Goal: Communication & Community: Share content

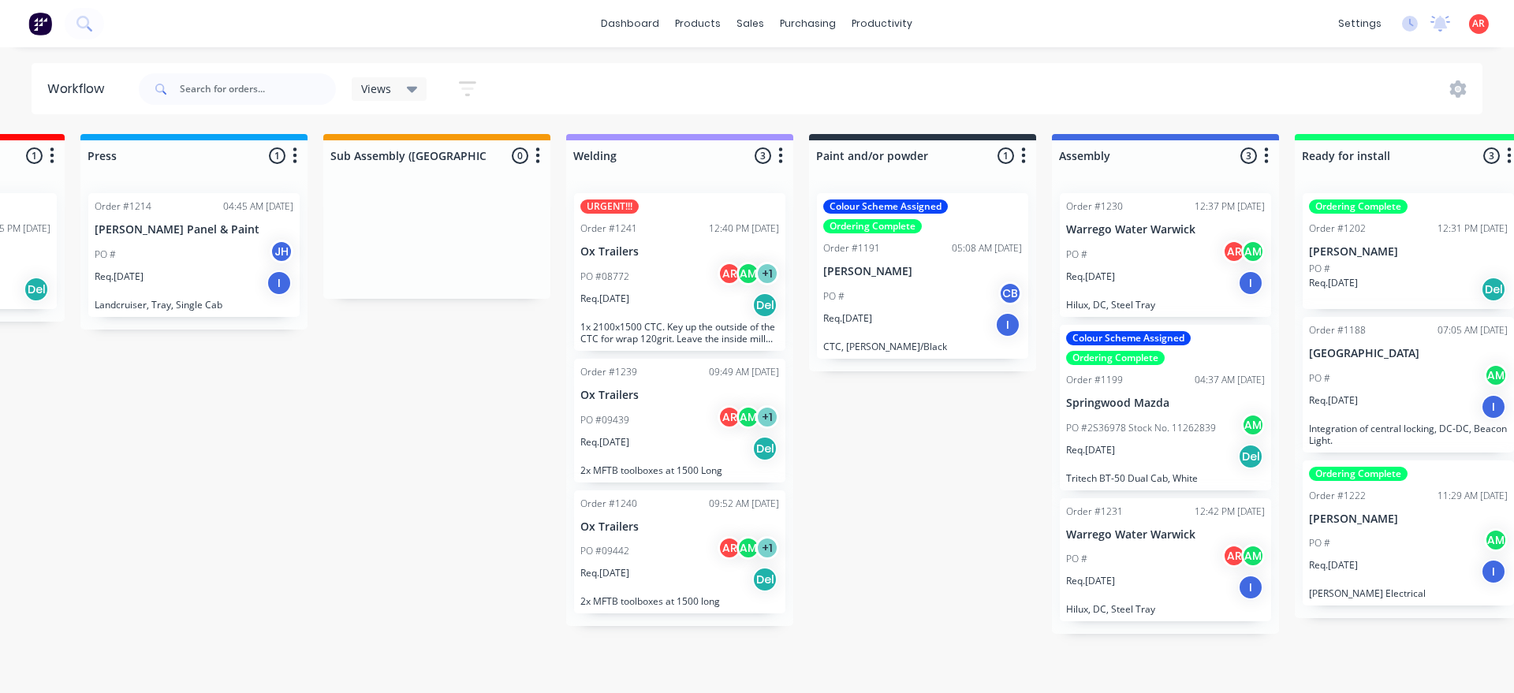
scroll to position [0, 1170]
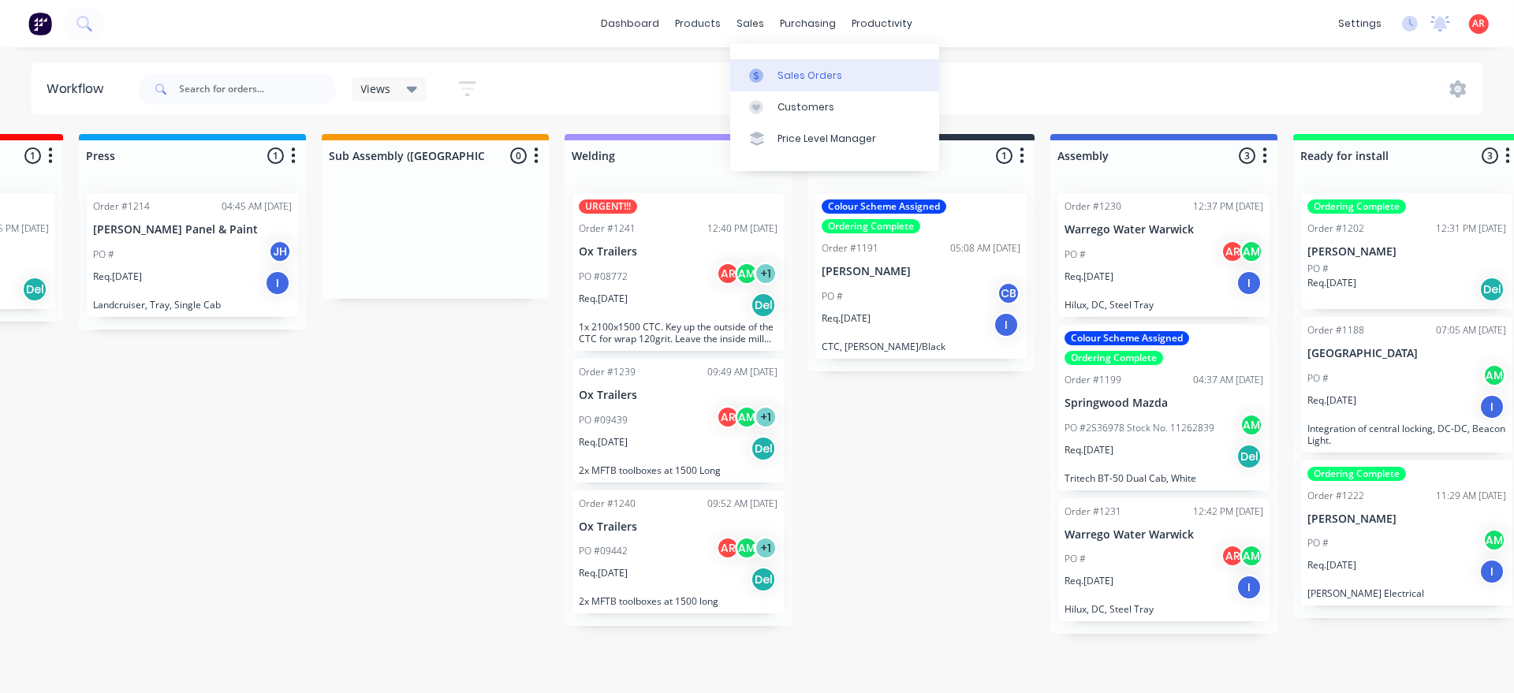
click at [758, 72] on icon at bounding box center [756, 76] width 14 height 14
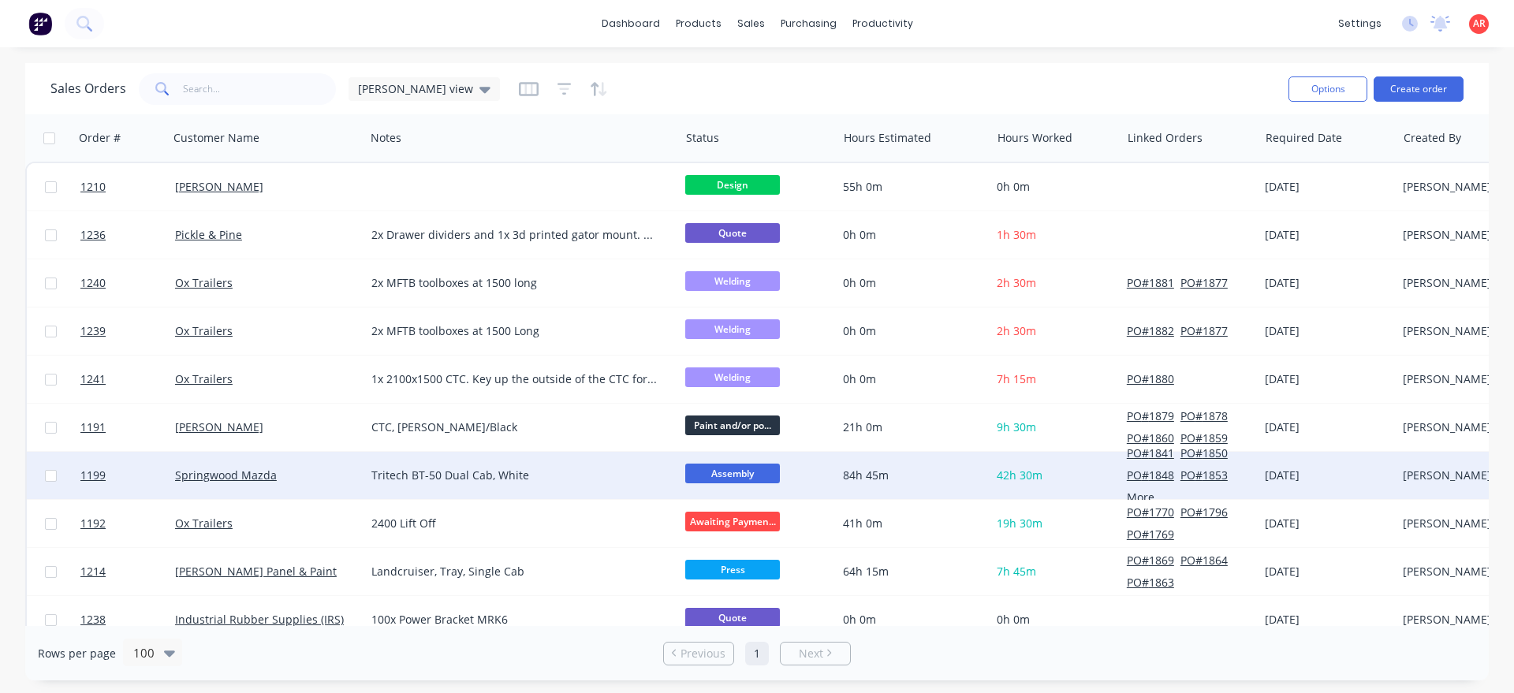
click at [497, 479] on div "Tritech BT-50 Dual Cab, White" at bounding box center [514, 476] width 287 height 16
click at [289, 472] on div "Springwood Mazda" at bounding box center [262, 476] width 175 height 16
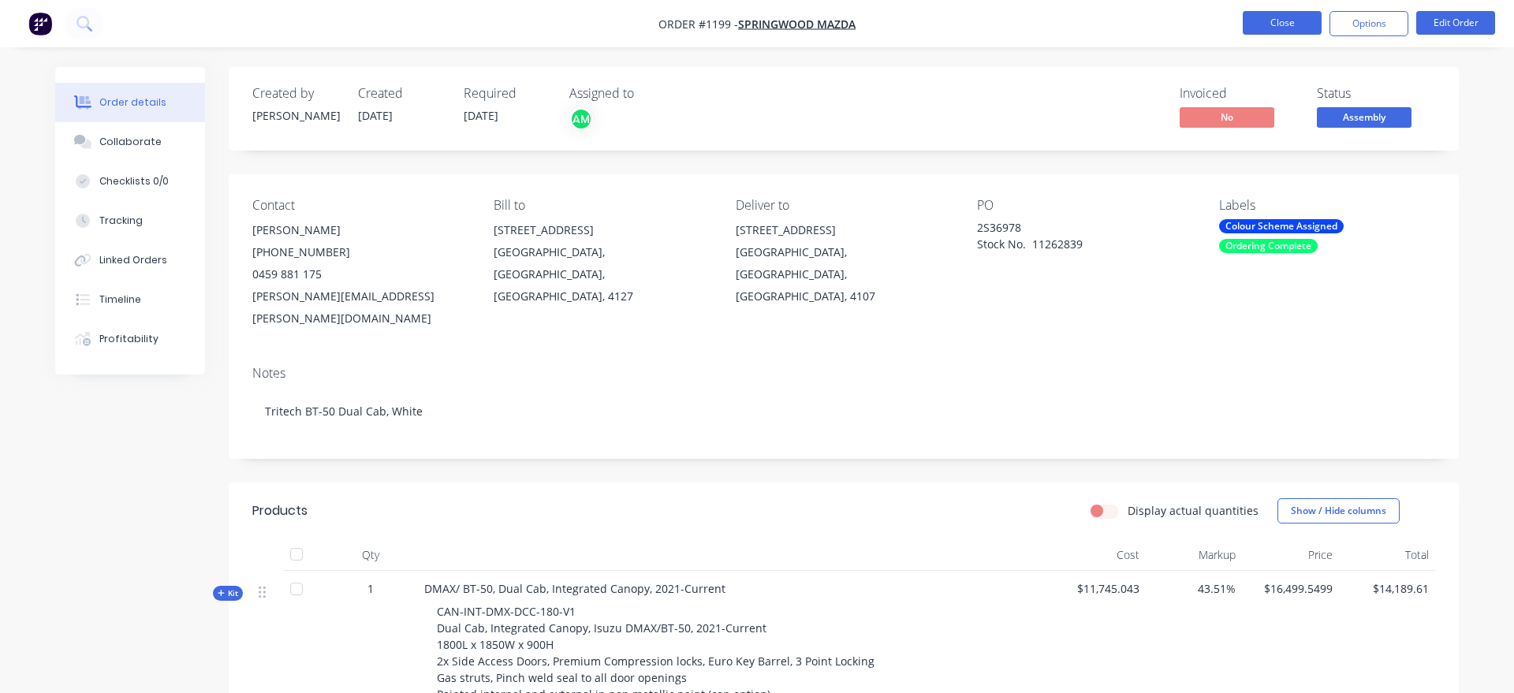
click at [1287, 27] on button "Close" at bounding box center [1282, 23] width 79 height 24
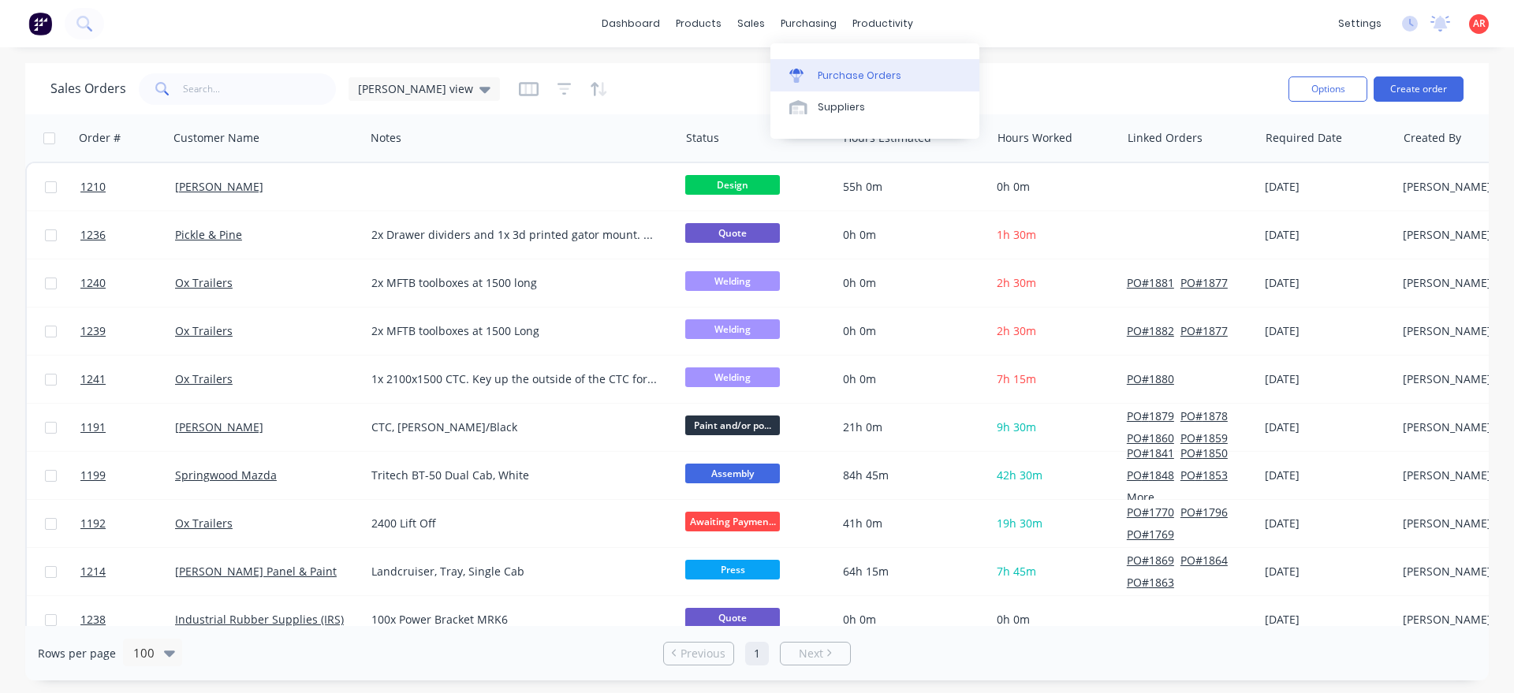
click at [857, 84] on link "Purchase Orders" at bounding box center [874, 75] width 209 height 32
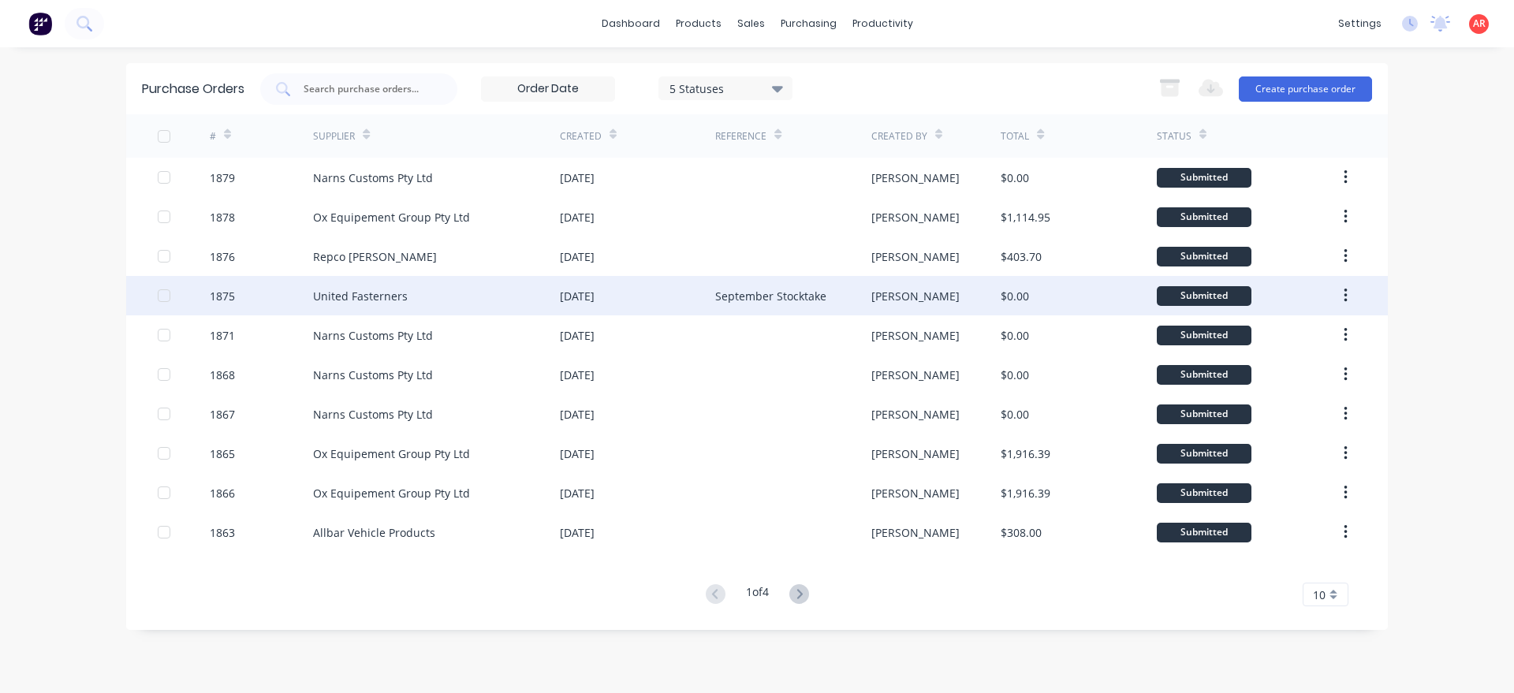
click at [490, 302] on div "United Fasterners" at bounding box center [436, 295] width 247 height 39
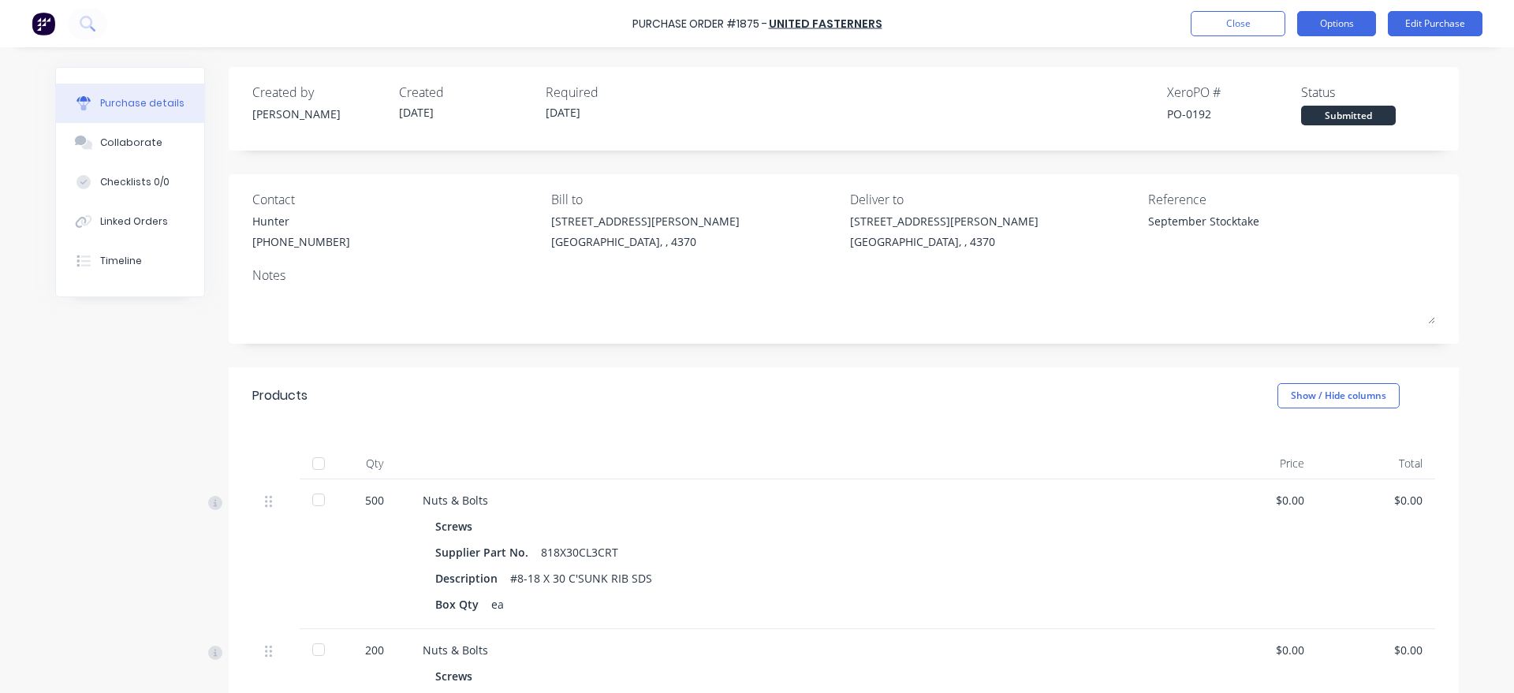
click at [1352, 32] on button "Options" at bounding box center [1336, 23] width 79 height 25
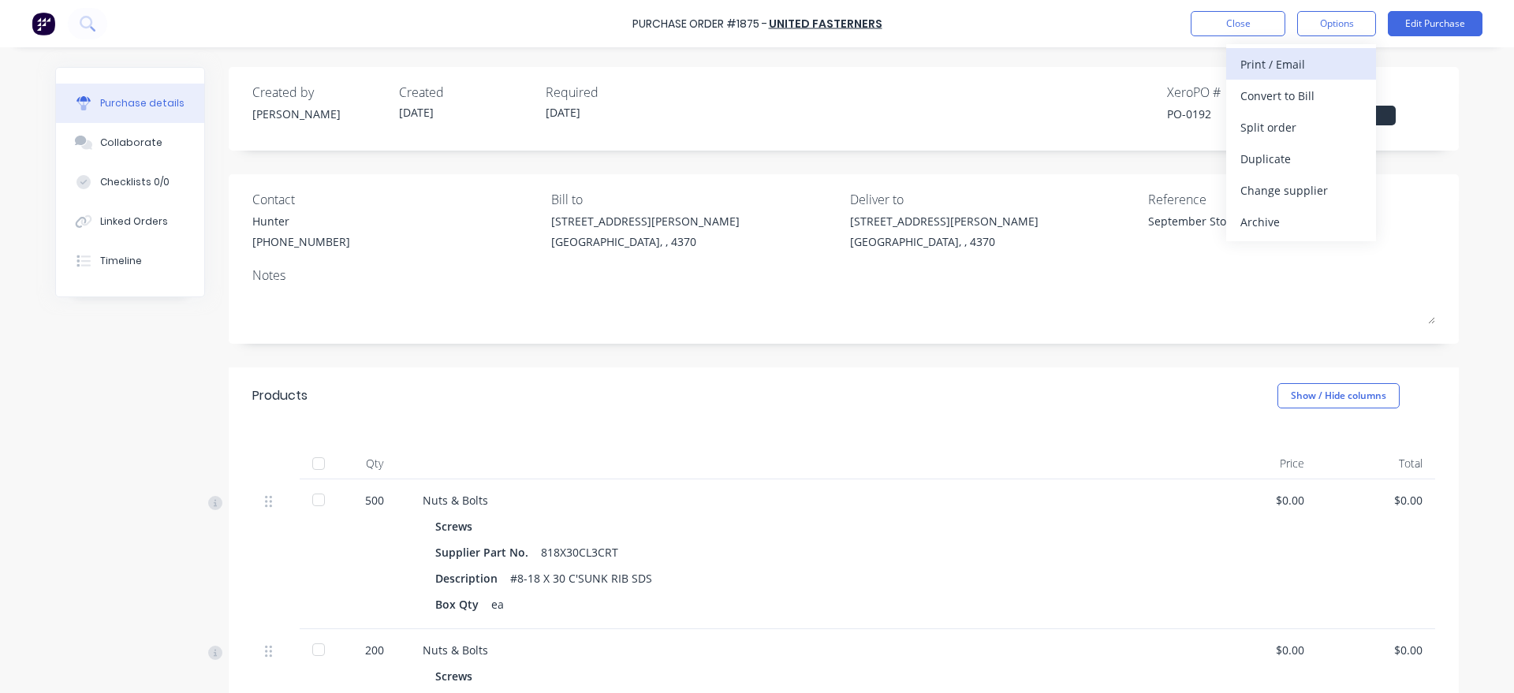
click at [1307, 76] on button "Print / Email" at bounding box center [1301, 64] width 150 height 32
click at [1304, 97] on div "With pricing" at bounding box center [1300, 95] width 121 height 23
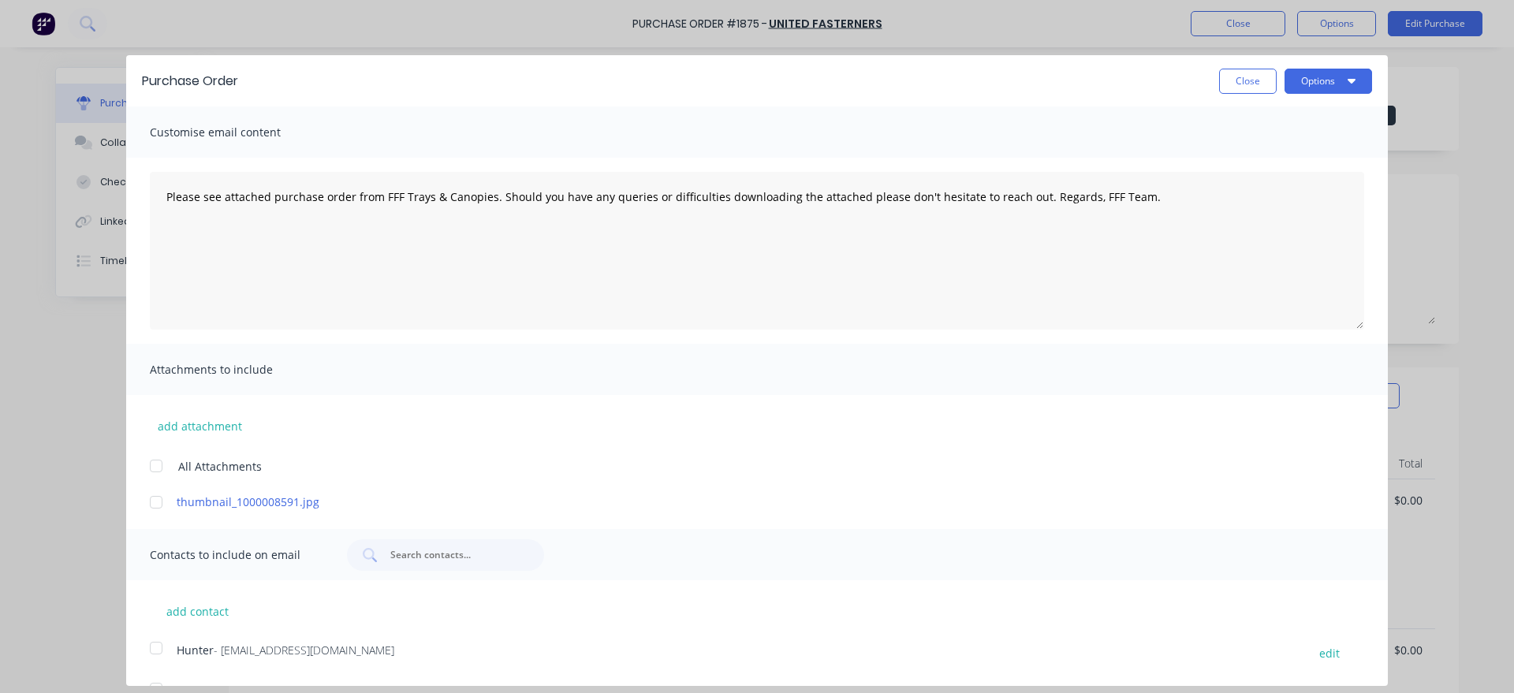
type textarea "x"
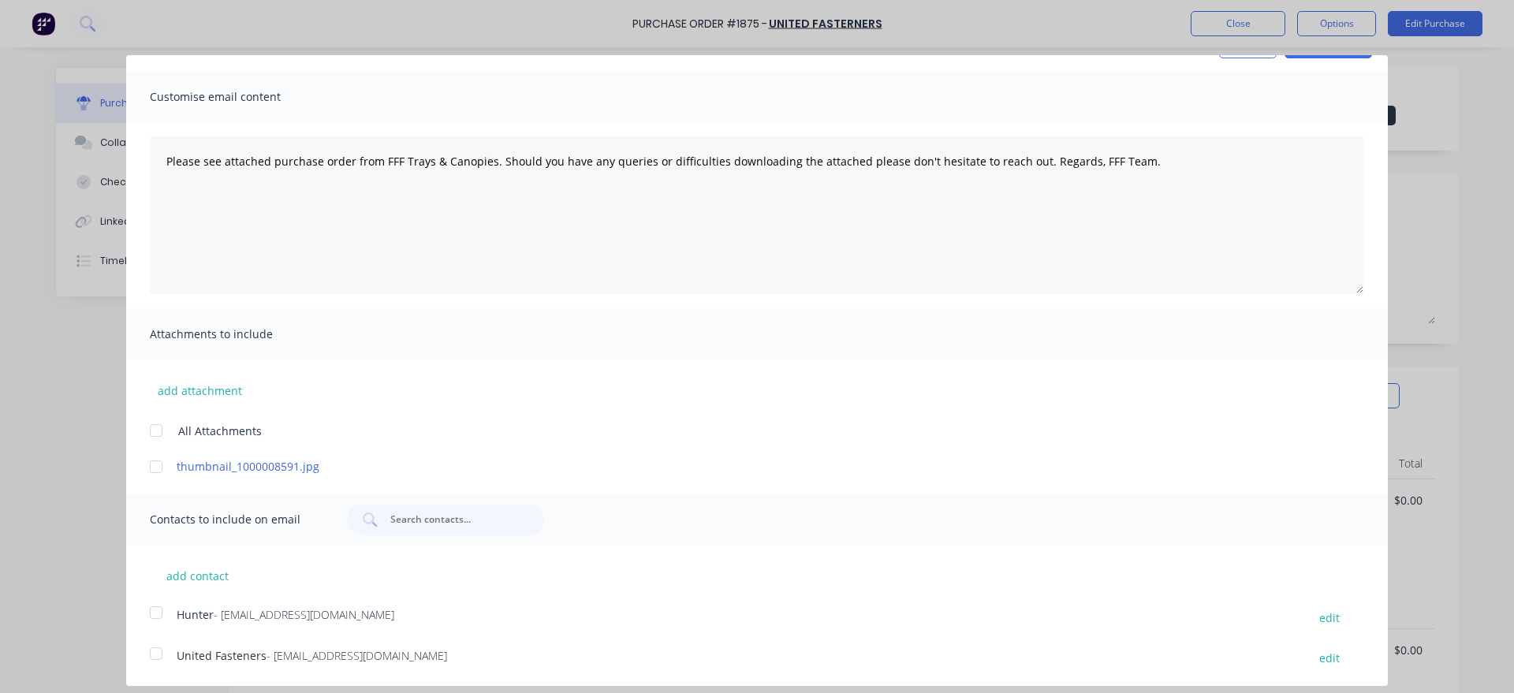
scroll to position [37, 0]
click at [149, 651] on div at bounding box center [156, 652] width 32 height 32
click at [209, 582] on button "add contact" at bounding box center [197, 574] width 95 height 24
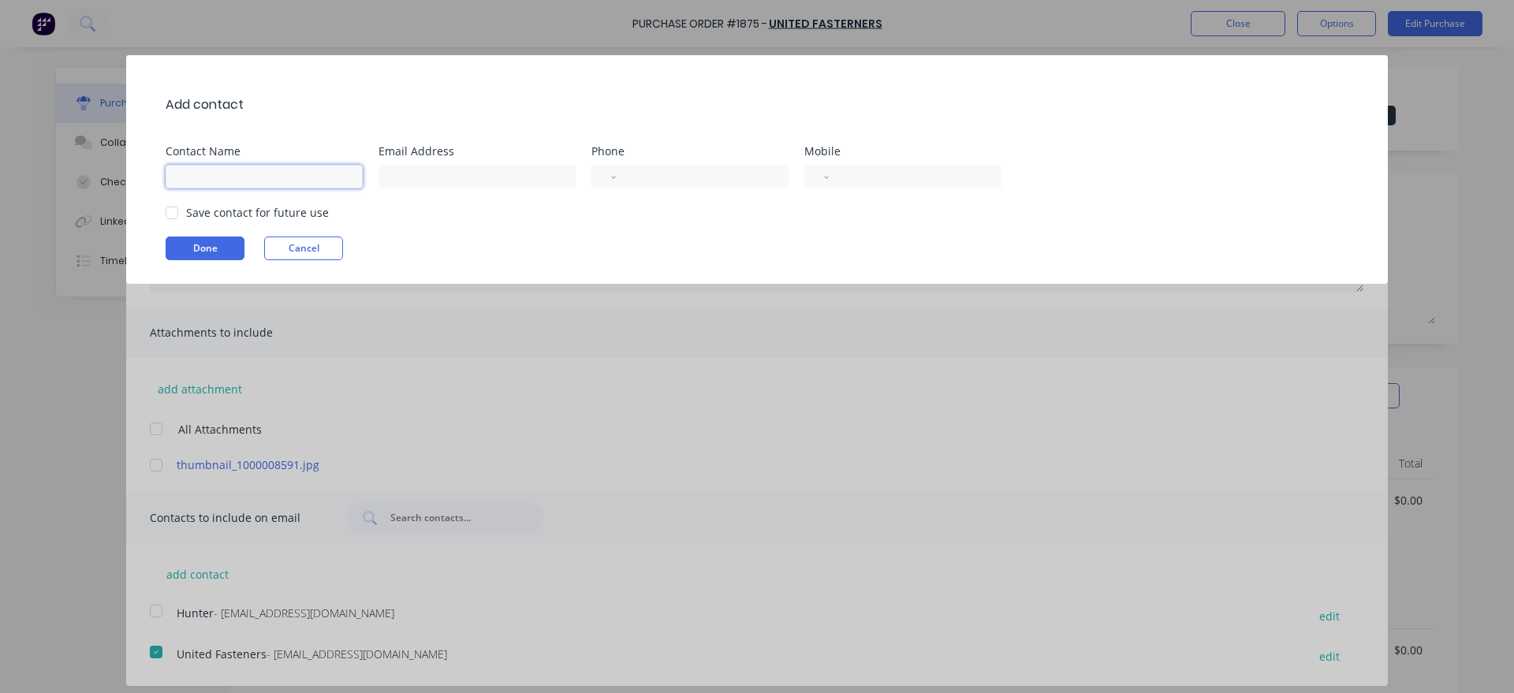
click at [203, 172] on input at bounding box center [264, 177] width 197 height 24
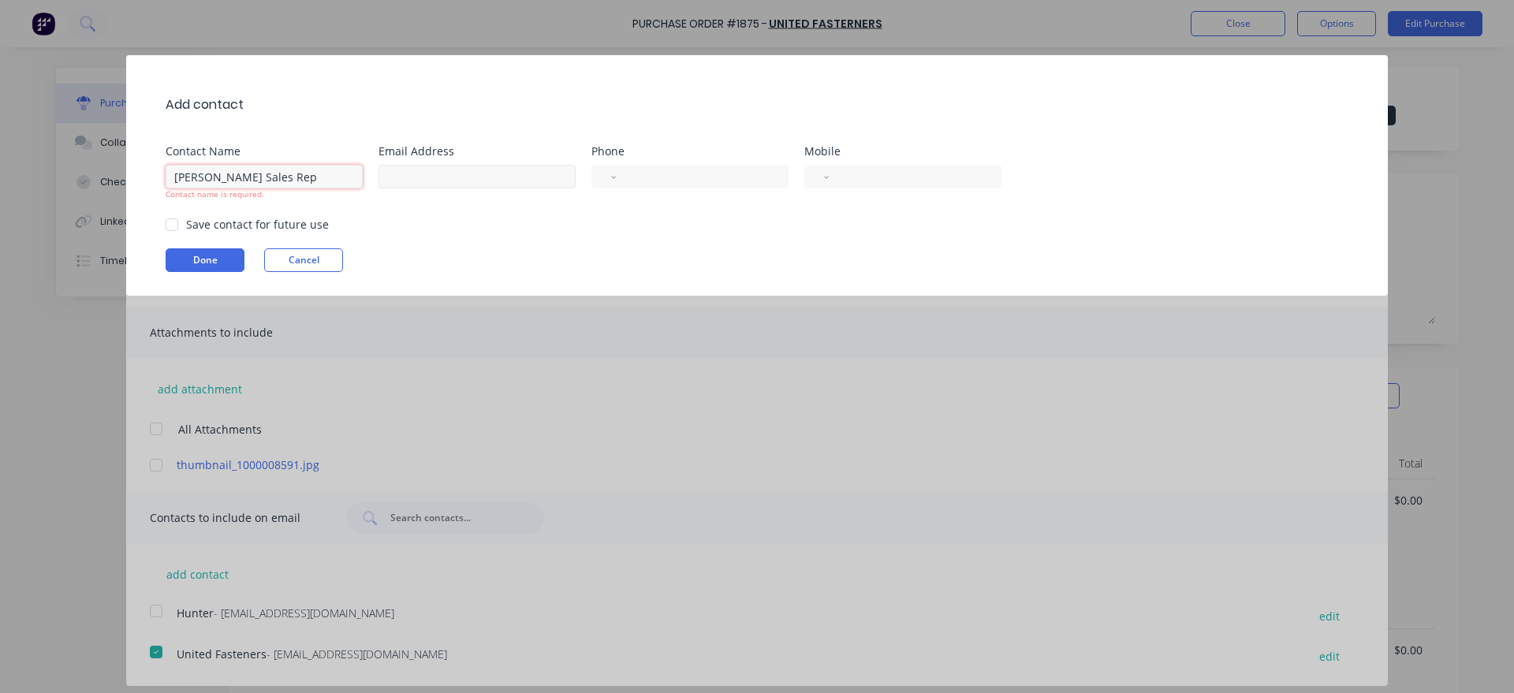
type input "[PERSON_NAME] Sales Rep"
click at [415, 166] on input at bounding box center [477, 177] width 197 height 24
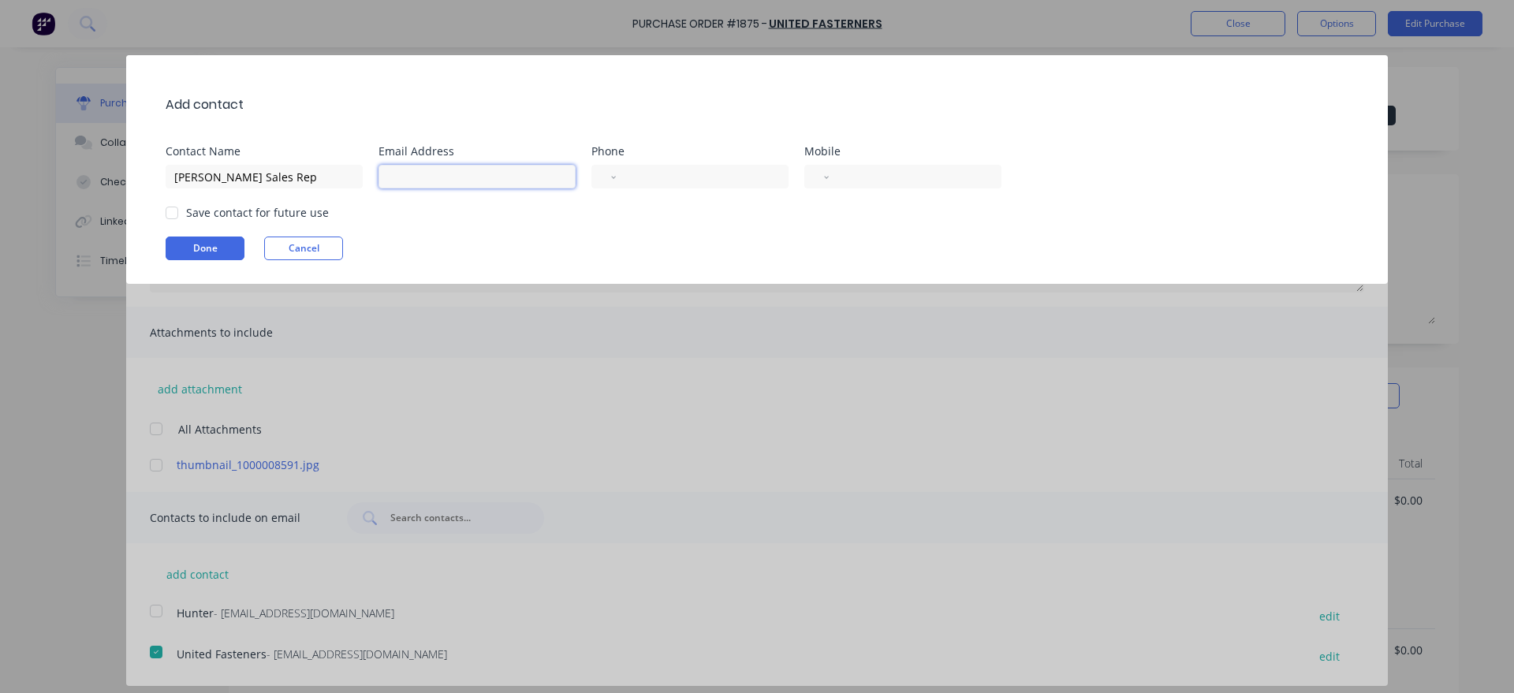
paste input "[PERSON_NAME][EMAIL_ADDRESS][PERSON_NAME][DOMAIN_NAME]"
type input "[PERSON_NAME][EMAIL_ADDRESS][PERSON_NAME][DOMAIN_NAME]"
click at [863, 184] on input "tel" at bounding box center [912, 177] width 145 height 18
paste input "[PHONE_NUMBER]"
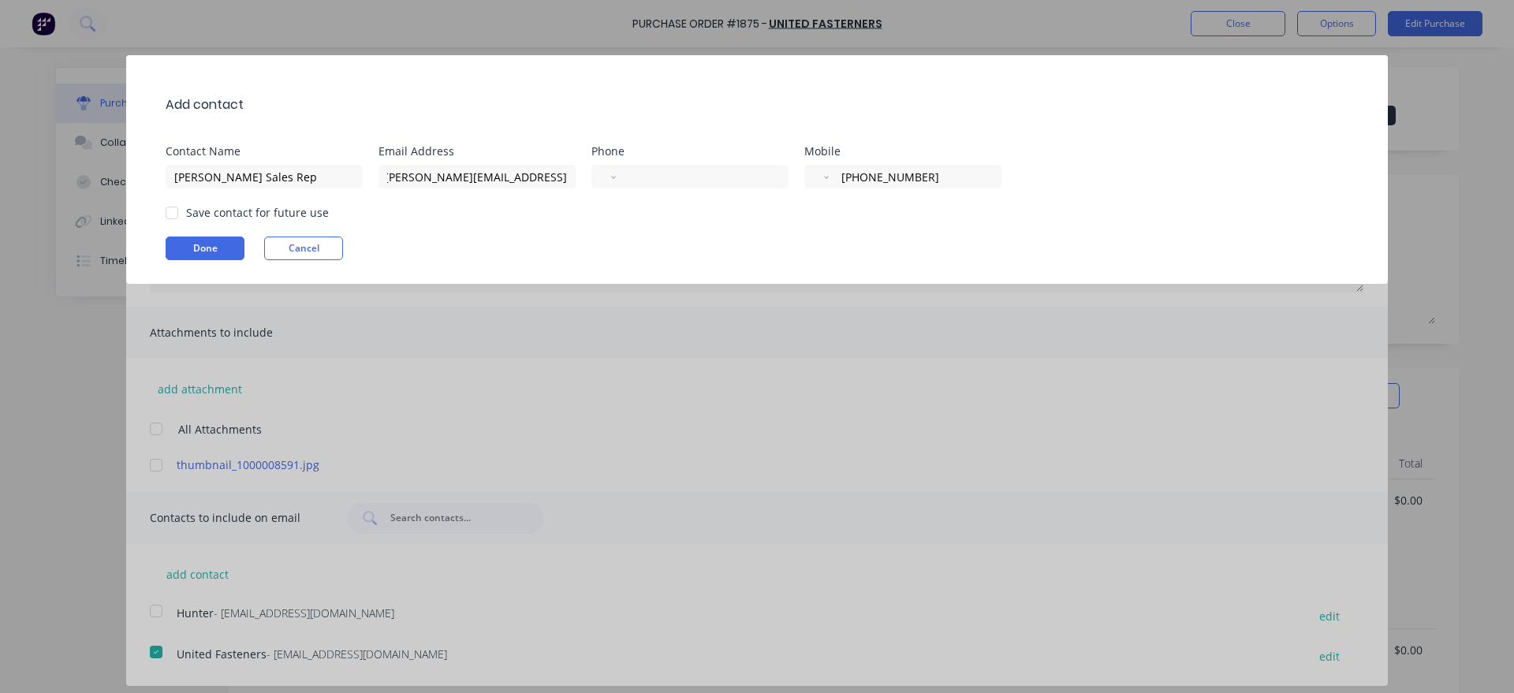
click at [170, 213] on div at bounding box center [172, 213] width 32 height 32
click at [186, 251] on button "Done" at bounding box center [205, 249] width 79 height 24
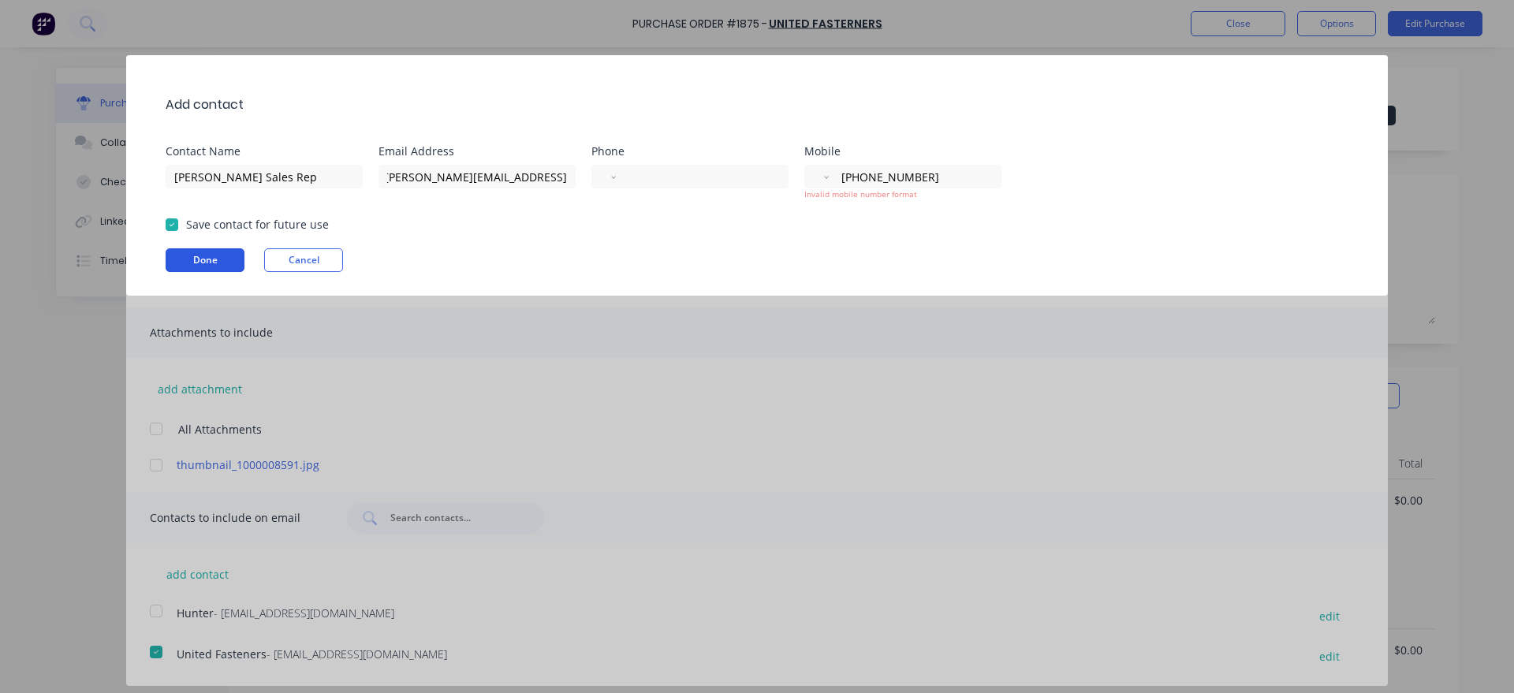
click at [216, 262] on button "Done" at bounding box center [205, 260] width 79 height 24
click at [845, 183] on input "[PHONE_NUMBER]" at bounding box center [912, 177] width 145 height 18
type input "[PHONE_NUMBER]"
click at [234, 265] on button "Done" at bounding box center [205, 260] width 79 height 24
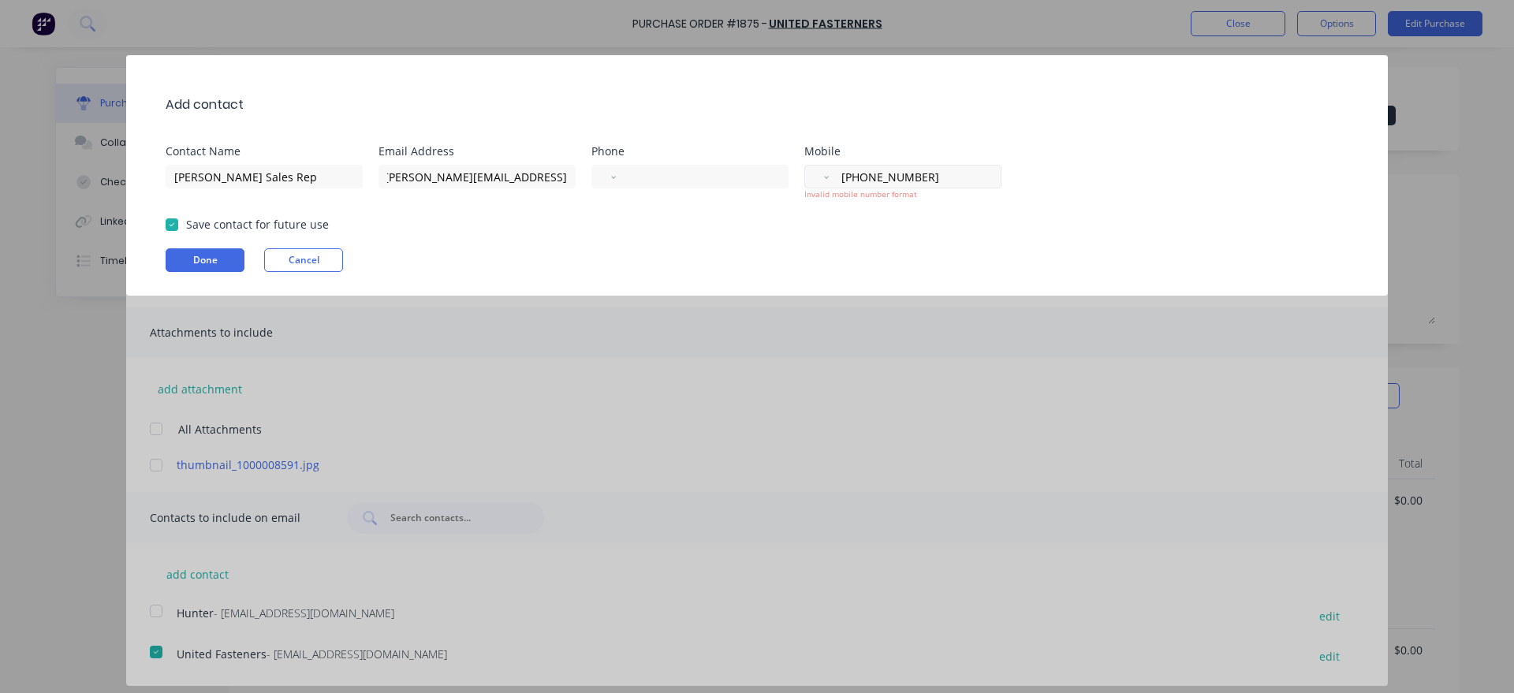
click at [819, 182] on div "International [GEOGRAPHIC_DATA] [GEOGRAPHIC_DATA] [GEOGRAPHIC_DATA] [GEOGRAPHIC…" at bounding box center [902, 177] width 197 height 24
click at [821, 166] on select "International [GEOGRAPHIC_DATA] [GEOGRAPHIC_DATA] [GEOGRAPHIC_DATA] [GEOGRAPHIC…" at bounding box center [824, 177] width 7 height 22
select select "AU"
click option "[GEOGRAPHIC_DATA]" at bounding box center [0, 0] width 0 height 0
paste input "0409 994 776"
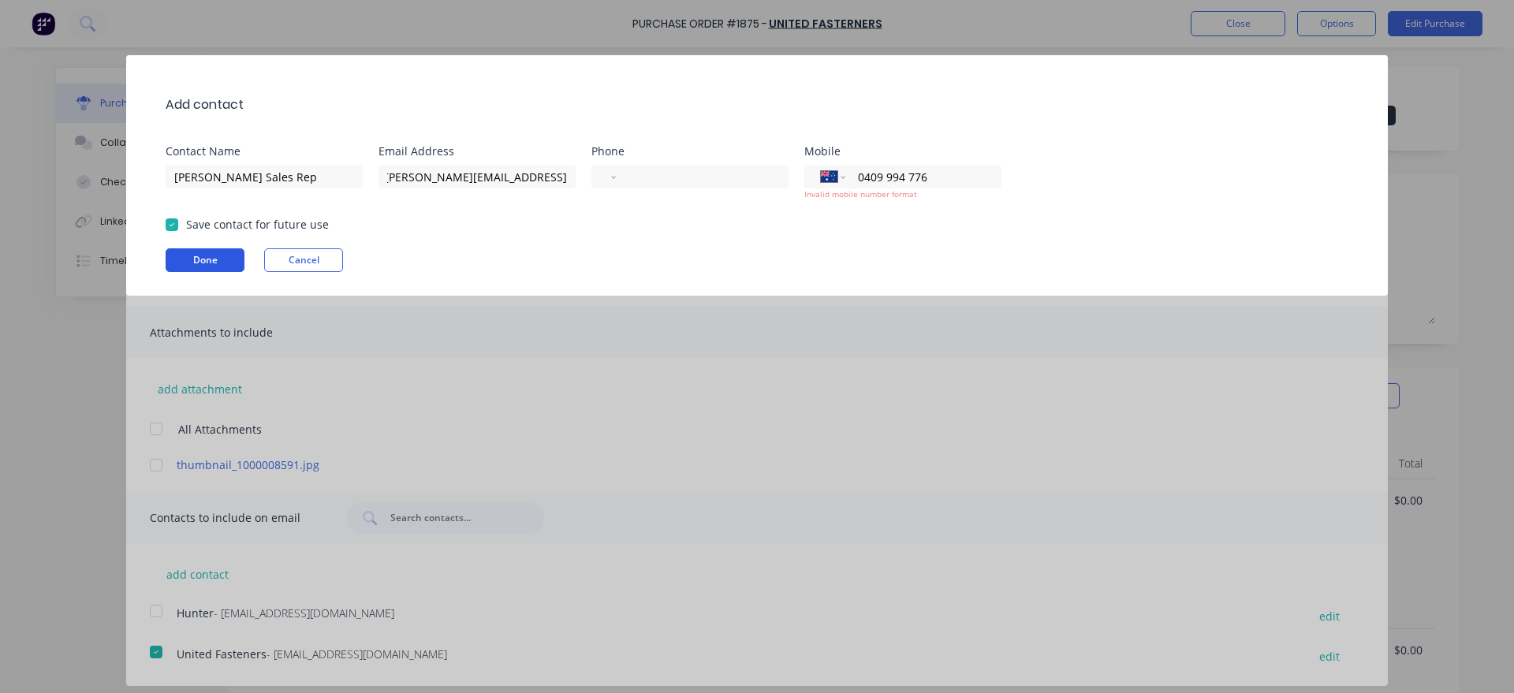
type input "0409 994 776"
click at [212, 267] on button "Done" at bounding box center [205, 260] width 79 height 24
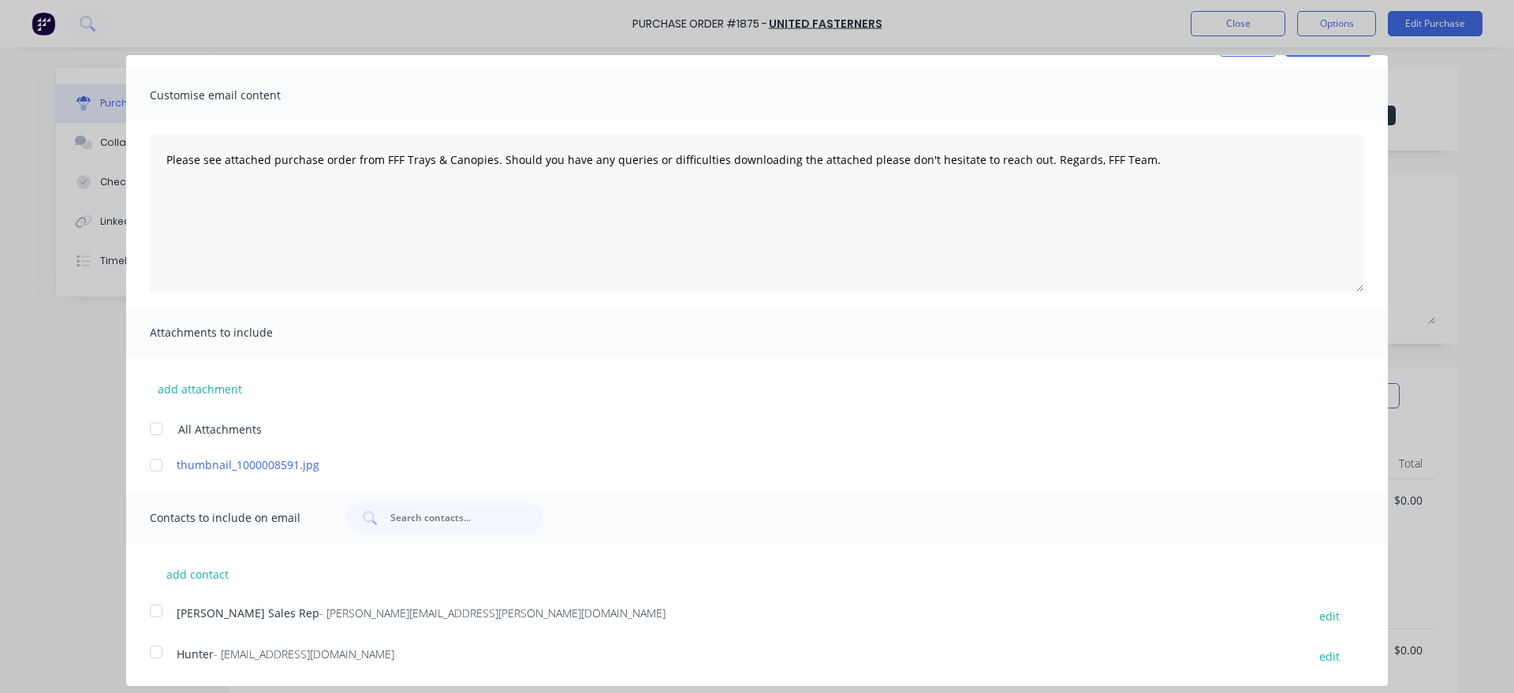
scroll to position [77, 0]
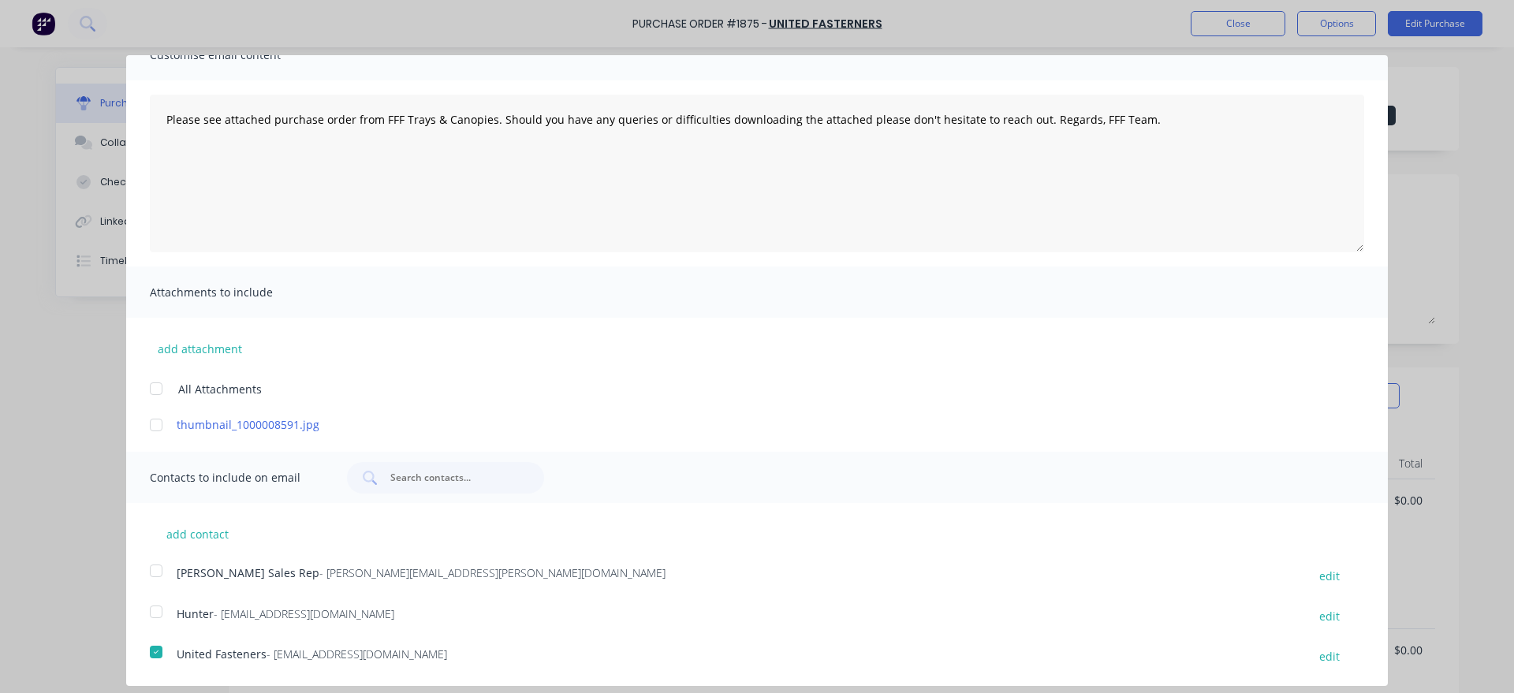
click at [159, 573] on div at bounding box center [156, 571] width 32 height 32
click at [156, 618] on div at bounding box center [156, 612] width 32 height 32
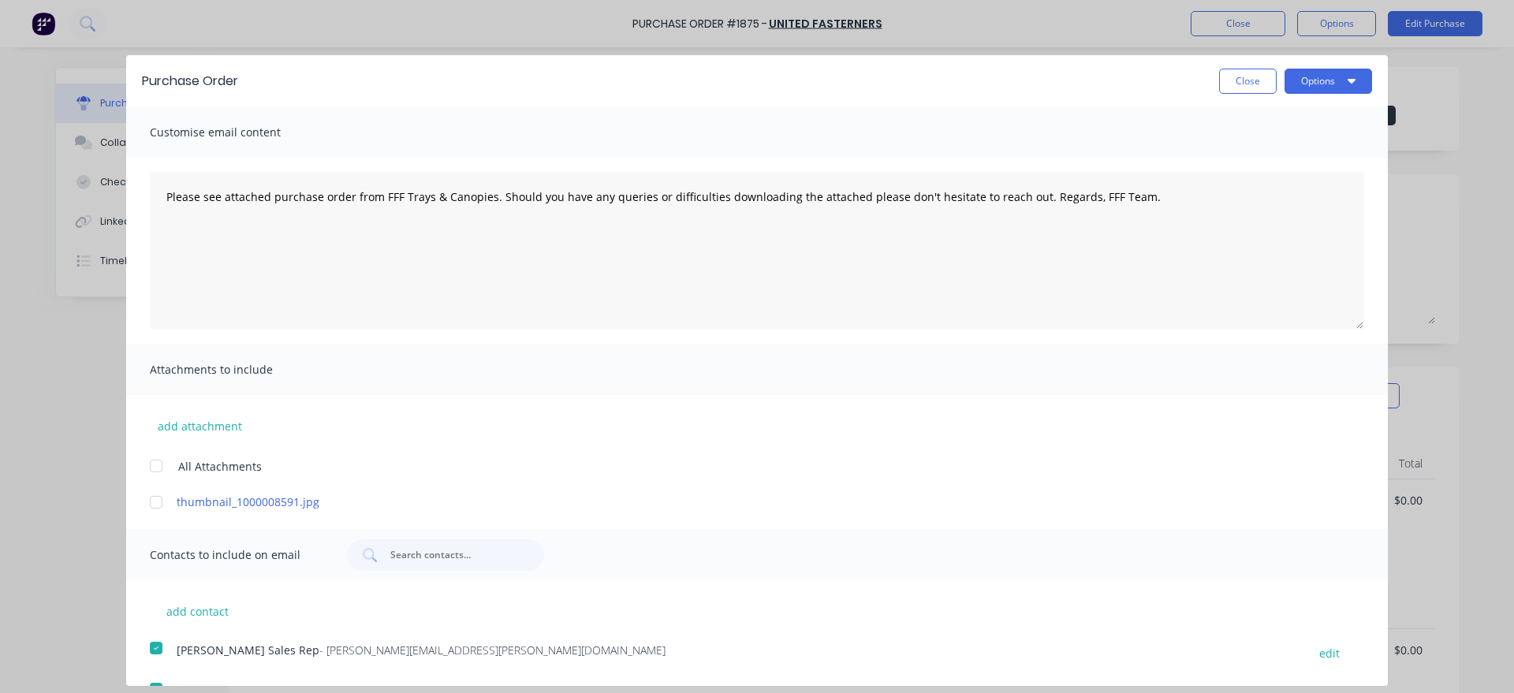
click at [148, 506] on div at bounding box center [156, 503] width 32 height 32
type textarea "x"
click at [164, 196] on textarea "Please see attached purchase order from FFF Trays & Canopies. Should you have a…" at bounding box center [757, 251] width 1214 height 158
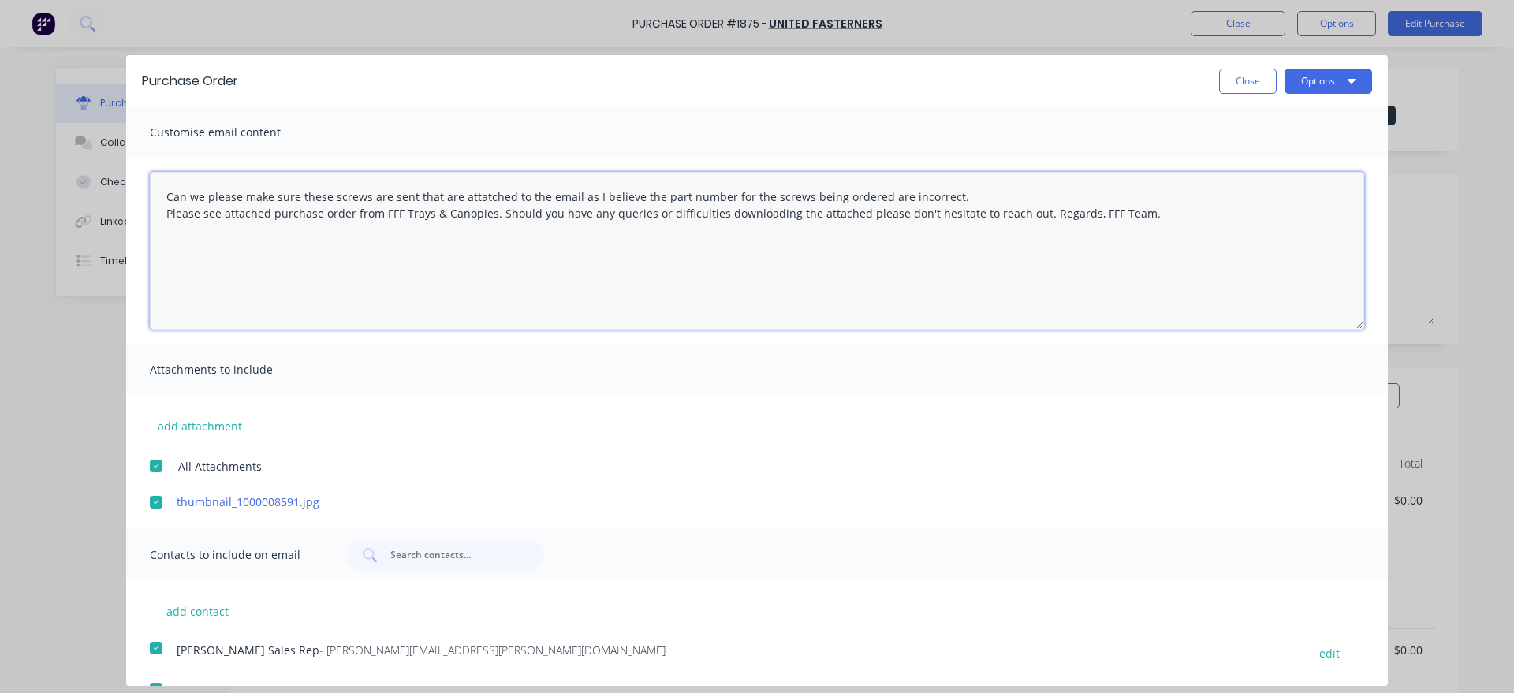
click at [484, 200] on textarea "Can we please make sure these screws are sent that are attatched to the email a…" at bounding box center [757, 251] width 1214 height 158
type textarea "Can we please make sure these screws are sent that are attached to the email as…"
click at [1329, 75] on button "Options" at bounding box center [1329, 81] width 88 height 25
click at [1308, 147] on div "Email" at bounding box center [1297, 152] width 121 height 23
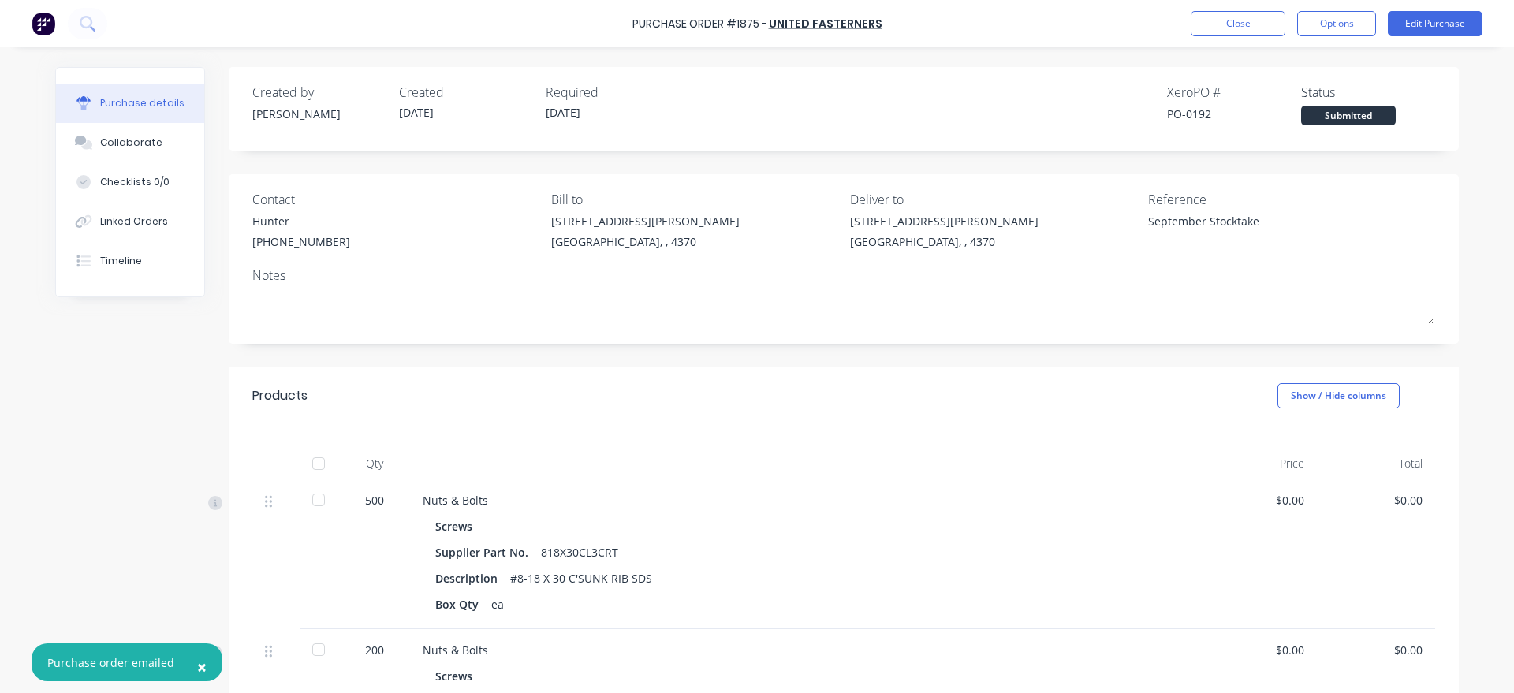
type textarea "x"
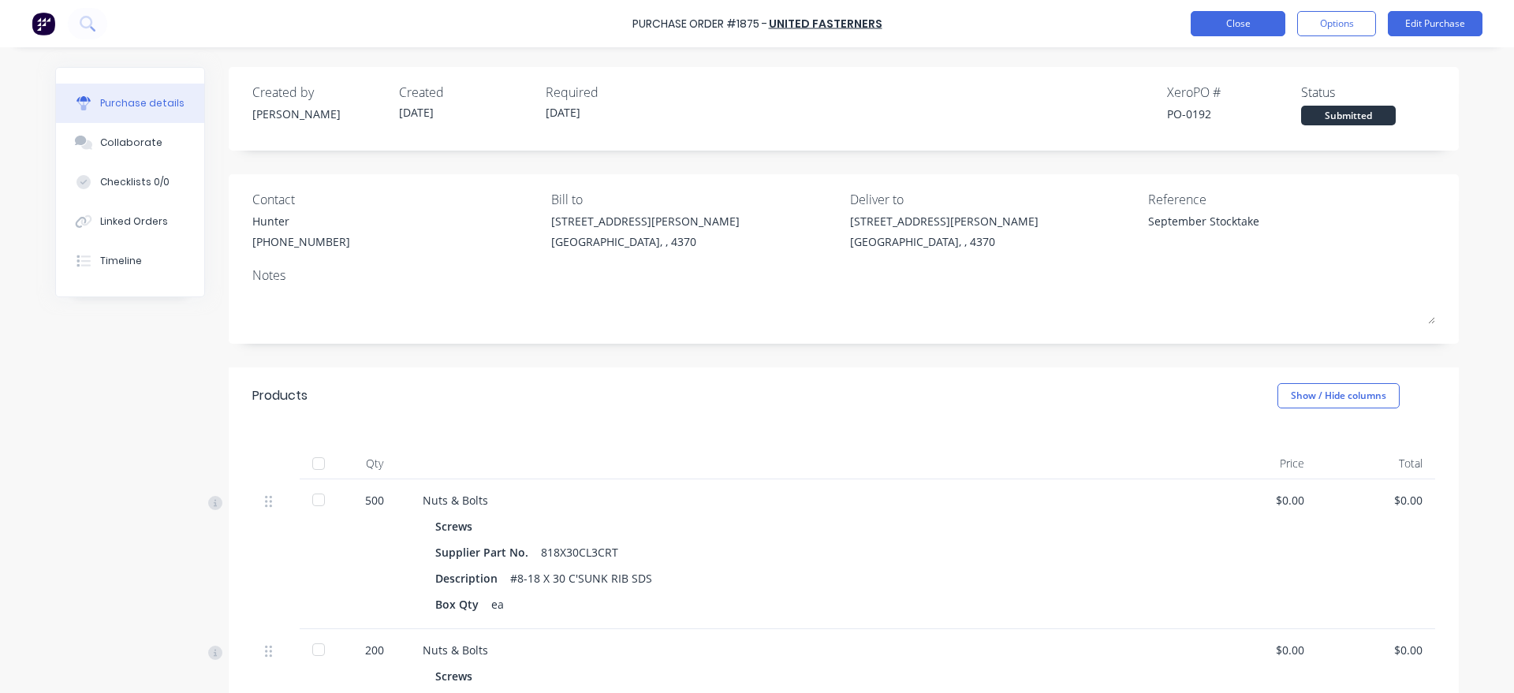
click at [1203, 25] on button "Close" at bounding box center [1238, 23] width 95 height 25
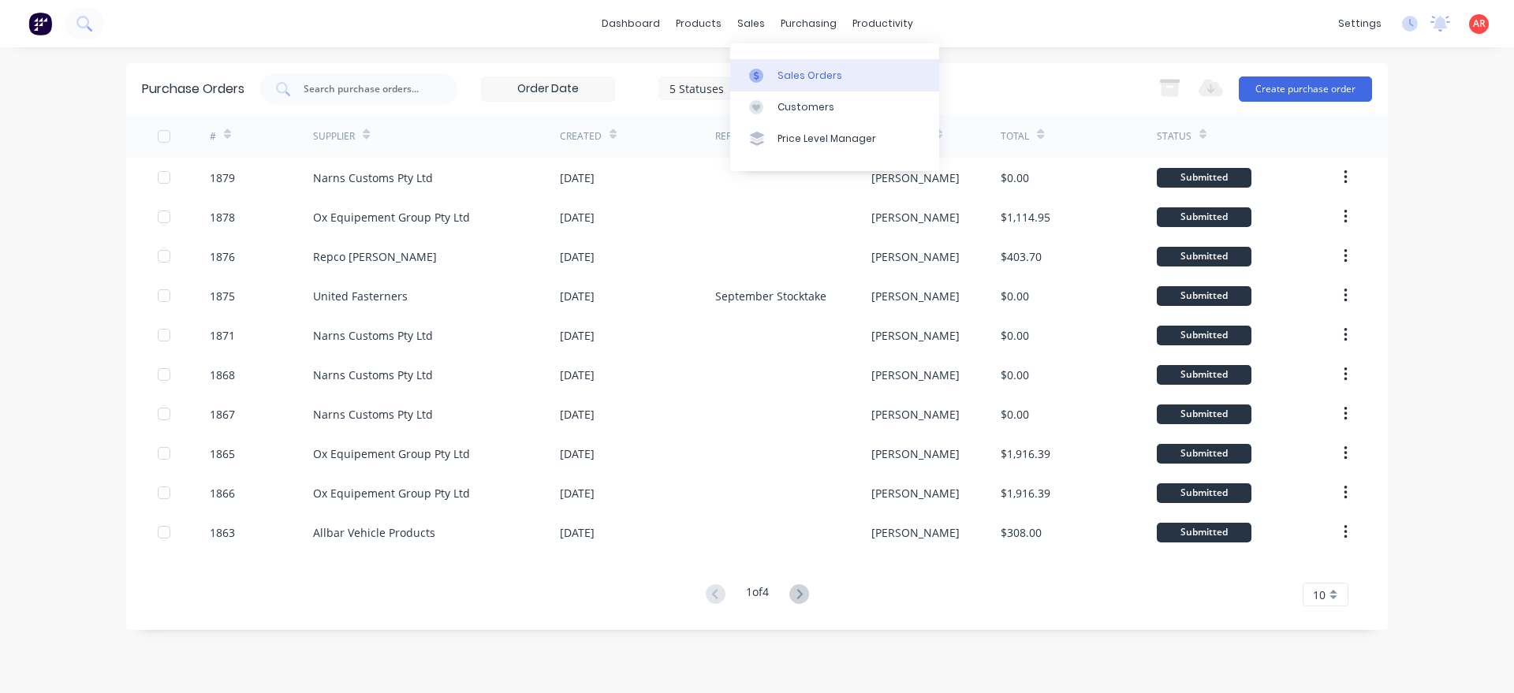
click at [774, 76] on link "Sales Orders" at bounding box center [834, 75] width 209 height 32
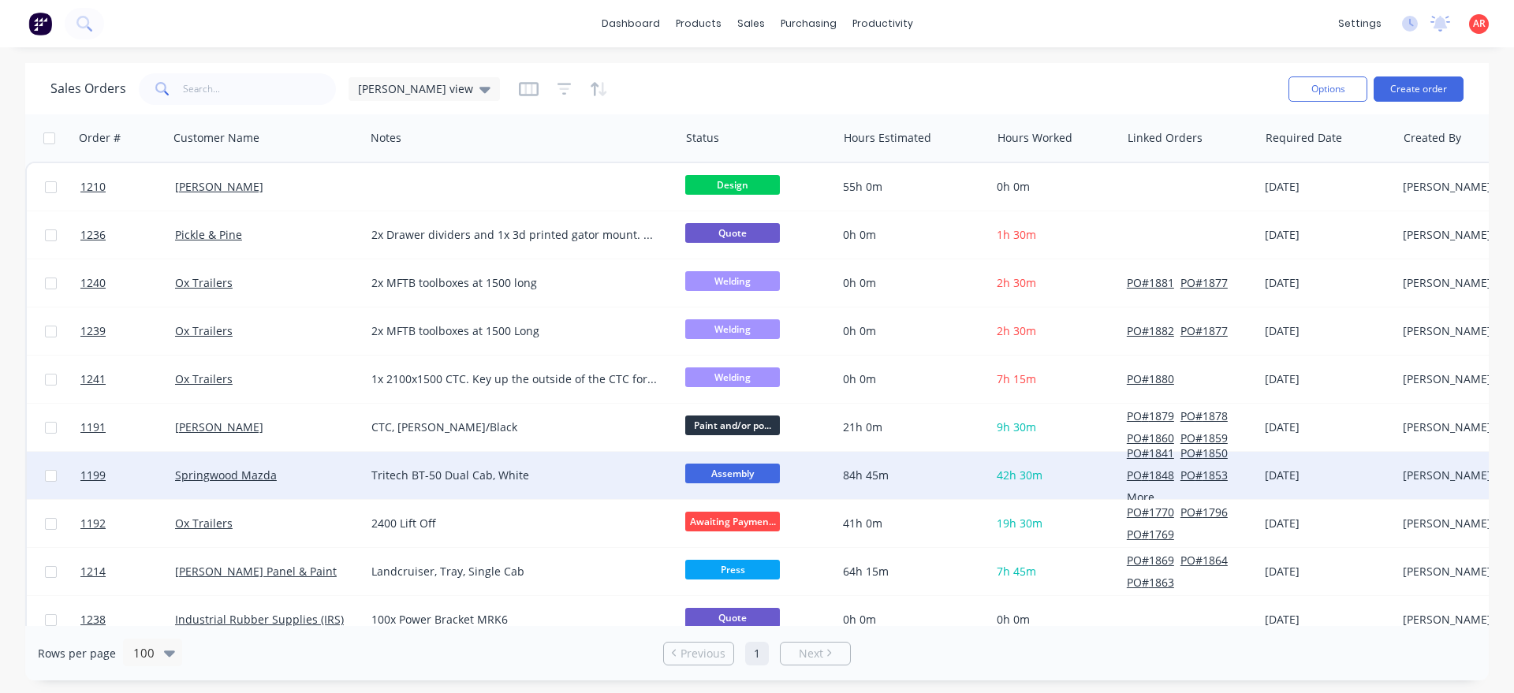
click at [572, 473] on div "Tritech BT-50 Dual Cab, White" at bounding box center [514, 476] width 287 height 16
click at [323, 480] on div "Springwood Mazda" at bounding box center [262, 476] width 175 height 16
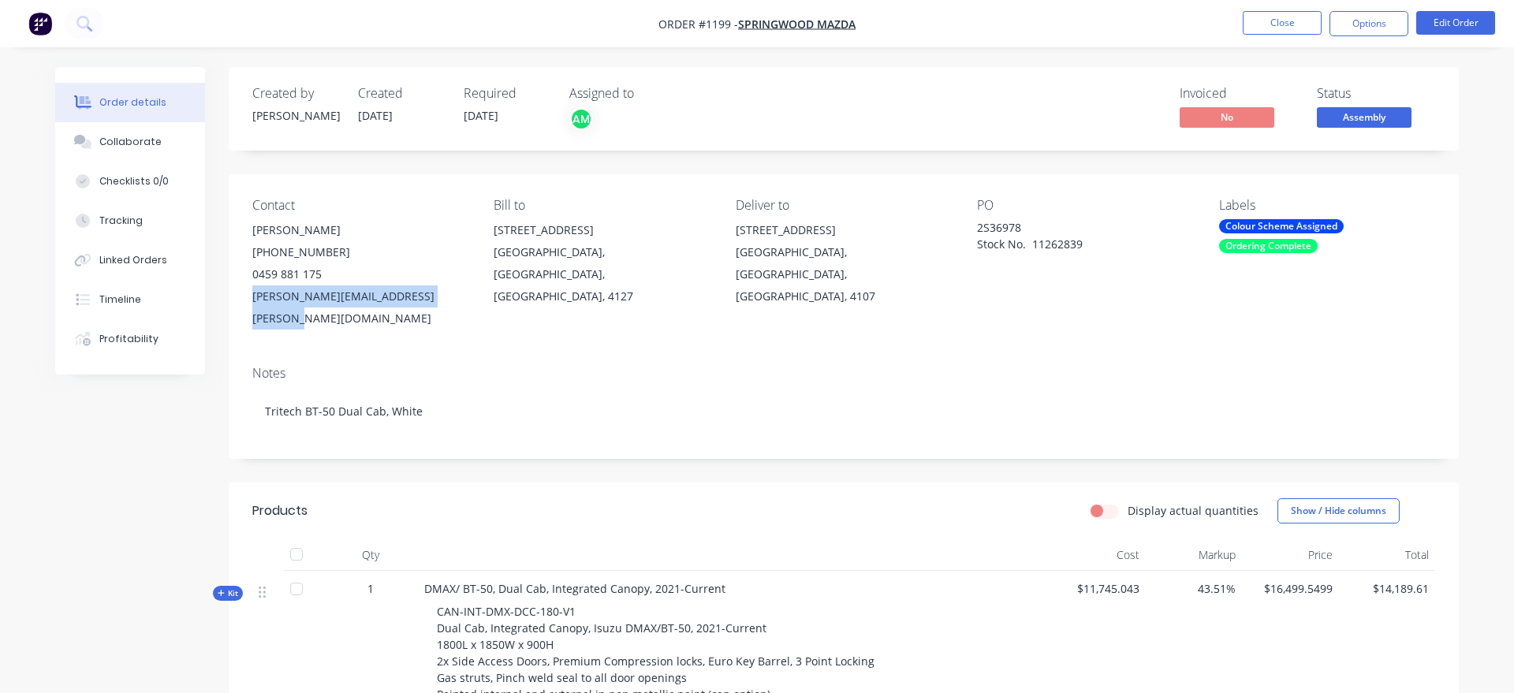
drag, startPoint x: 462, startPoint y: 297, endPoint x: 248, endPoint y: 308, distance: 214.0
click at [248, 308] on div "Contact [PERSON_NAME] [PHONE_NUMBER] [PERSON_NAME][EMAIL_ADDRESS][PERSON_NAME][…" at bounding box center [844, 263] width 1230 height 179
copy div "[PERSON_NAME][EMAIL_ADDRESS][PERSON_NAME][DOMAIN_NAME]"
drag, startPoint x: 1023, startPoint y: 226, endPoint x: 978, endPoint y: 229, distance: 45.0
click at [978, 229] on div "2S36978 Stock No. 11262839" at bounding box center [1075, 235] width 197 height 33
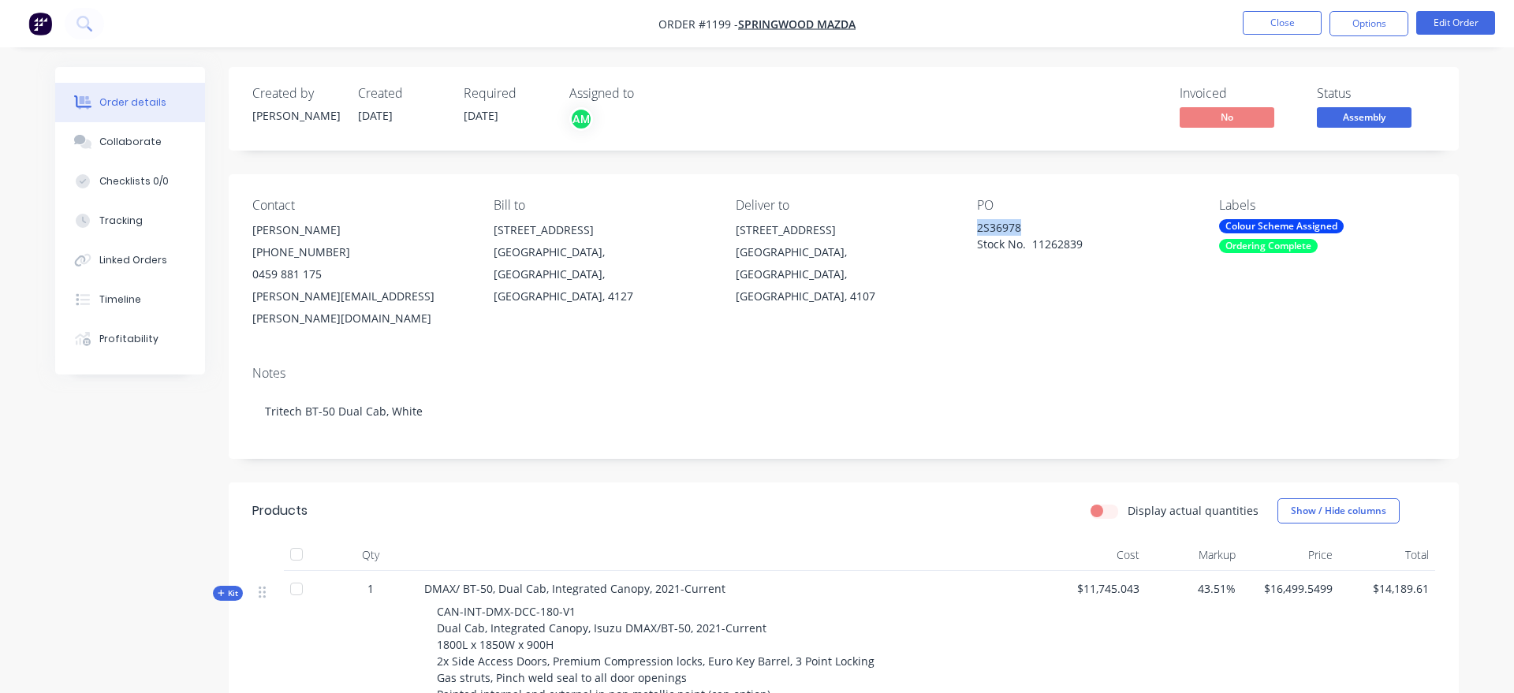
copy div "2S36978"
click at [136, 143] on div "Collaborate" at bounding box center [130, 142] width 62 height 14
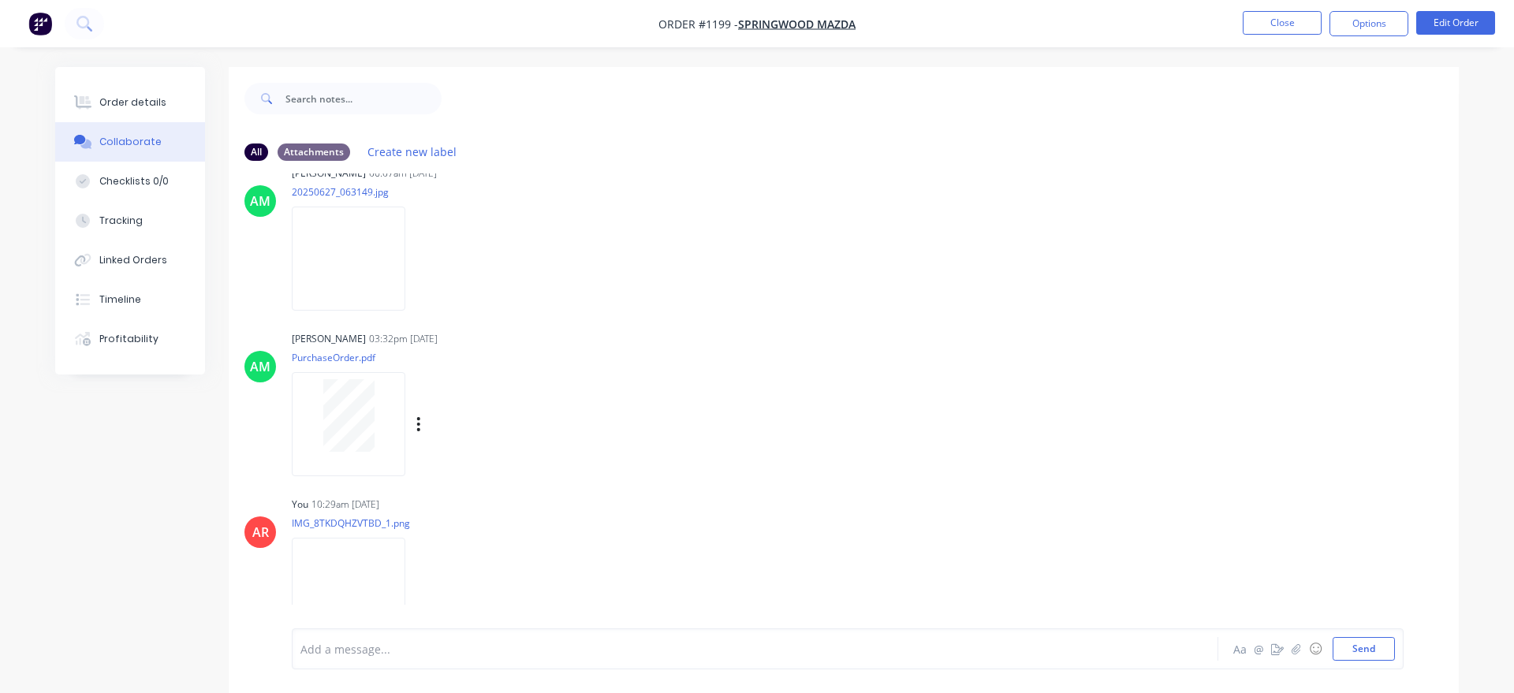
scroll to position [56, 0]
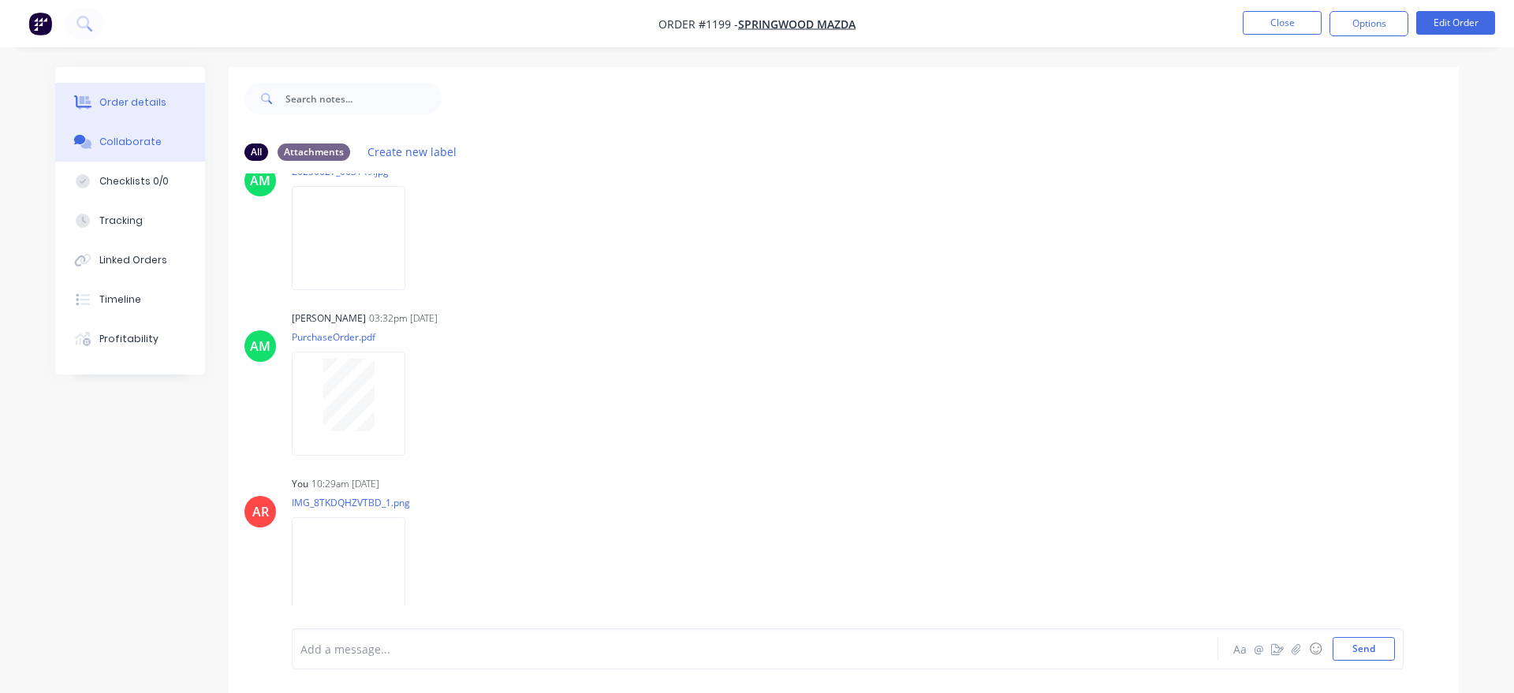
click at [149, 94] on button "Order details" at bounding box center [130, 102] width 150 height 39
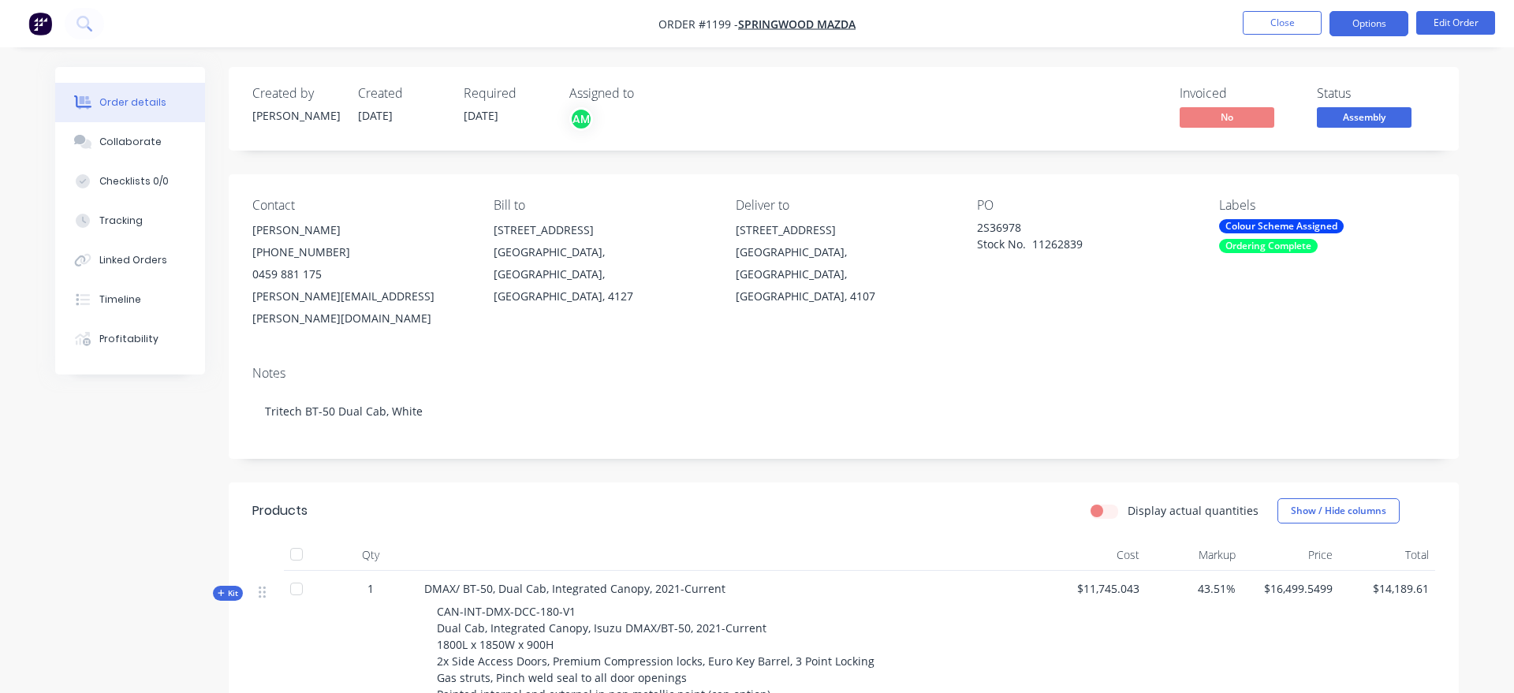
click at [1363, 24] on button "Options" at bounding box center [1369, 23] width 79 height 25
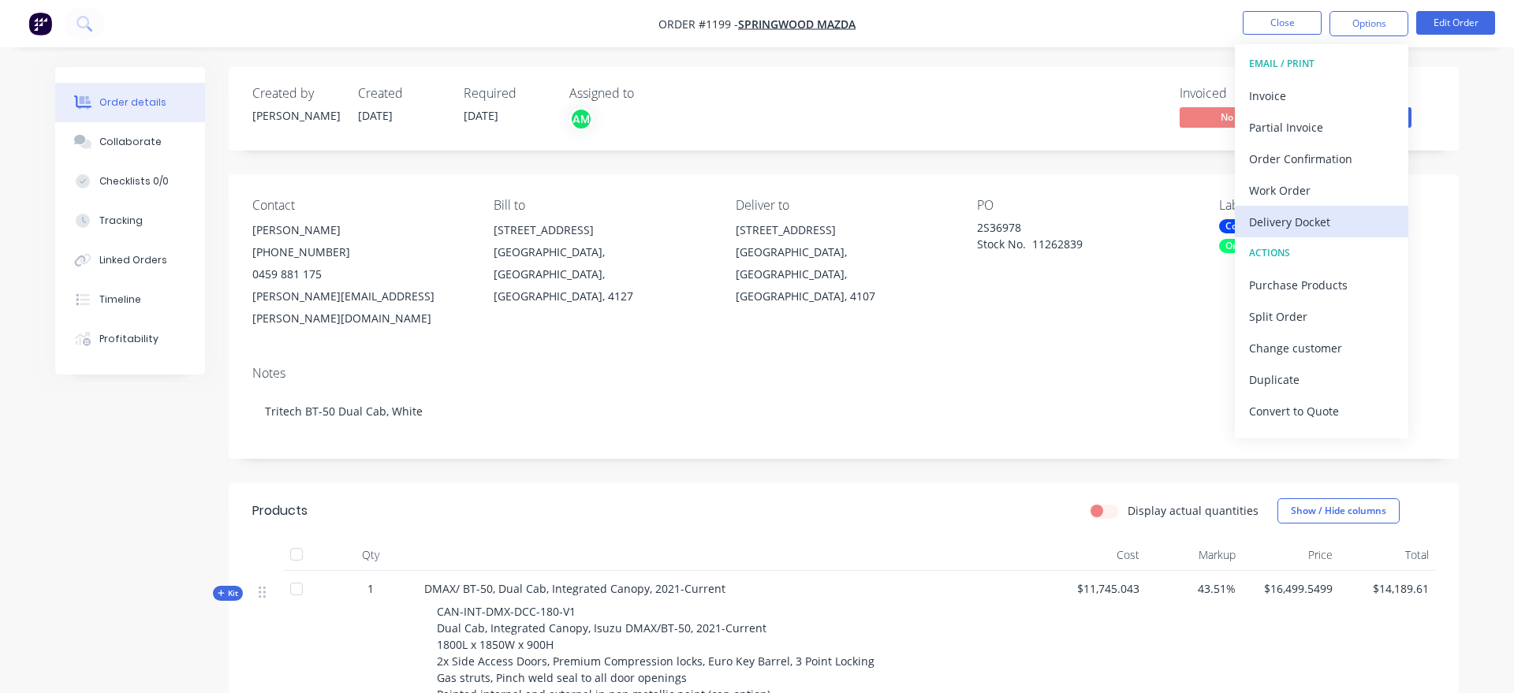
click at [1329, 228] on div "Delivery Docket" at bounding box center [1321, 222] width 145 height 23
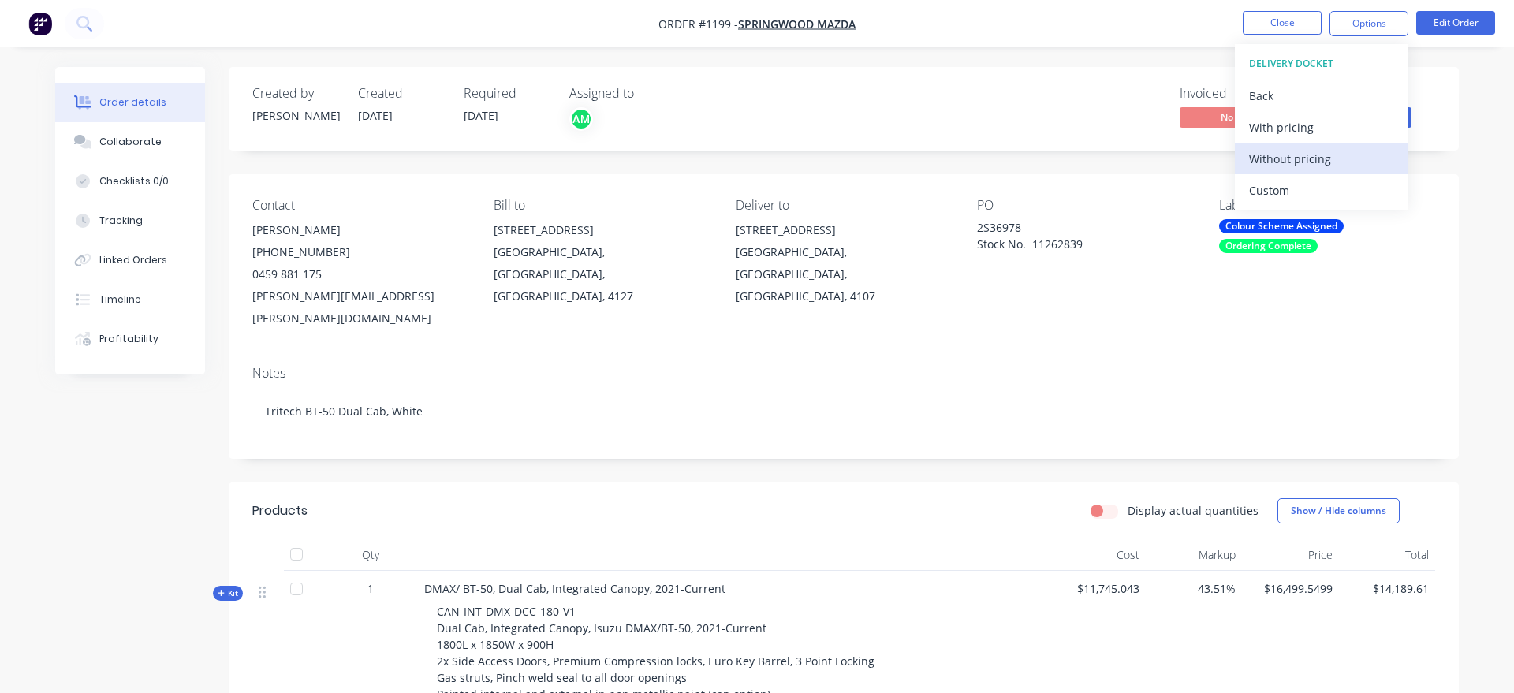
click at [1329, 156] on div "Without pricing" at bounding box center [1321, 158] width 145 height 23
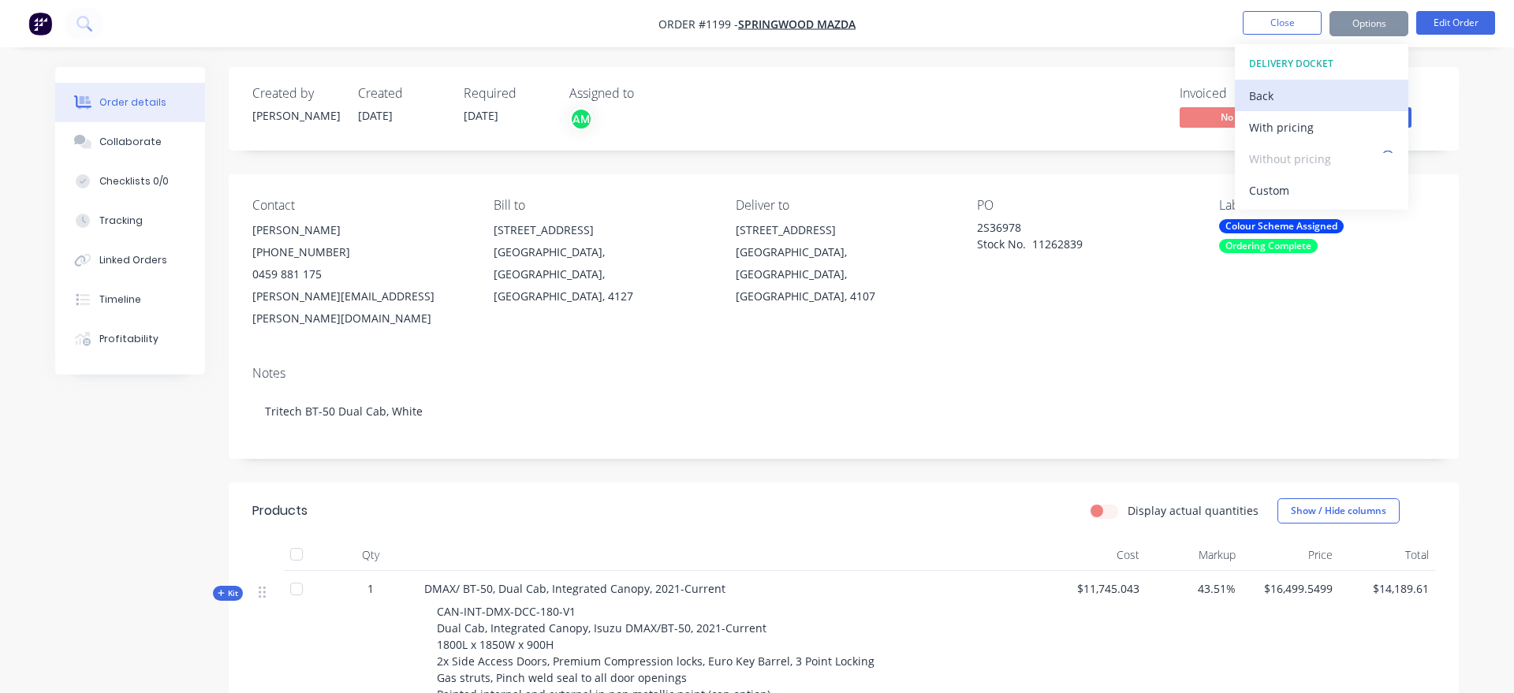
click at [1255, 99] on div "Back" at bounding box center [1321, 95] width 145 height 23
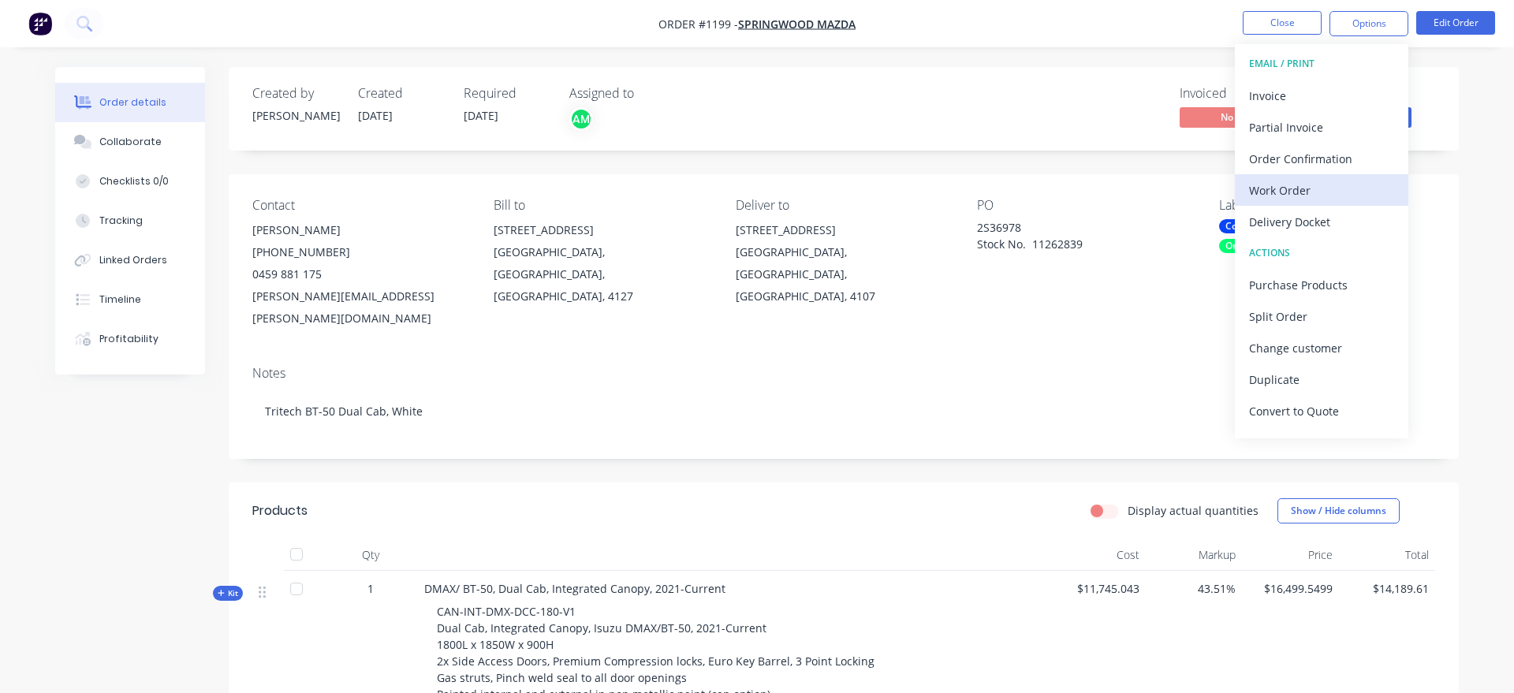
click at [1278, 190] on div "Work Order" at bounding box center [1321, 190] width 145 height 23
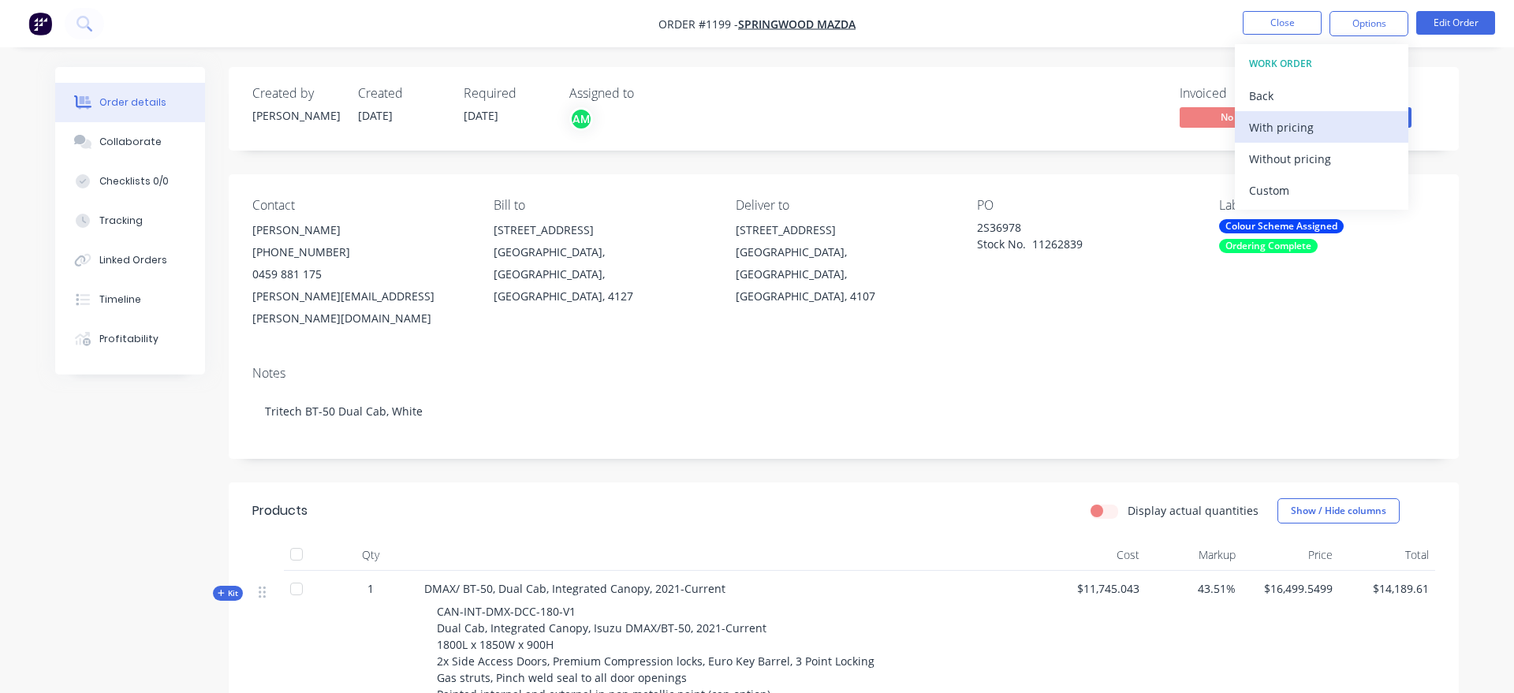
click at [1300, 132] on div "With pricing" at bounding box center [1321, 127] width 145 height 23
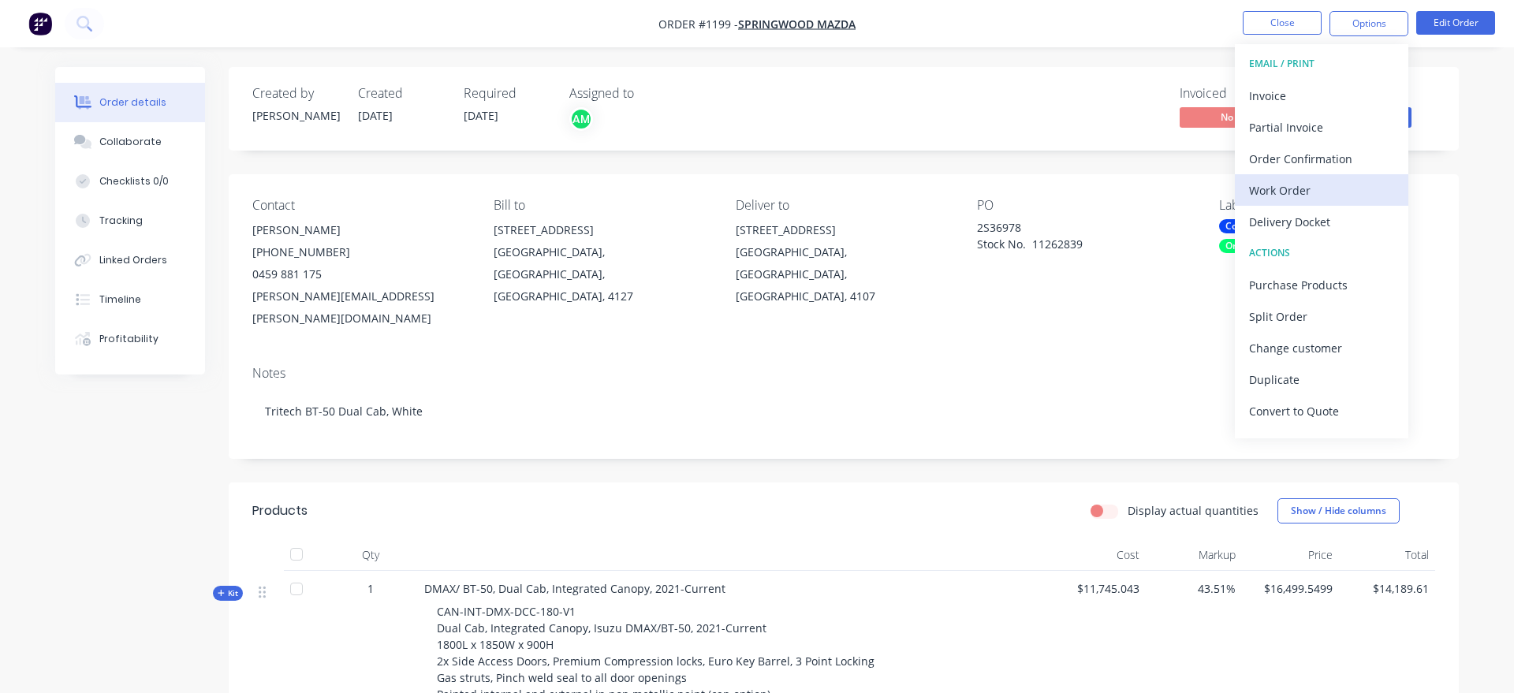
click at [1340, 188] on div "Work Order" at bounding box center [1321, 190] width 145 height 23
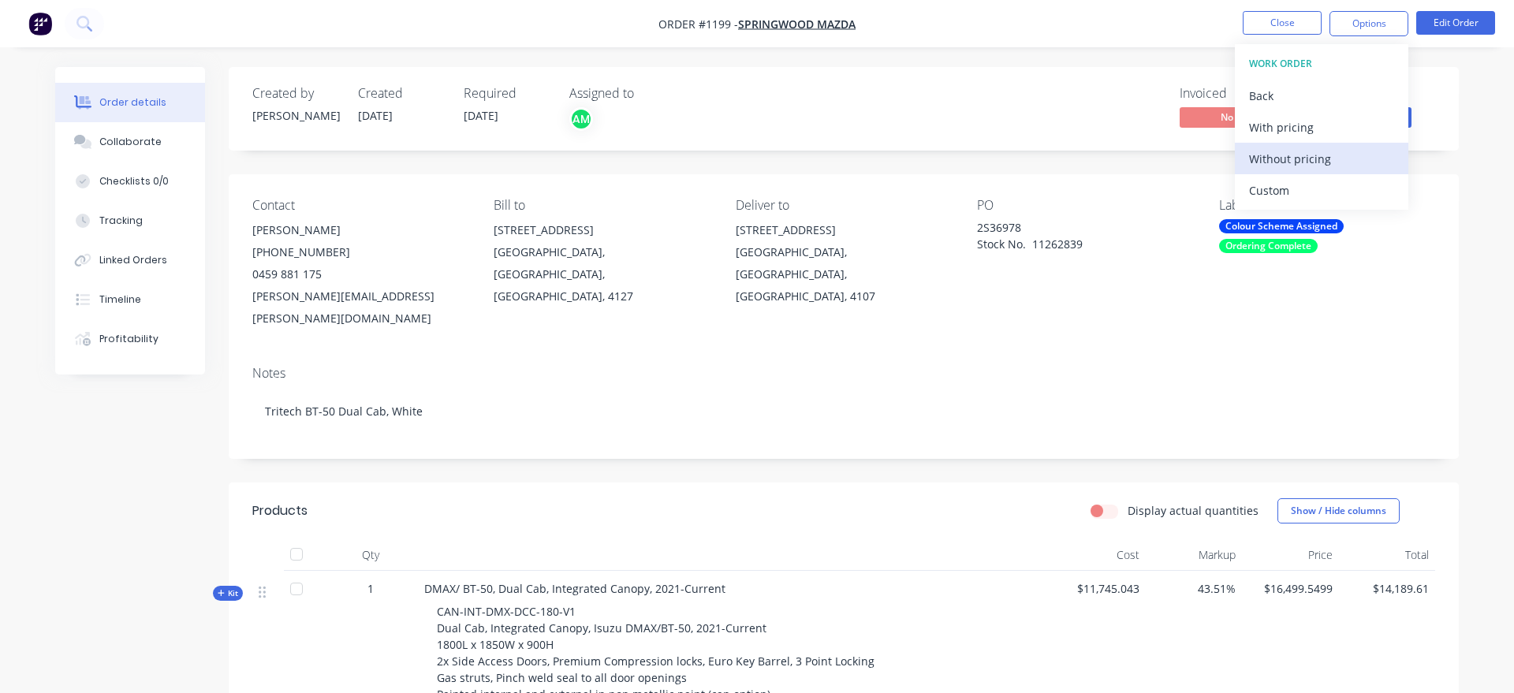
click at [1335, 159] on div "Without pricing" at bounding box center [1321, 158] width 145 height 23
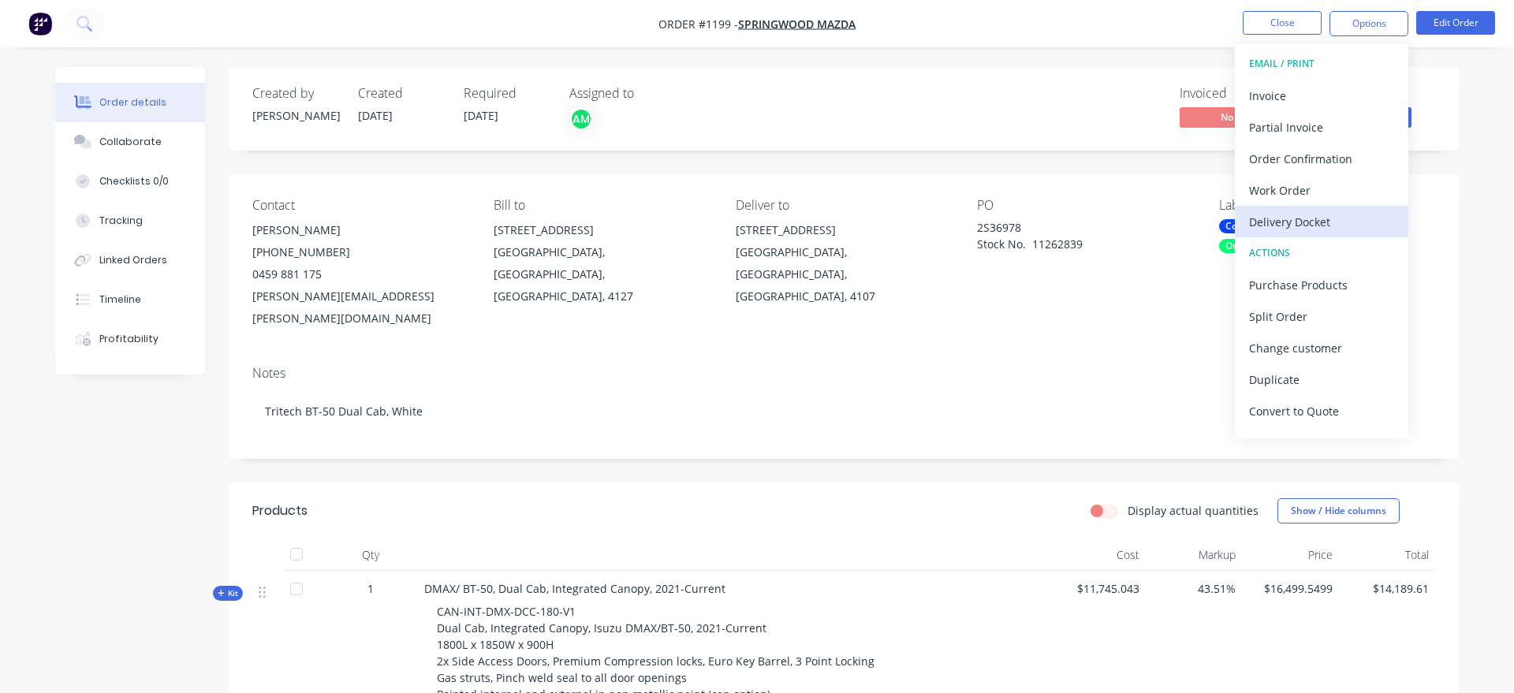
click at [1321, 224] on div "Delivery Docket" at bounding box center [1321, 222] width 145 height 23
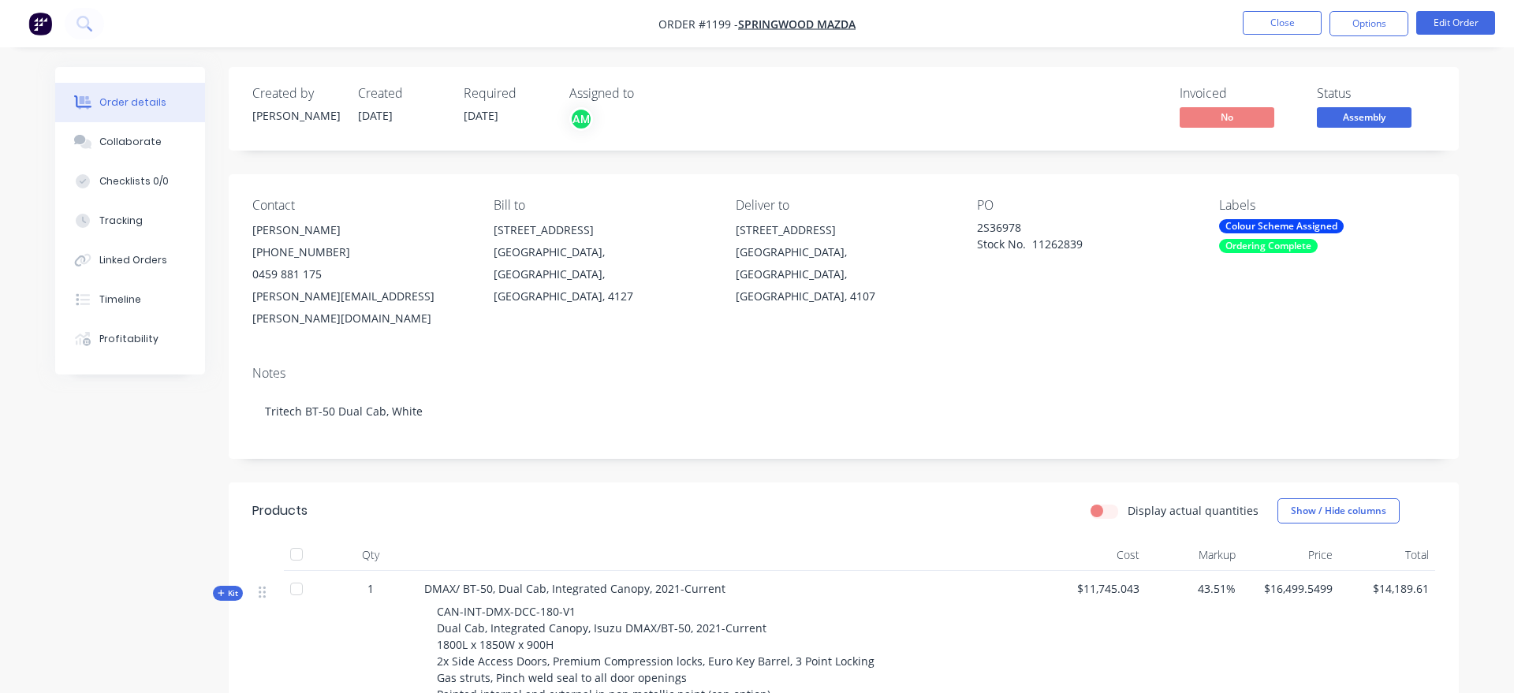
click at [1381, 31] on button "Options" at bounding box center [1369, 23] width 79 height 25
click at [1303, 95] on div "Back" at bounding box center [1321, 95] width 145 height 23
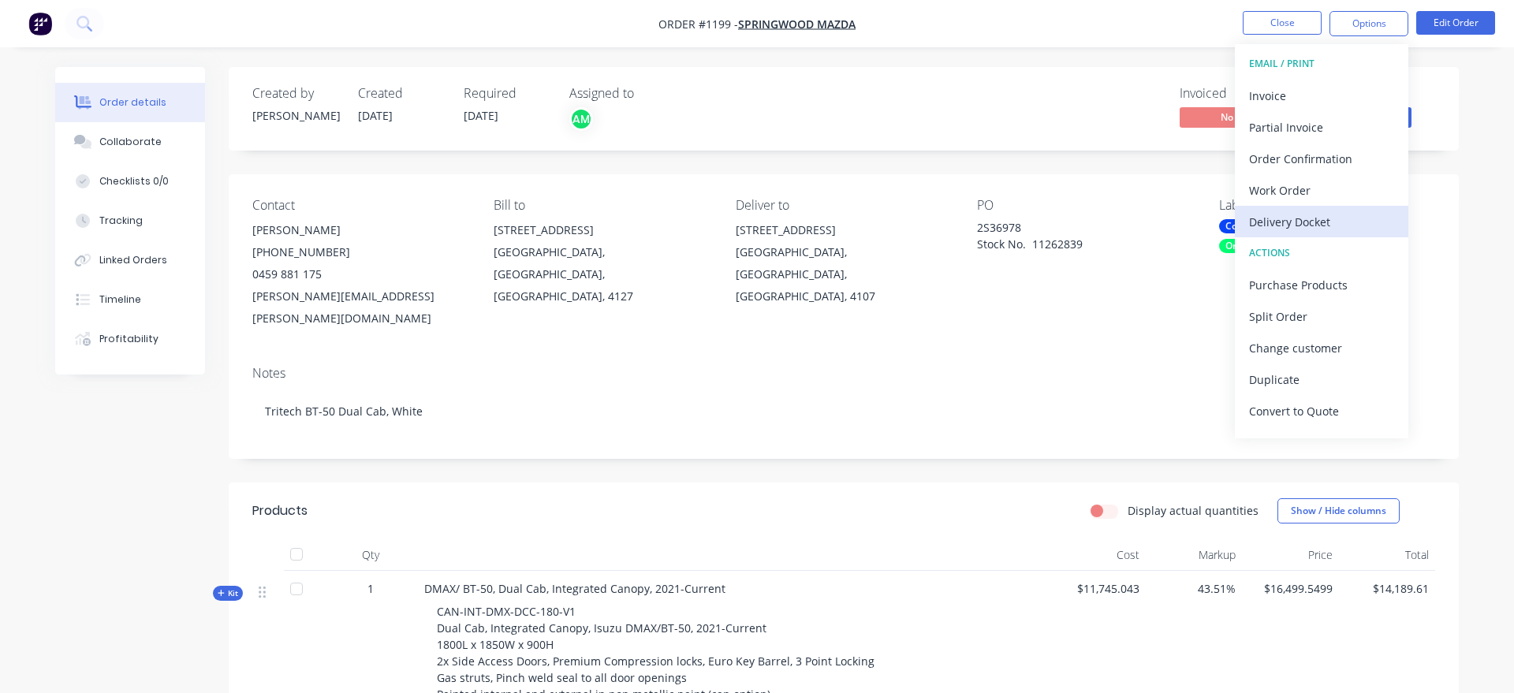
click at [1339, 234] on button "Delivery Docket" at bounding box center [1321, 222] width 173 height 32
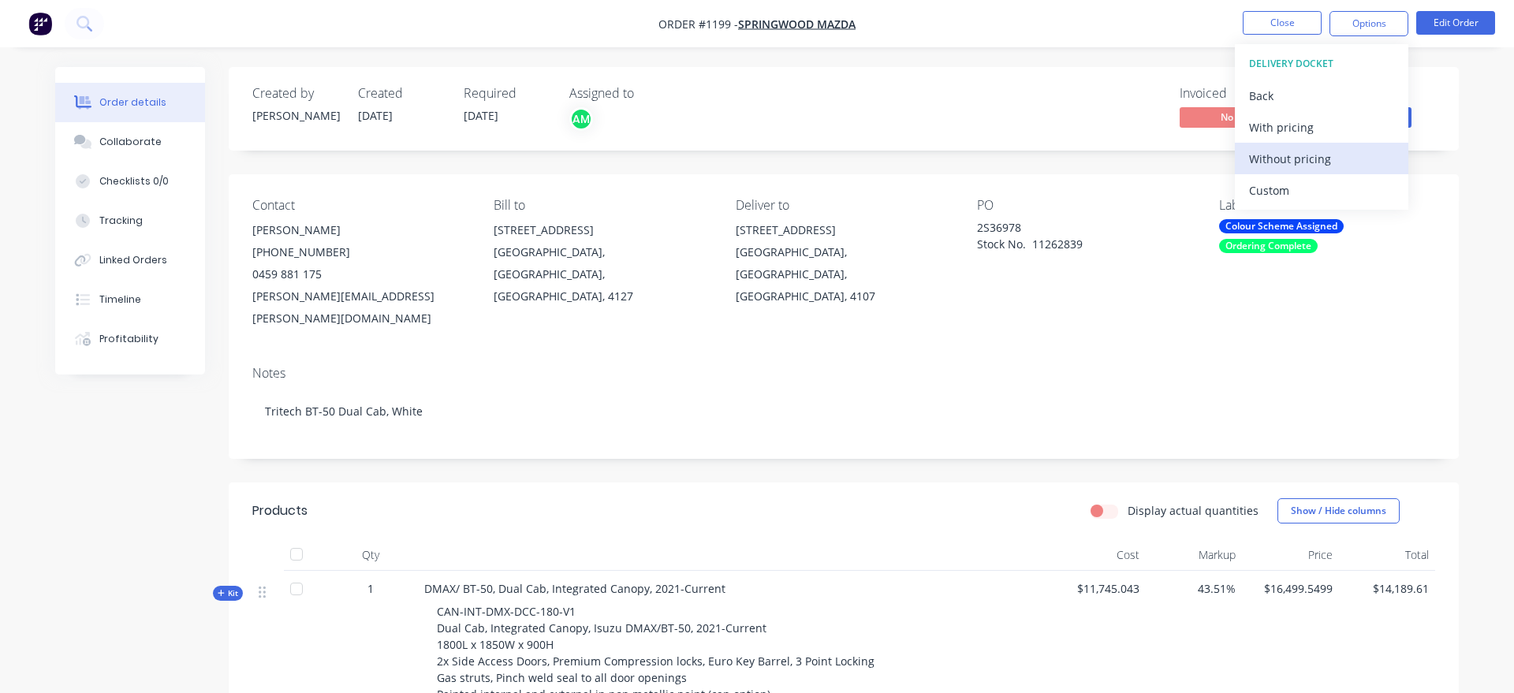
click at [1315, 161] on div "Without pricing" at bounding box center [1321, 158] width 145 height 23
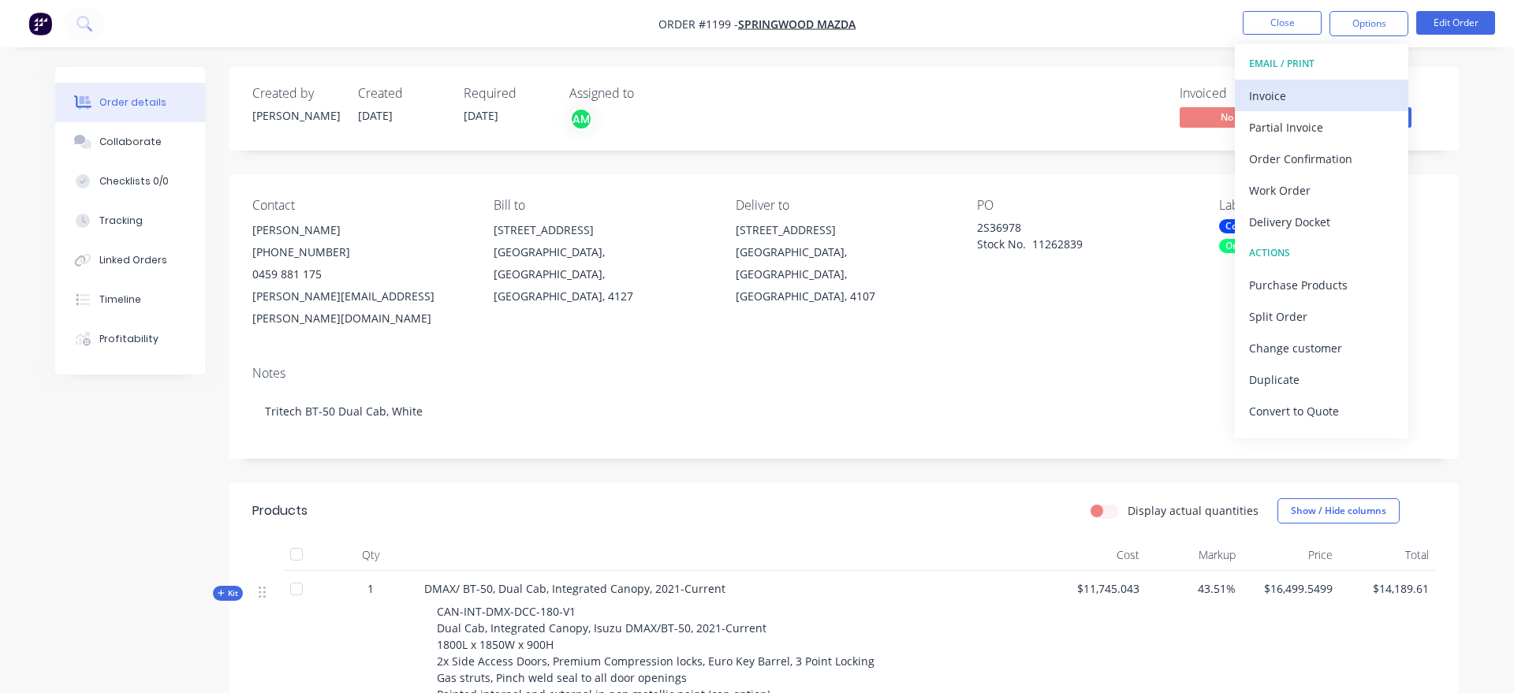
click at [1289, 91] on div "Invoice" at bounding box center [1321, 95] width 145 height 23
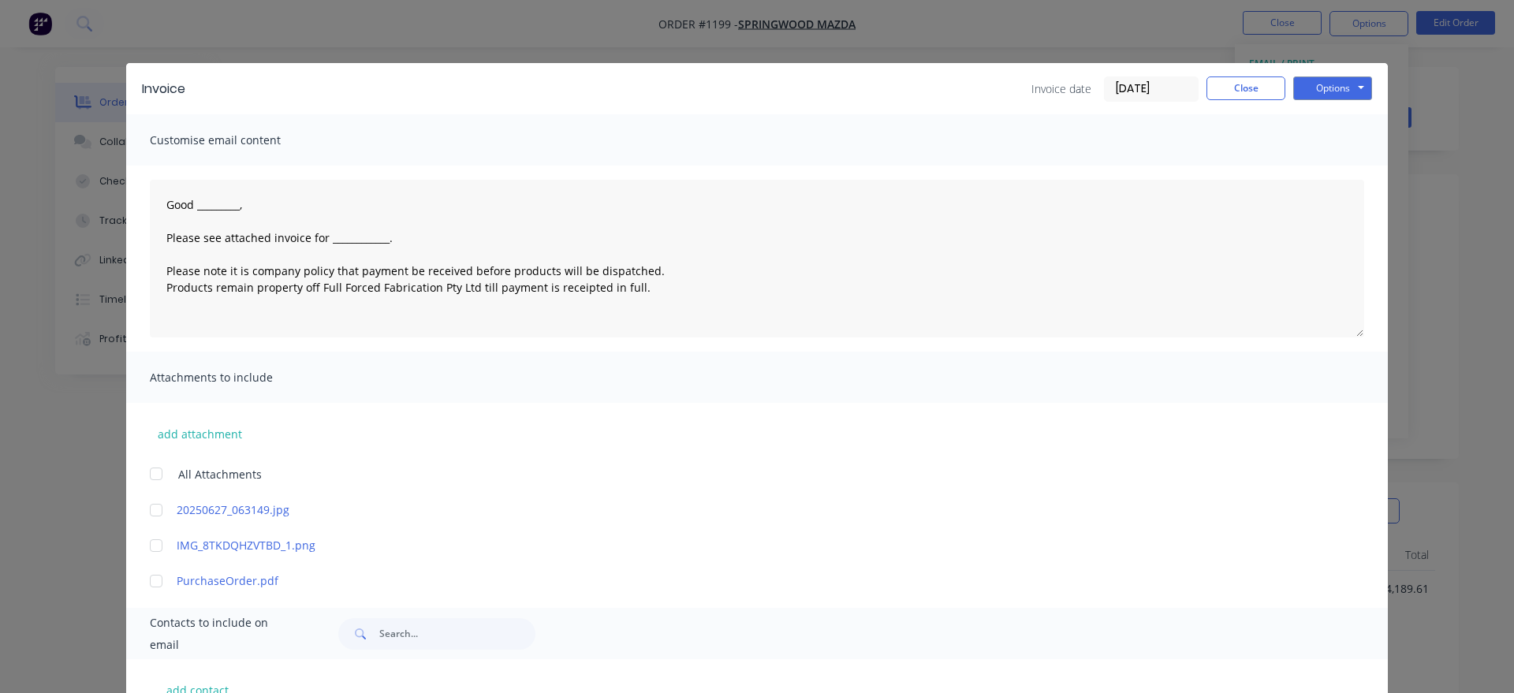
scroll to position [227, 0]
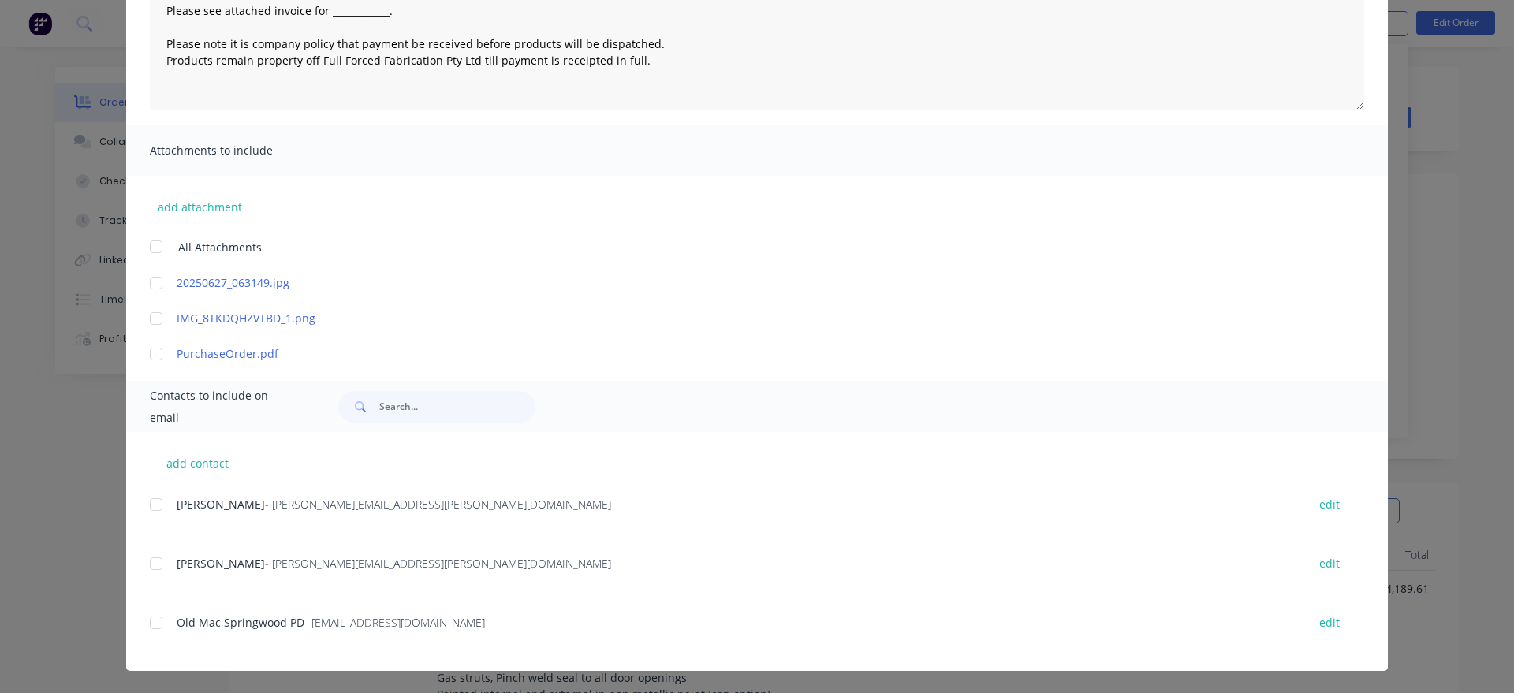
click at [157, 505] on div at bounding box center [156, 505] width 32 height 32
click at [162, 565] on div at bounding box center [156, 564] width 32 height 32
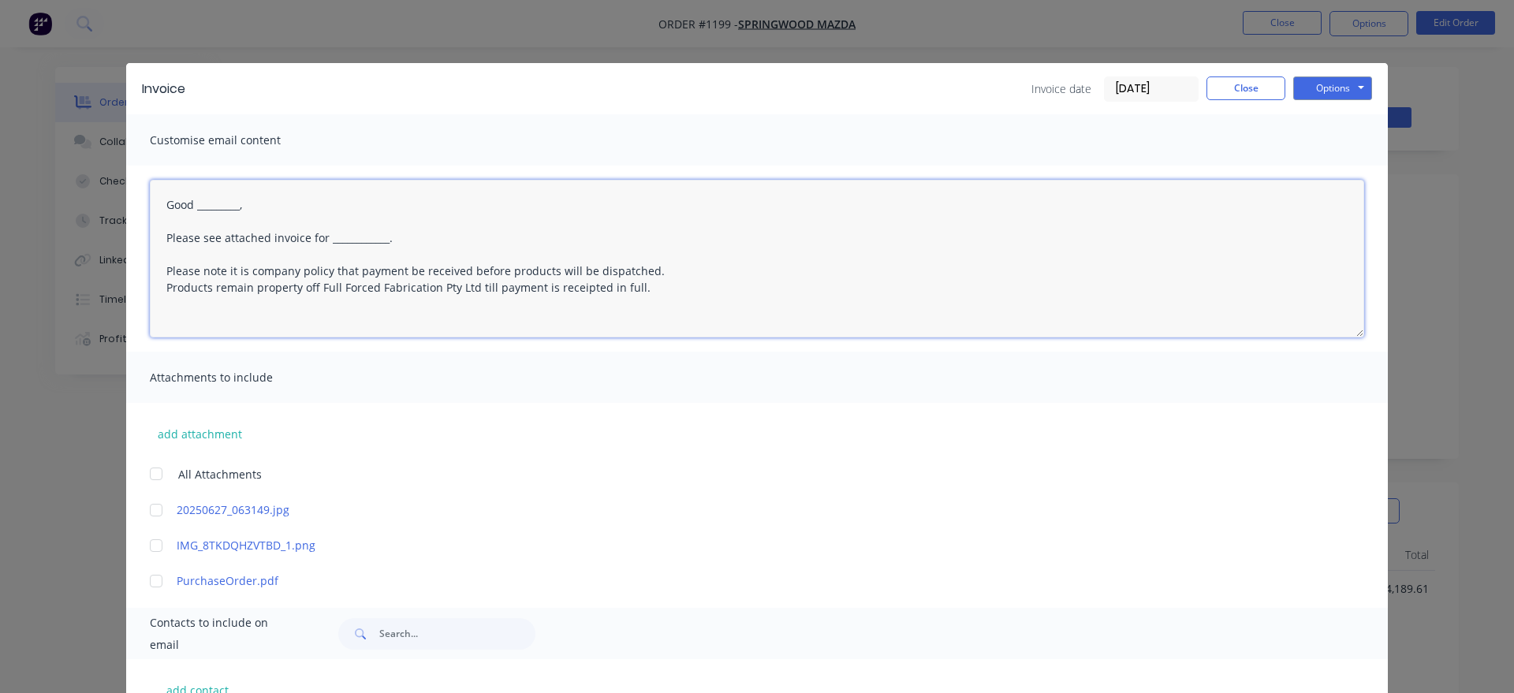
drag, startPoint x: 245, startPoint y: 201, endPoint x: 199, endPoint y: 210, distance: 47.3
click at [199, 210] on textarea "Good _________, Please see attached invoice for ____________. Please note it is…" at bounding box center [757, 259] width 1214 height 158
drag, startPoint x: 400, startPoint y: 241, endPoint x: 327, endPoint y: 244, distance: 72.7
click at [327, 244] on textarea "Good morning, Please see attached invoice for ____________. Please note it is c…" at bounding box center [757, 259] width 1214 height 158
click at [533, 241] on textarea "Good morning, Please see attached invoice for White Mazda Bt-50 Integrated Cano…" at bounding box center [757, 259] width 1214 height 158
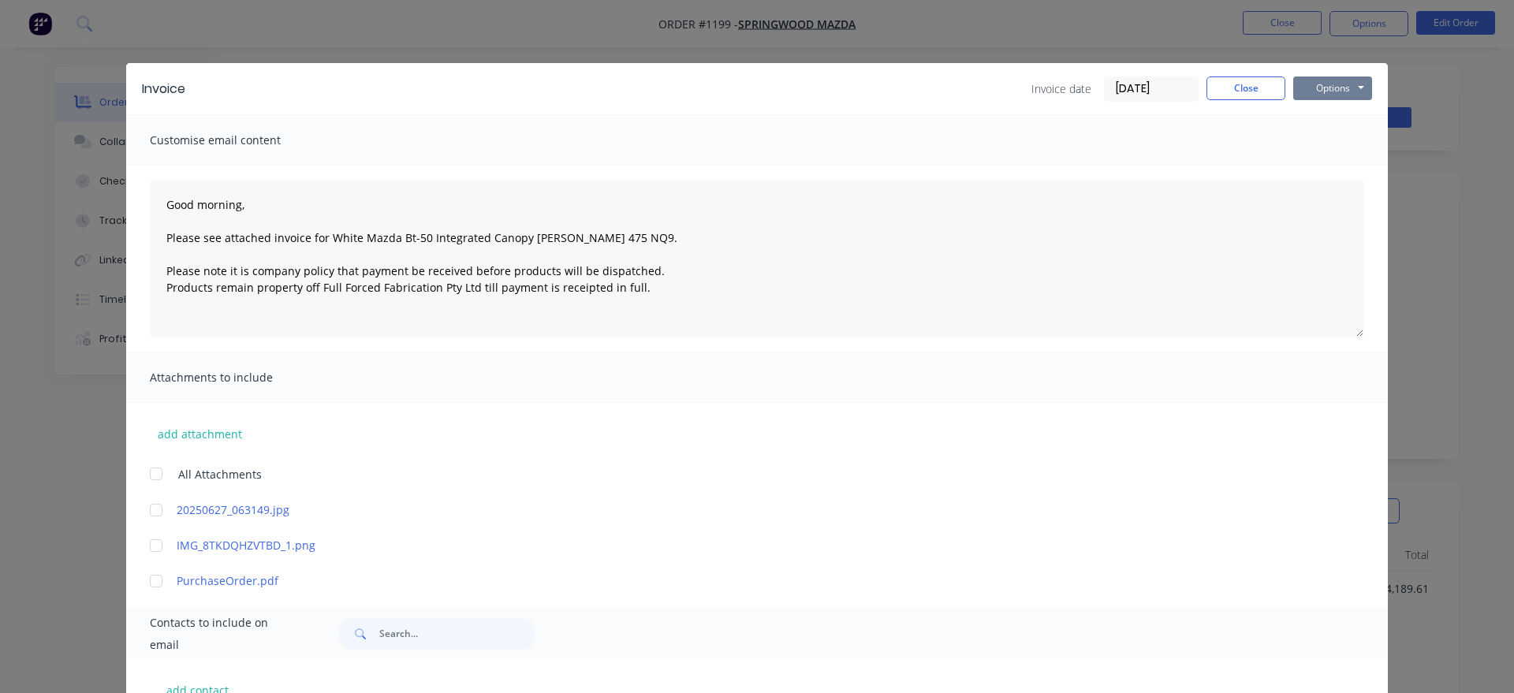
click at [1317, 94] on button "Options" at bounding box center [1332, 88] width 79 height 24
click at [1341, 170] on button "Email" at bounding box center [1343, 168] width 101 height 26
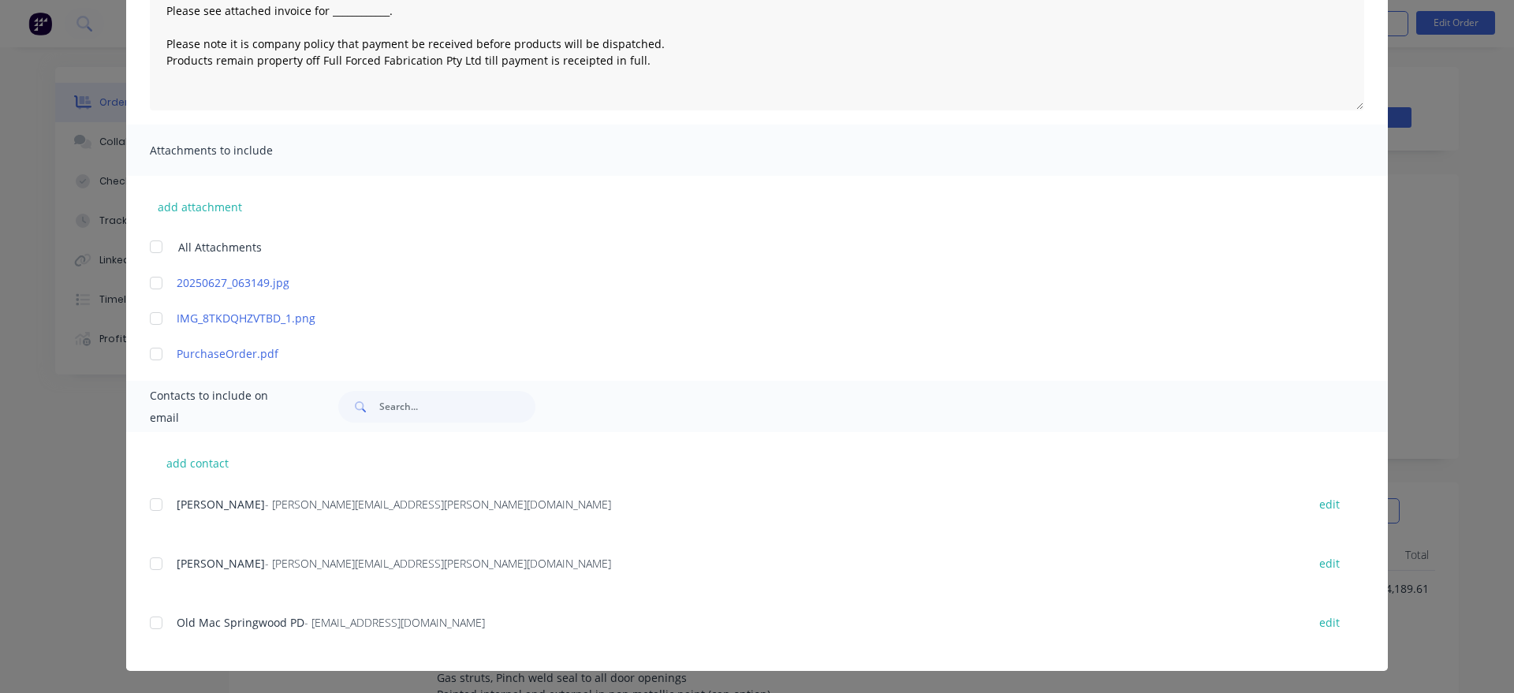
click at [161, 565] on div at bounding box center [156, 564] width 32 height 32
click at [163, 560] on div at bounding box center [156, 564] width 32 height 32
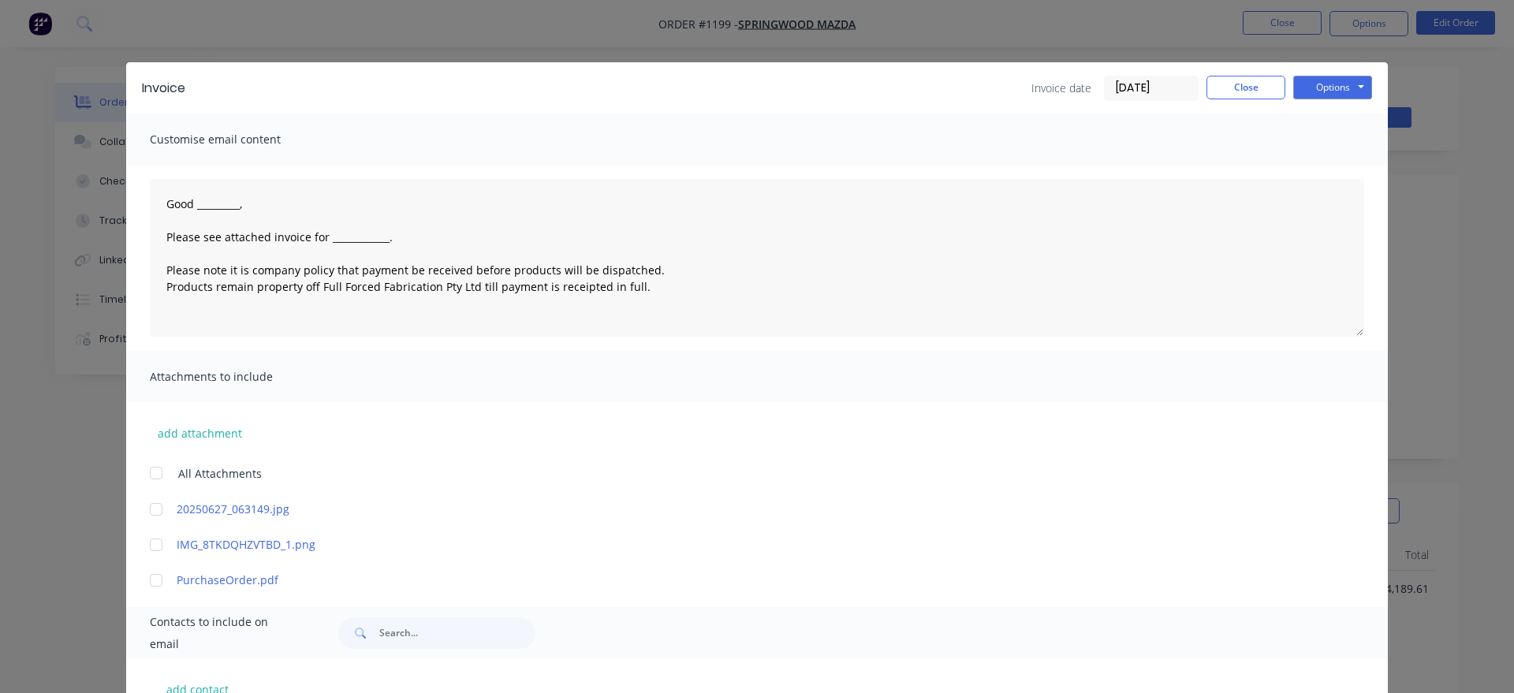
scroll to position [0, 0]
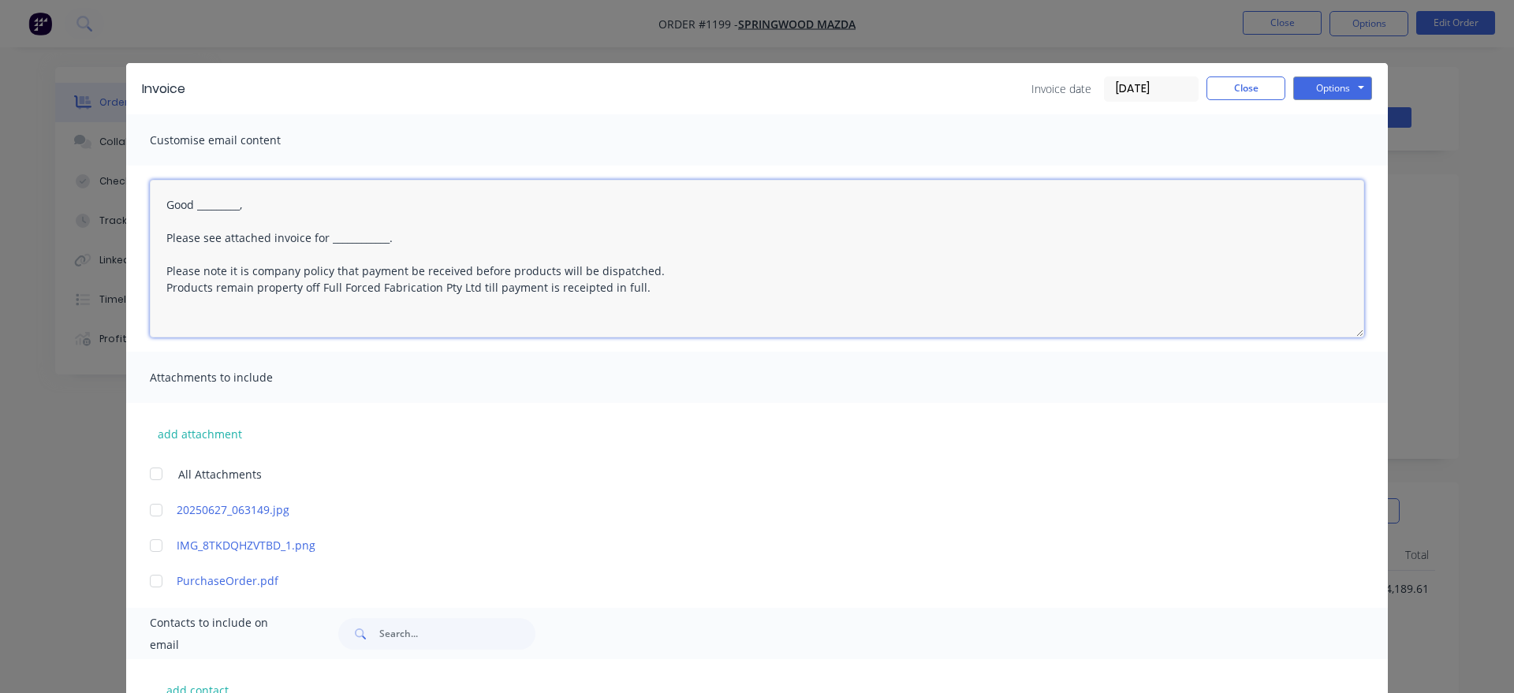
drag, startPoint x: 248, startPoint y: 207, endPoint x: 197, endPoint y: 207, distance: 50.5
click at [197, 207] on textarea "Good _________, Please see attached invoice for ____________. Please note it is…" at bounding box center [757, 259] width 1214 height 158
drag, startPoint x: 389, startPoint y: 240, endPoint x: 328, endPoint y: 239, distance: 60.7
click at [328, 239] on textarea "Good morning, Please see attached invoice for ____________. Please note it is c…" at bounding box center [757, 259] width 1214 height 158
type textarea "Good morning, Please see attached invoice for the white Please note it is compa…"
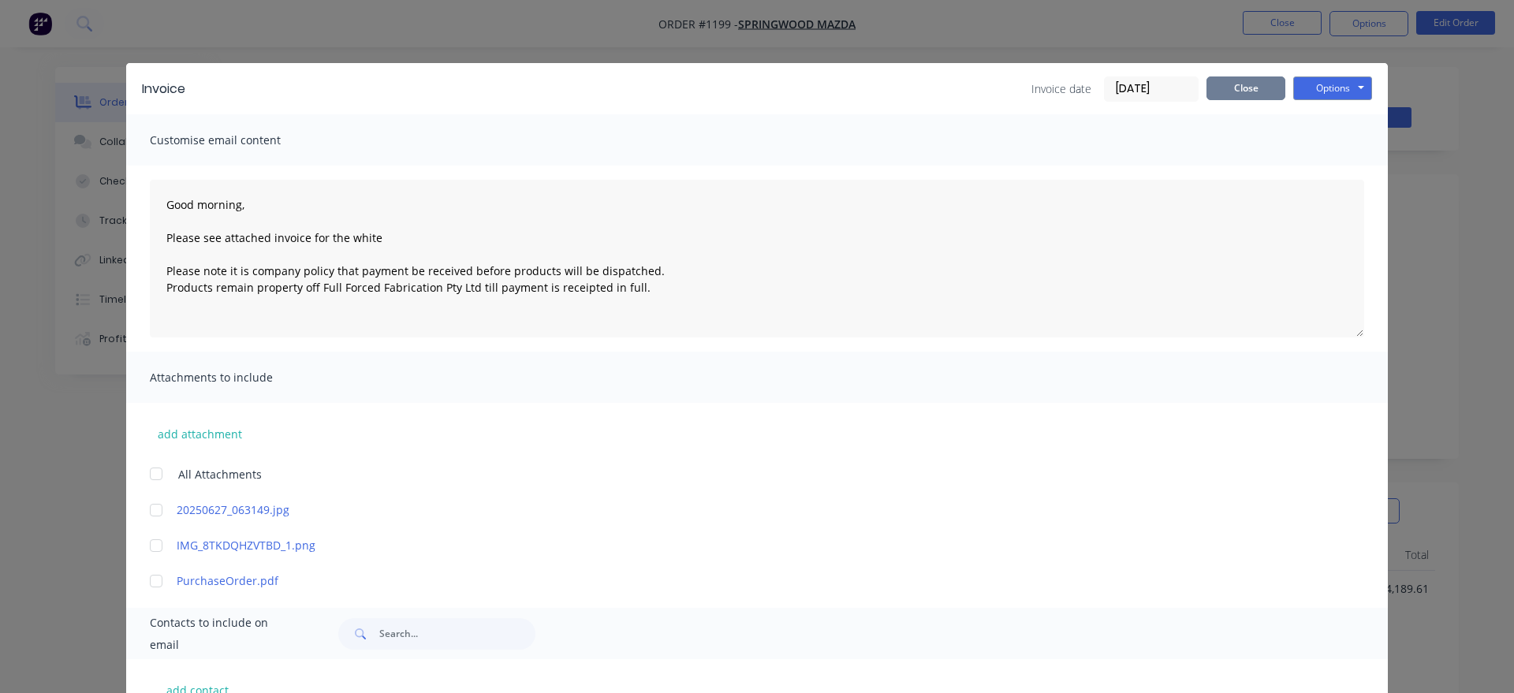
click at [1250, 80] on button "Close" at bounding box center [1246, 88] width 79 height 24
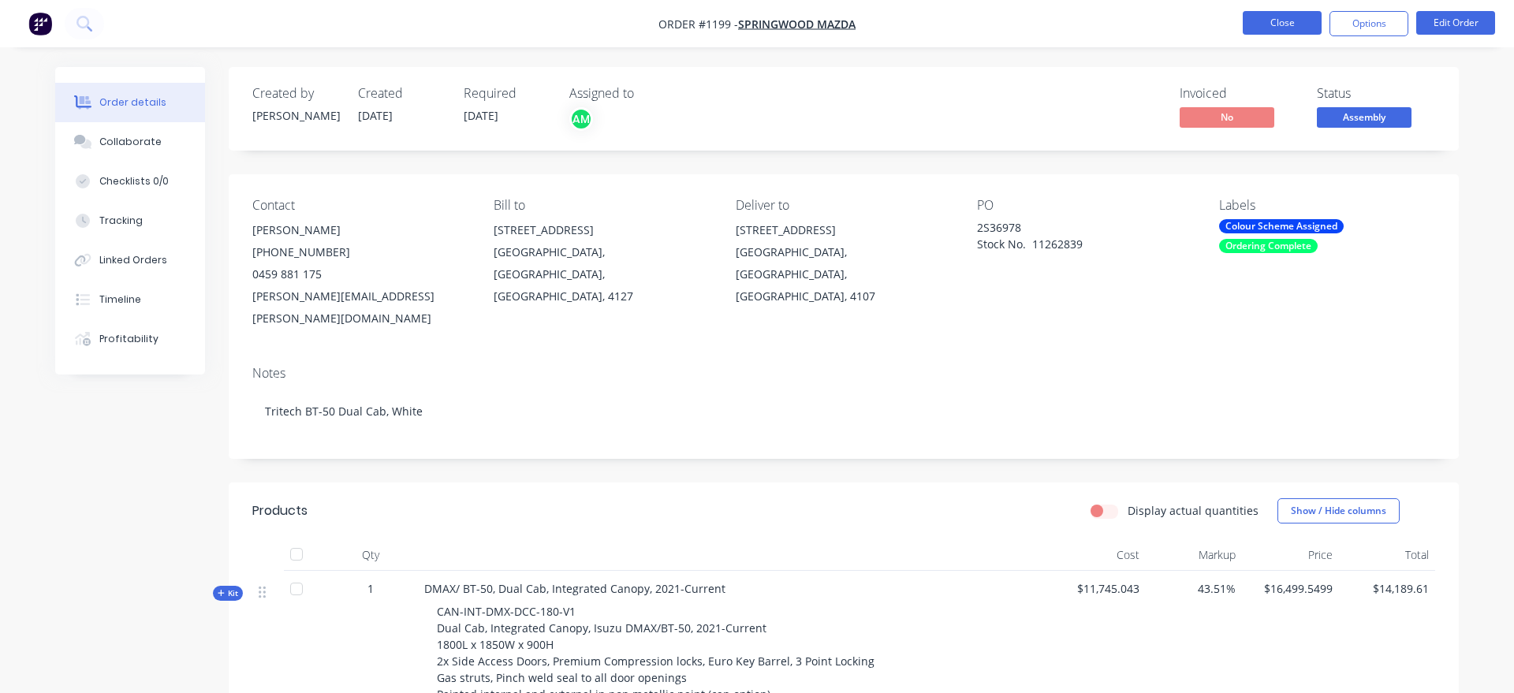
click at [1274, 17] on button "Close" at bounding box center [1282, 23] width 79 height 24
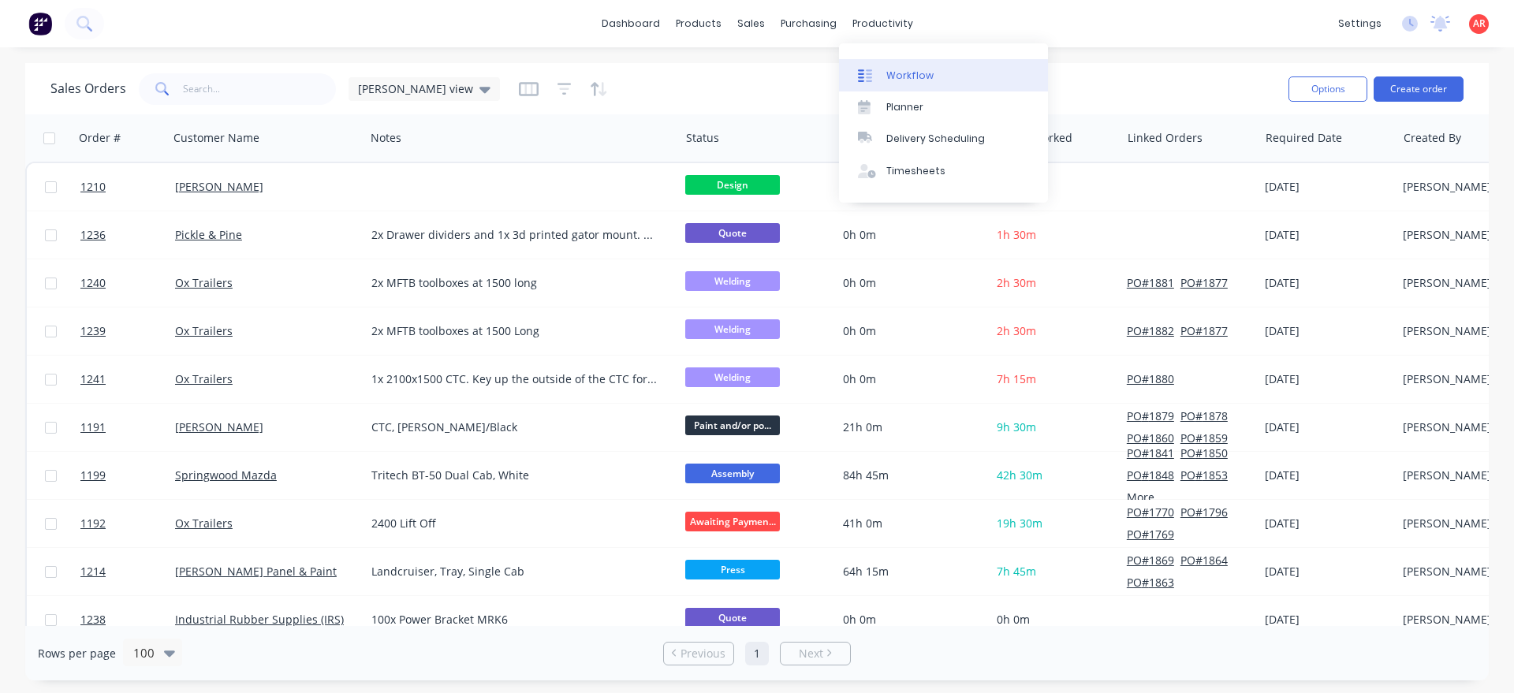
click at [925, 69] on div "Workflow" at bounding box center [909, 76] width 47 height 14
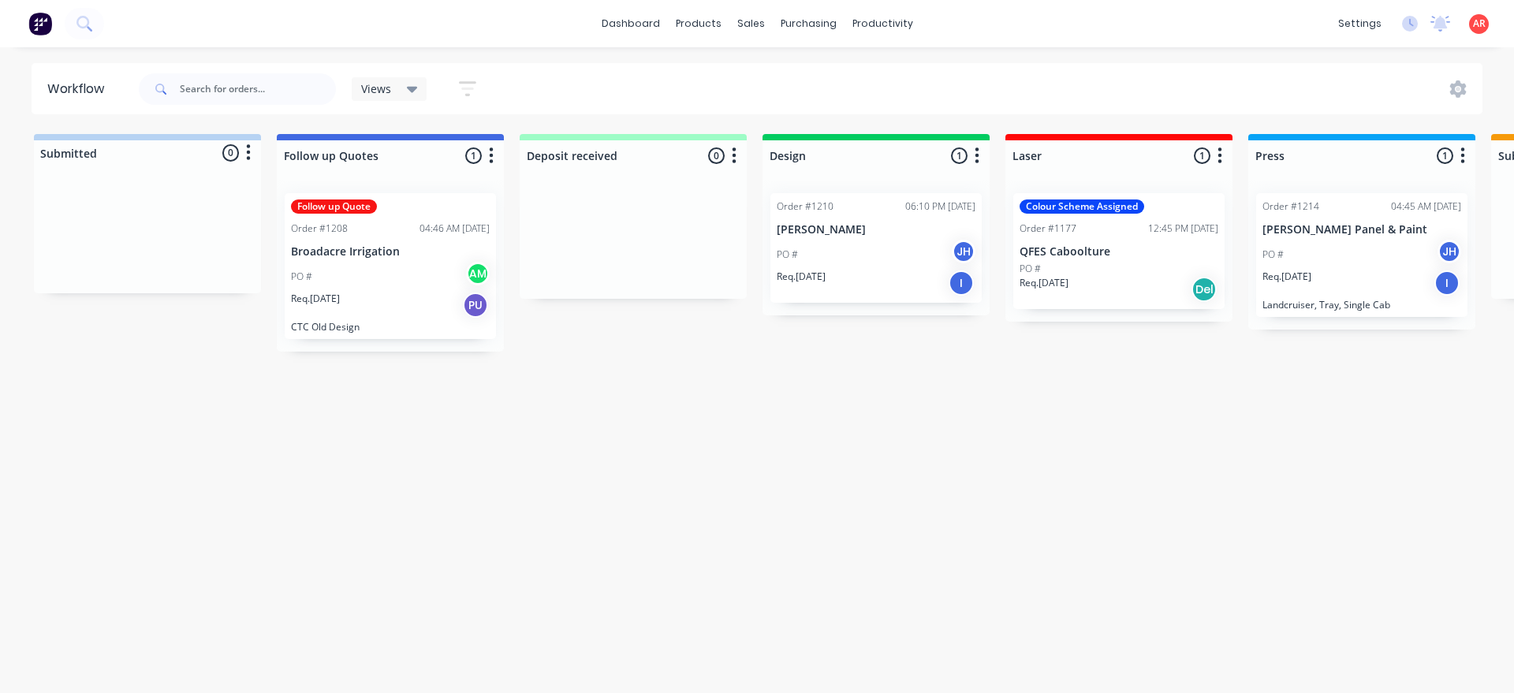
drag, startPoint x: 497, startPoint y: 681, endPoint x: 595, endPoint y: 692, distance: 98.5
click at [595, 599] on html "dashboard products sales purchasing productivity dashboard products Product Cat…" at bounding box center [757, 299] width 1514 height 599
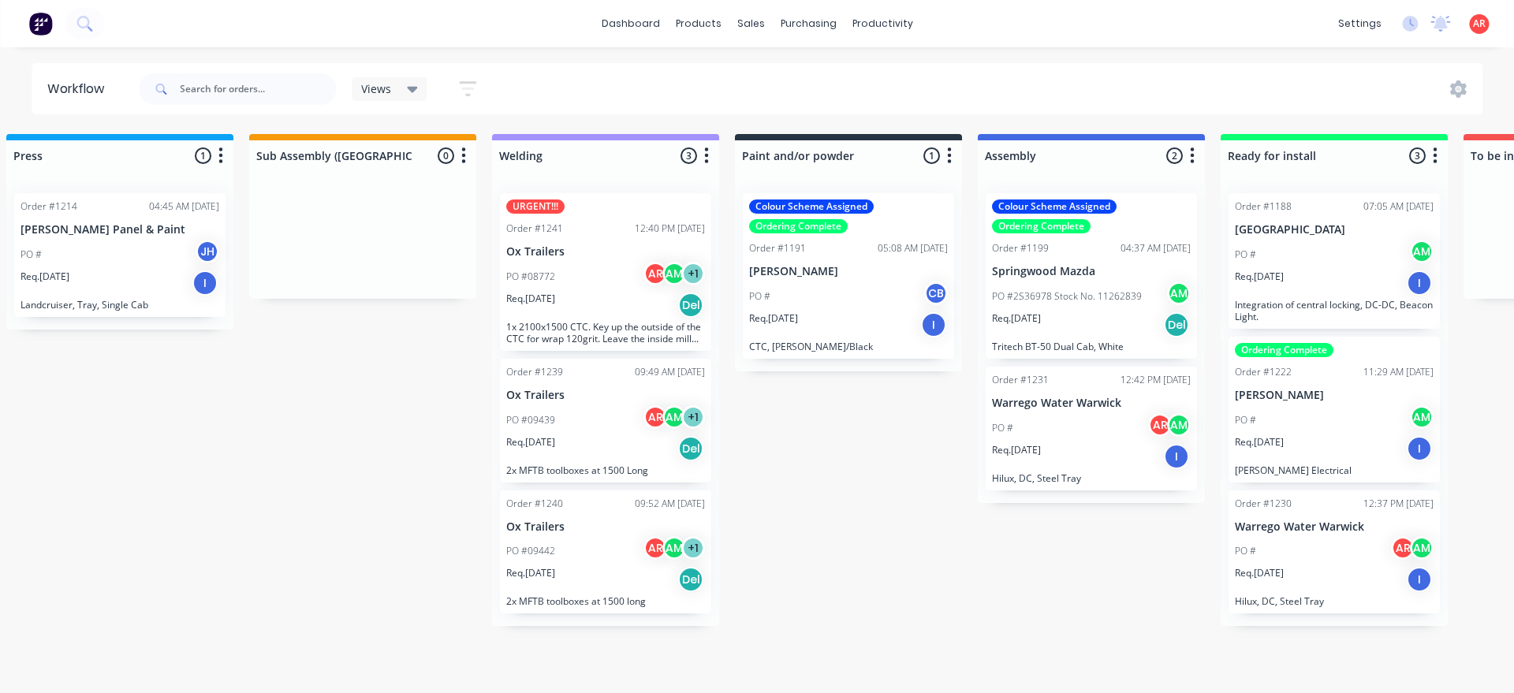
scroll to position [0, 1245]
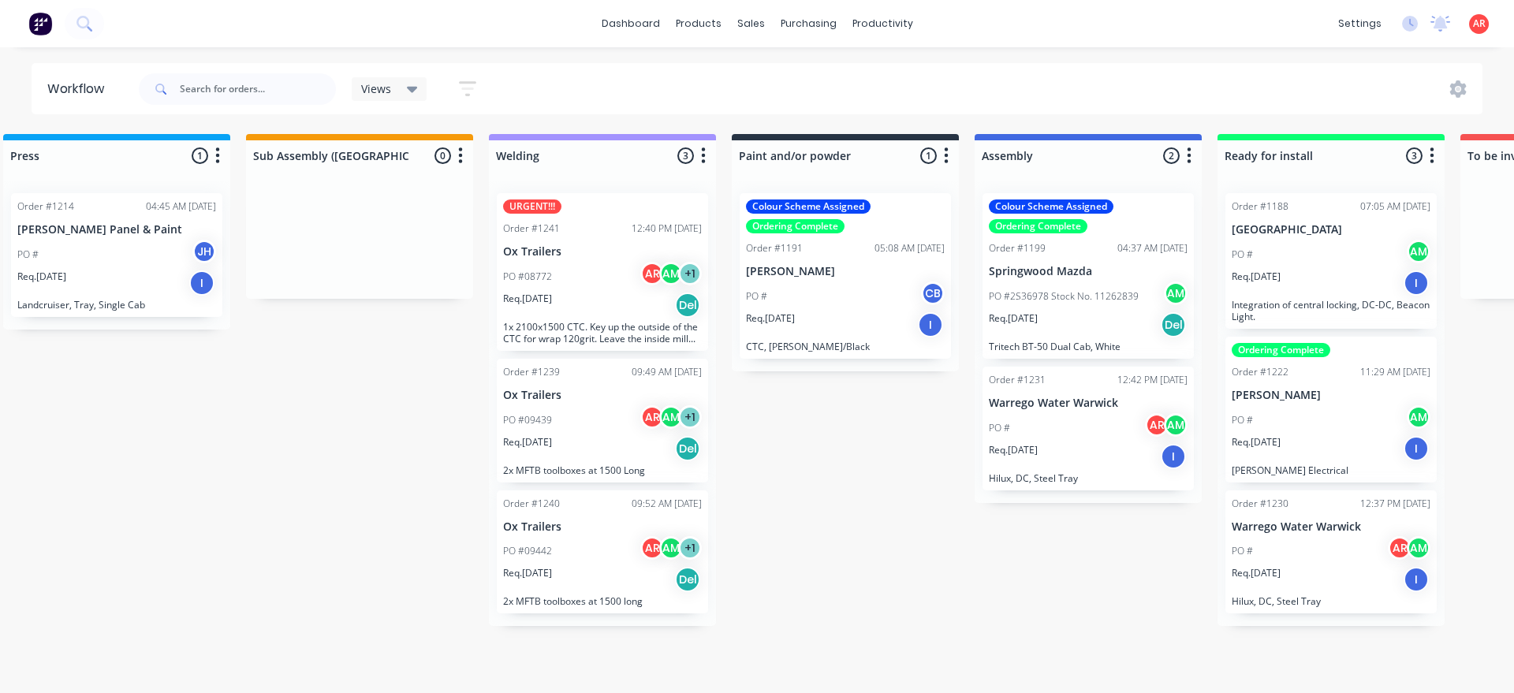
click at [833, 319] on div "Req. [DATE] I" at bounding box center [845, 324] width 199 height 27
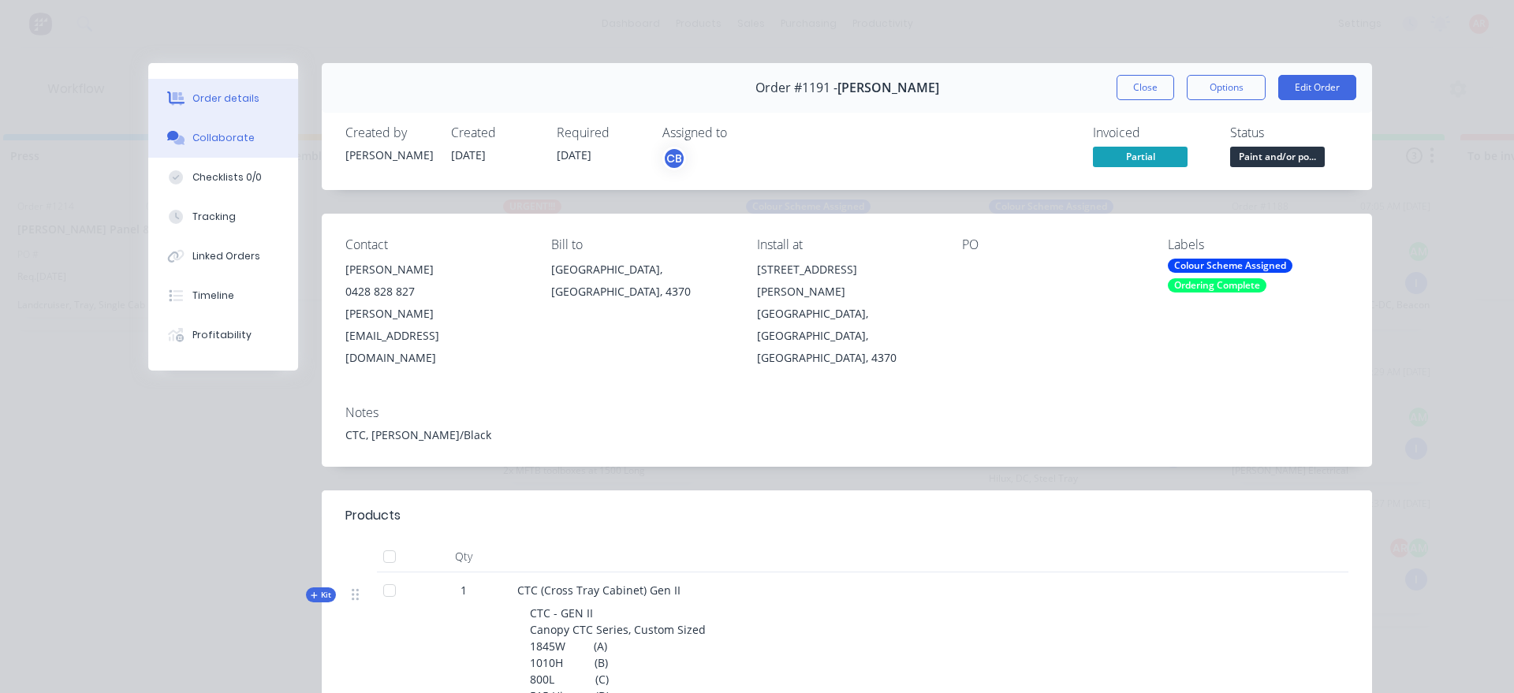
click at [218, 142] on div "Collaborate" at bounding box center [223, 138] width 62 height 14
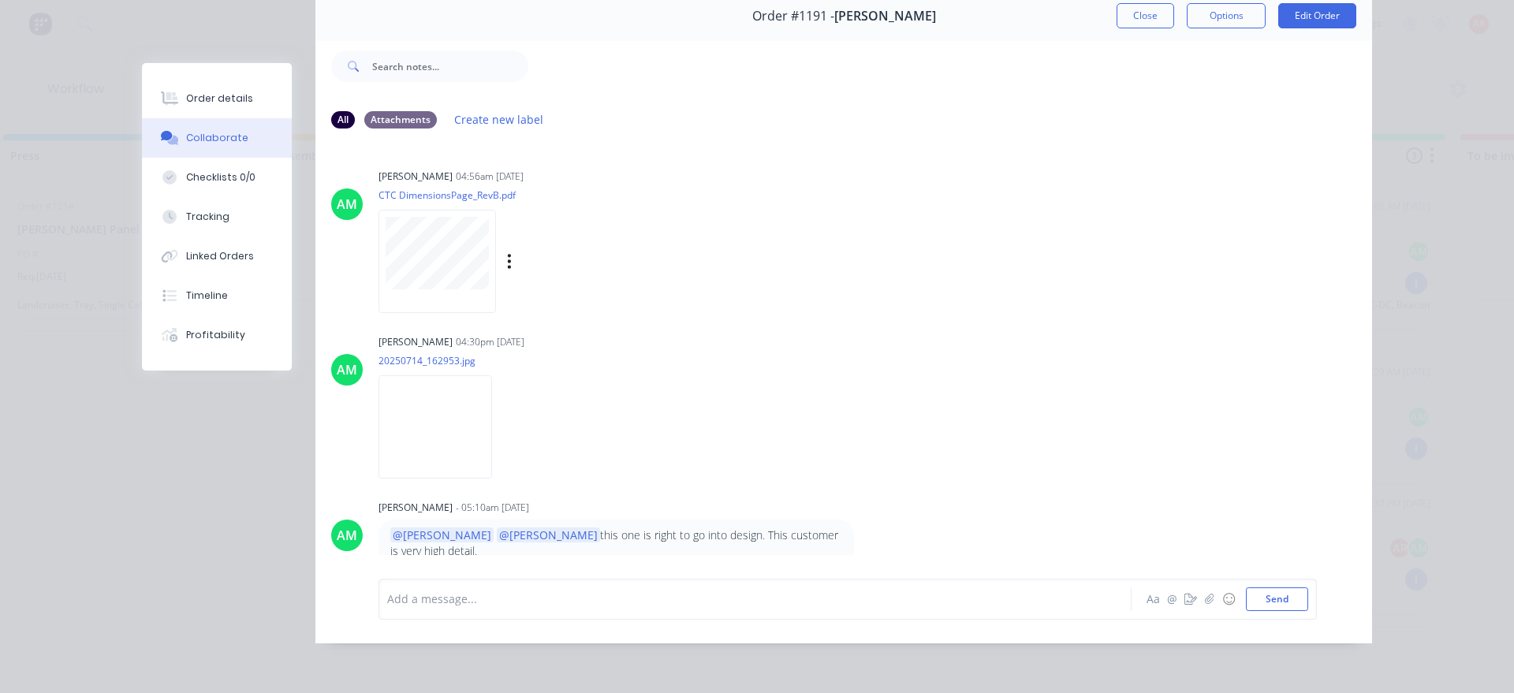
scroll to position [0, 0]
click at [427, 292] on div at bounding box center [438, 262] width 118 height 103
click at [239, 102] on div "Order details" at bounding box center [219, 98] width 67 height 14
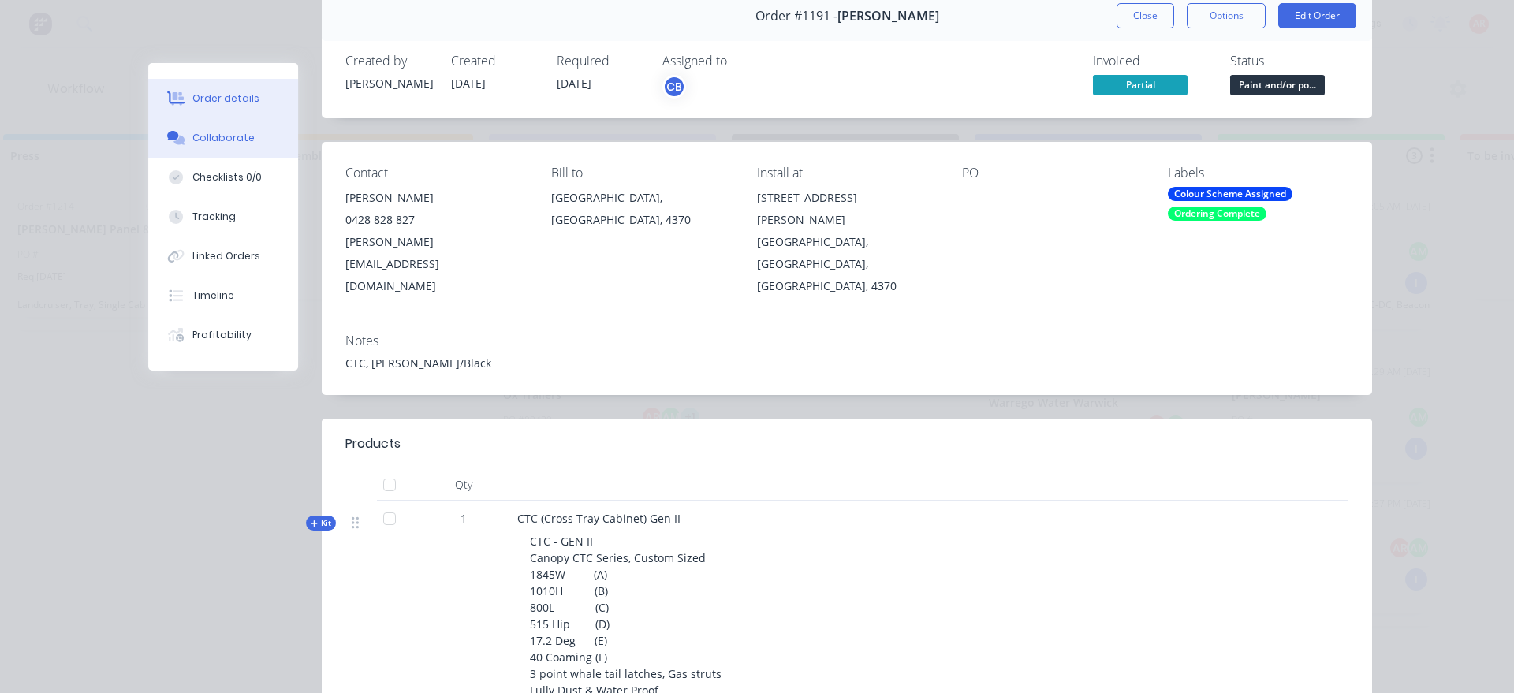
click at [240, 127] on button "Collaborate" at bounding box center [223, 137] width 150 height 39
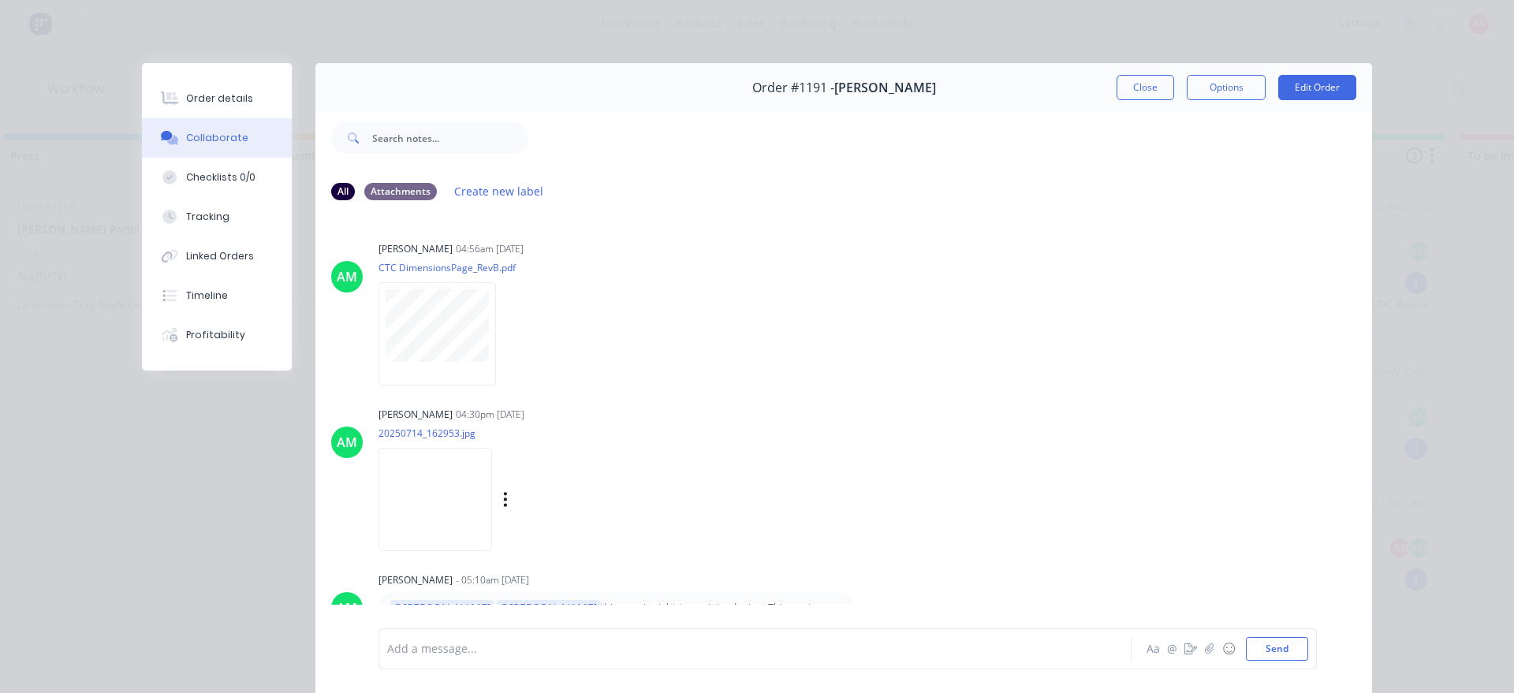
click at [458, 497] on img at bounding box center [436, 499] width 114 height 103
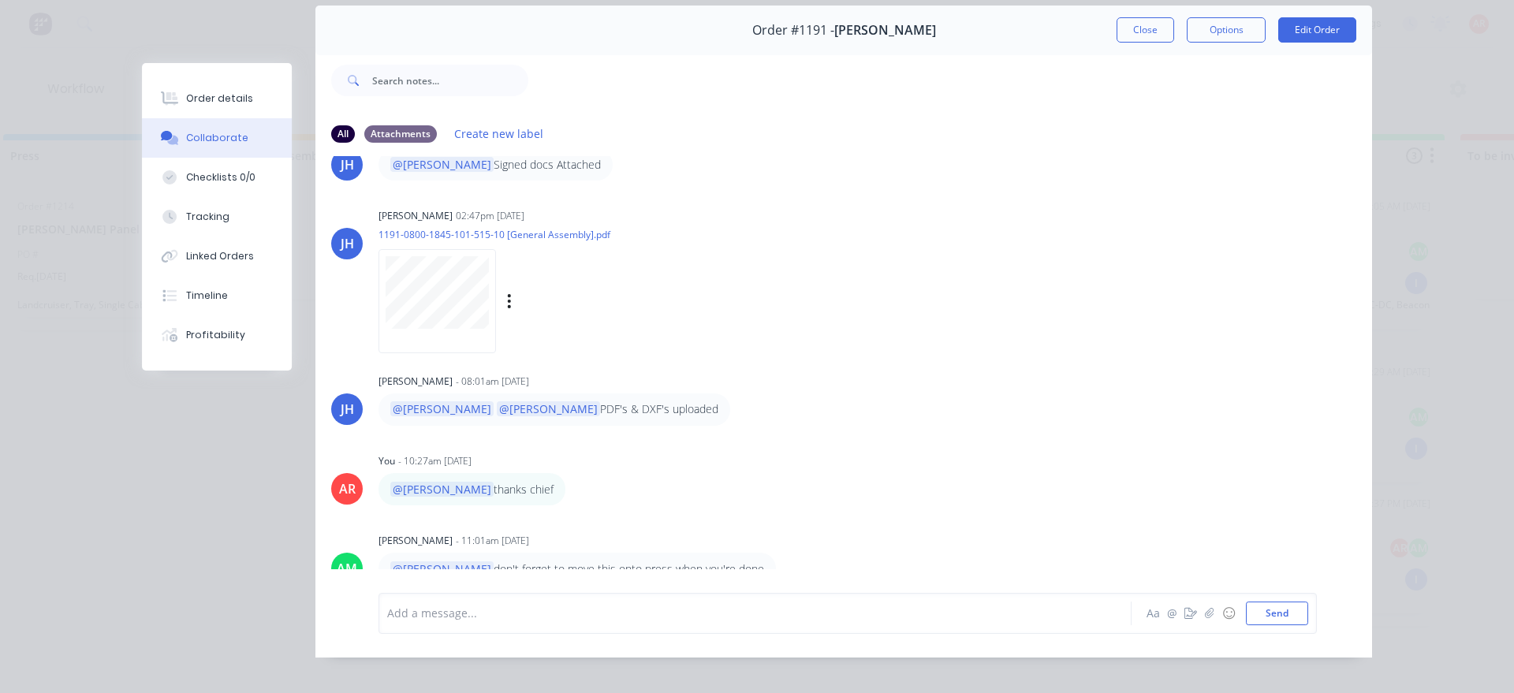
scroll to position [72, 0]
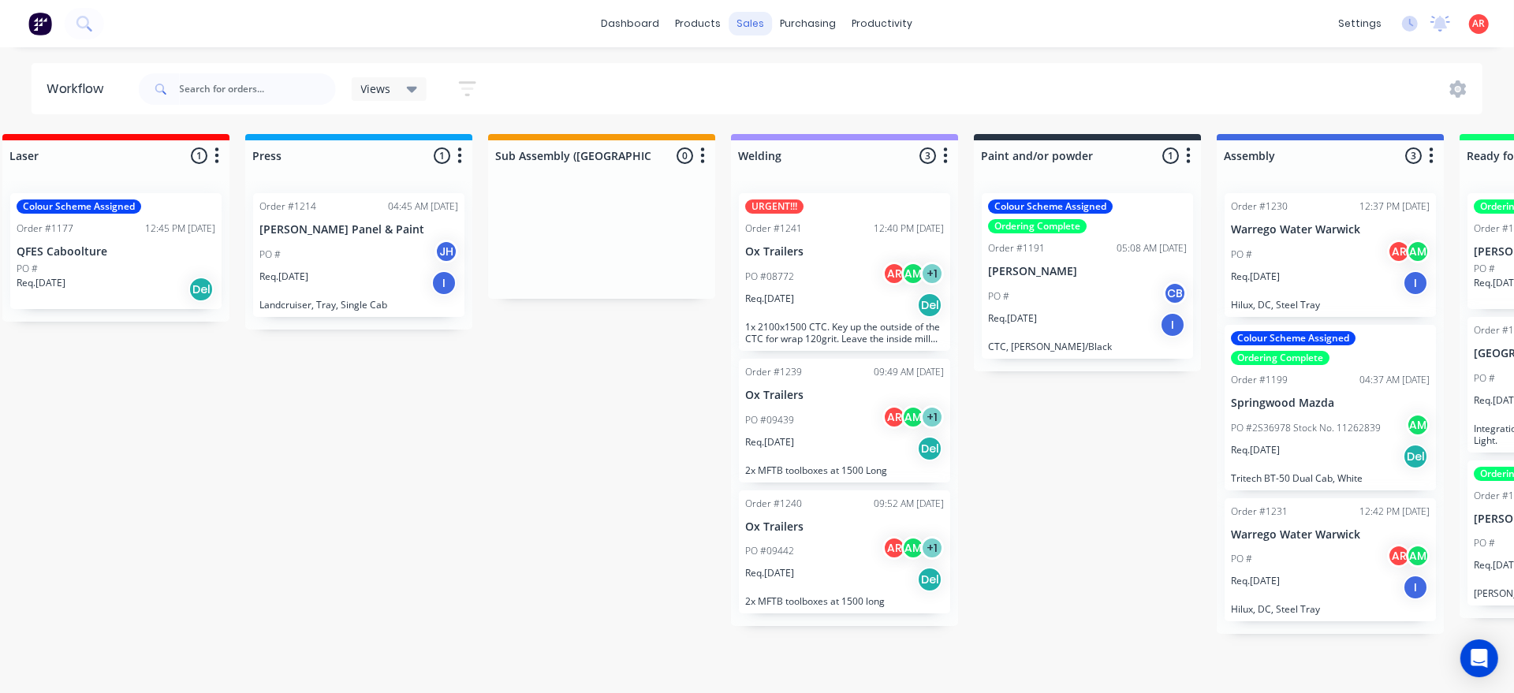
scroll to position [0, 1003]
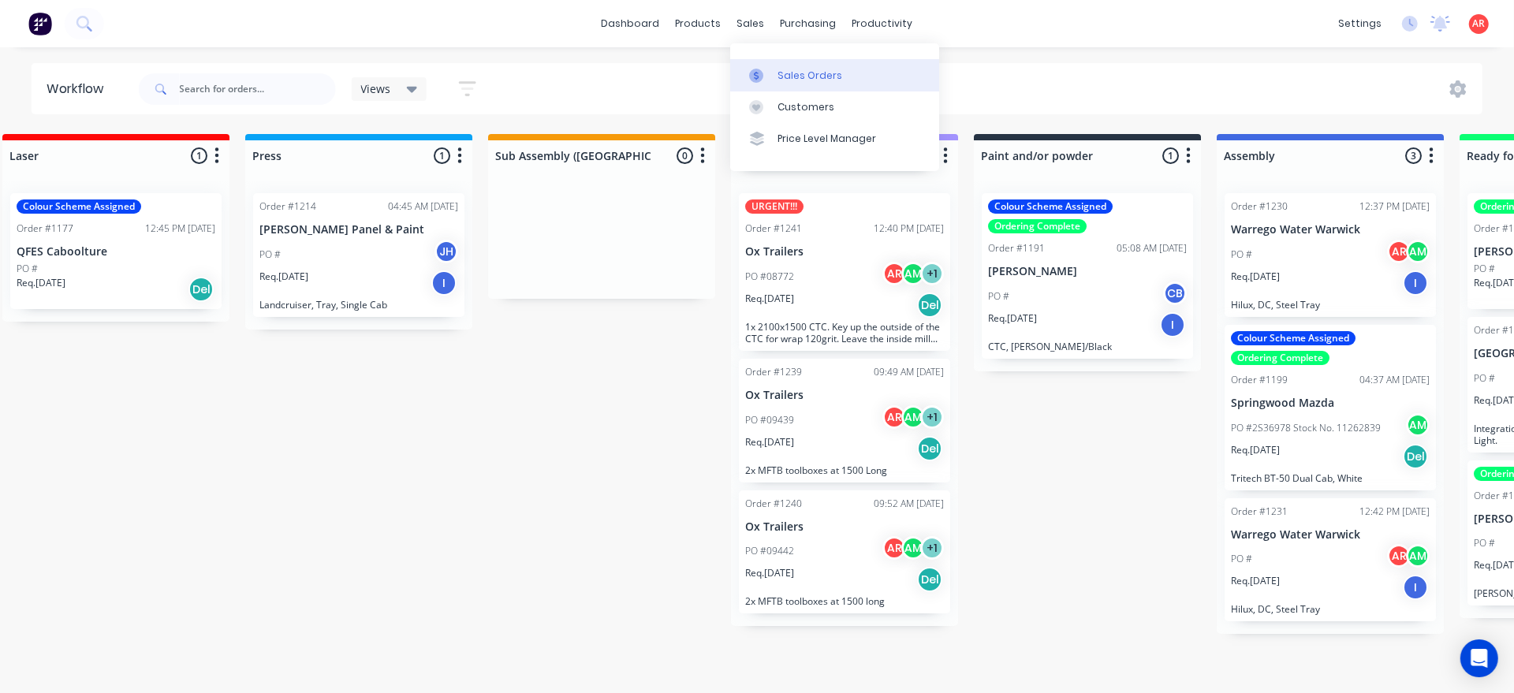
click at [783, 77] on div "Sales Orders" at bounding box center [810, 76] width 65 height 14
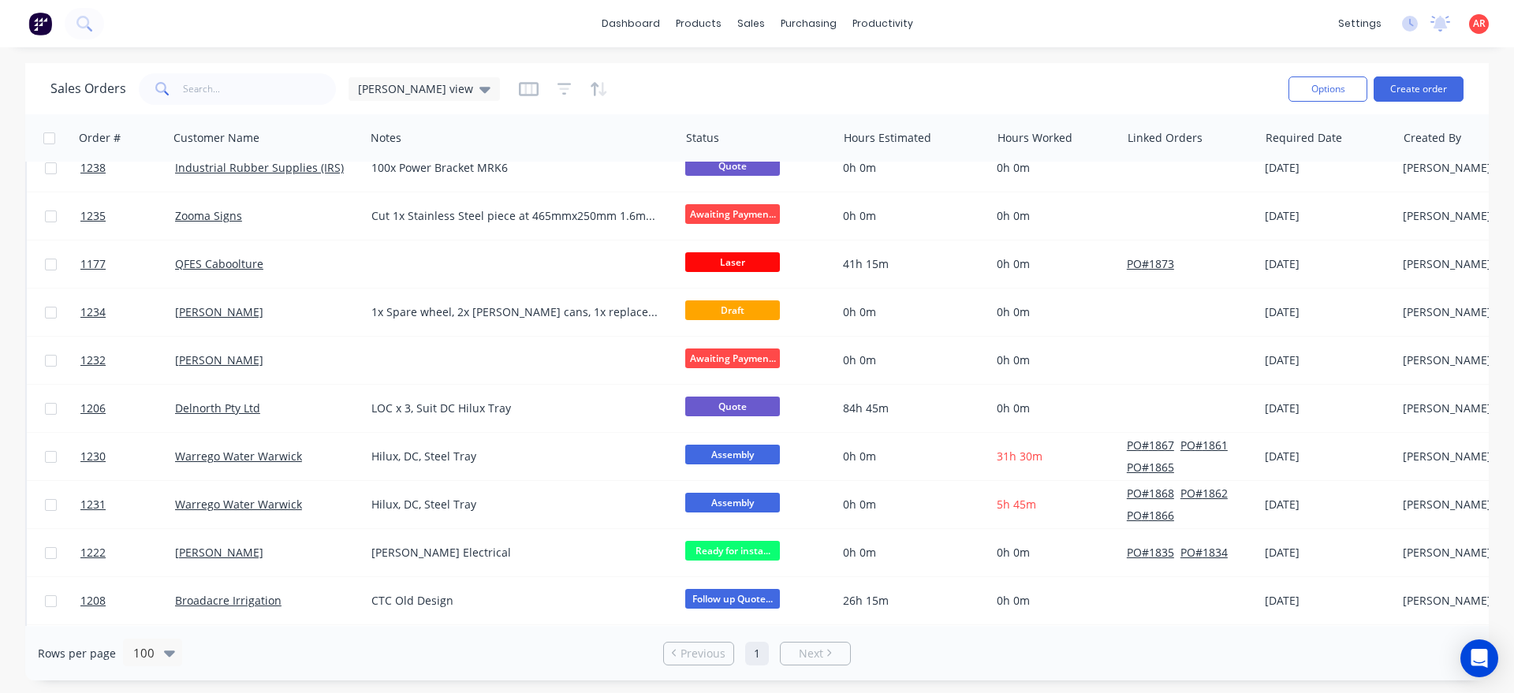
scroll to position [272, 0]
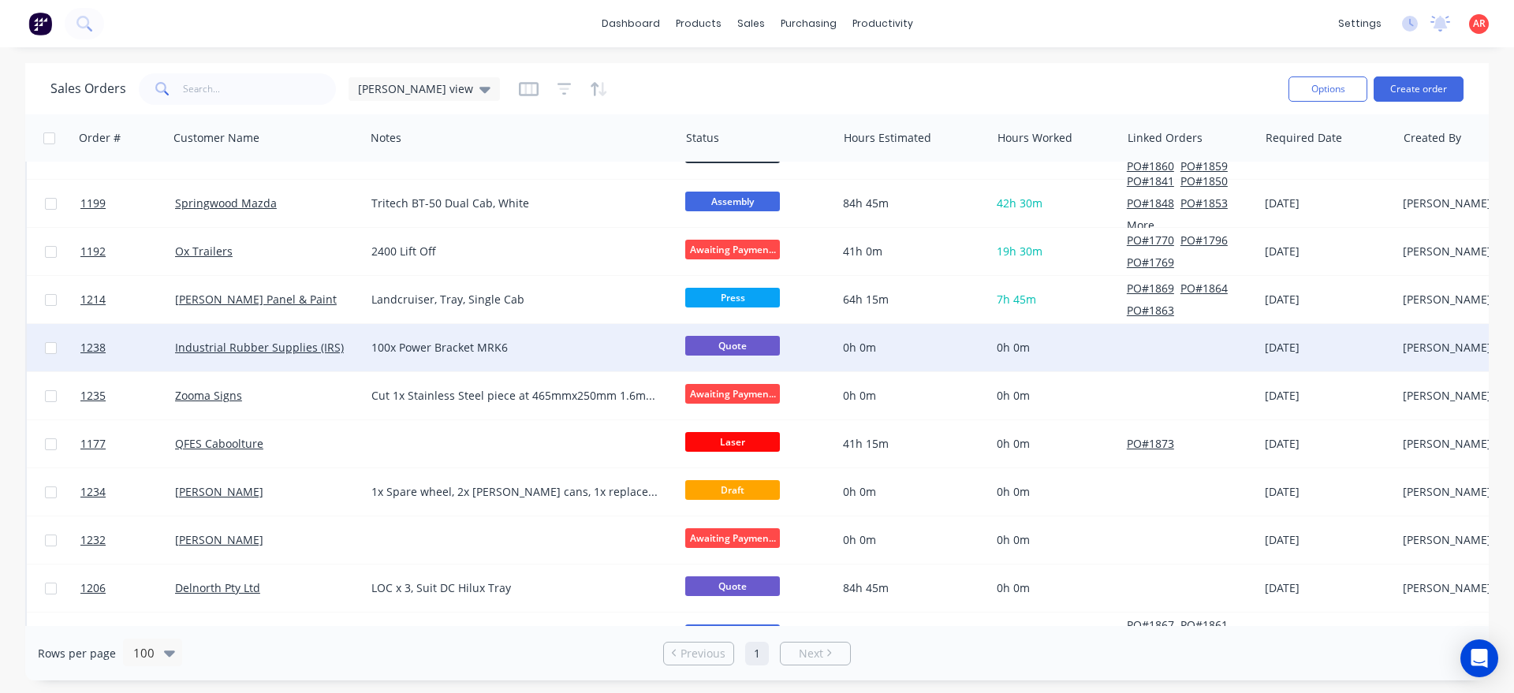
click at [368, 356] on div "100x Power Bracket MRK6" at bounding box center [522, 347] width 315 height 47
click at [349, 358] on div "Industrial Rubber Supplies (IRS)" at bounding box center [267, 347] width 196 height 47
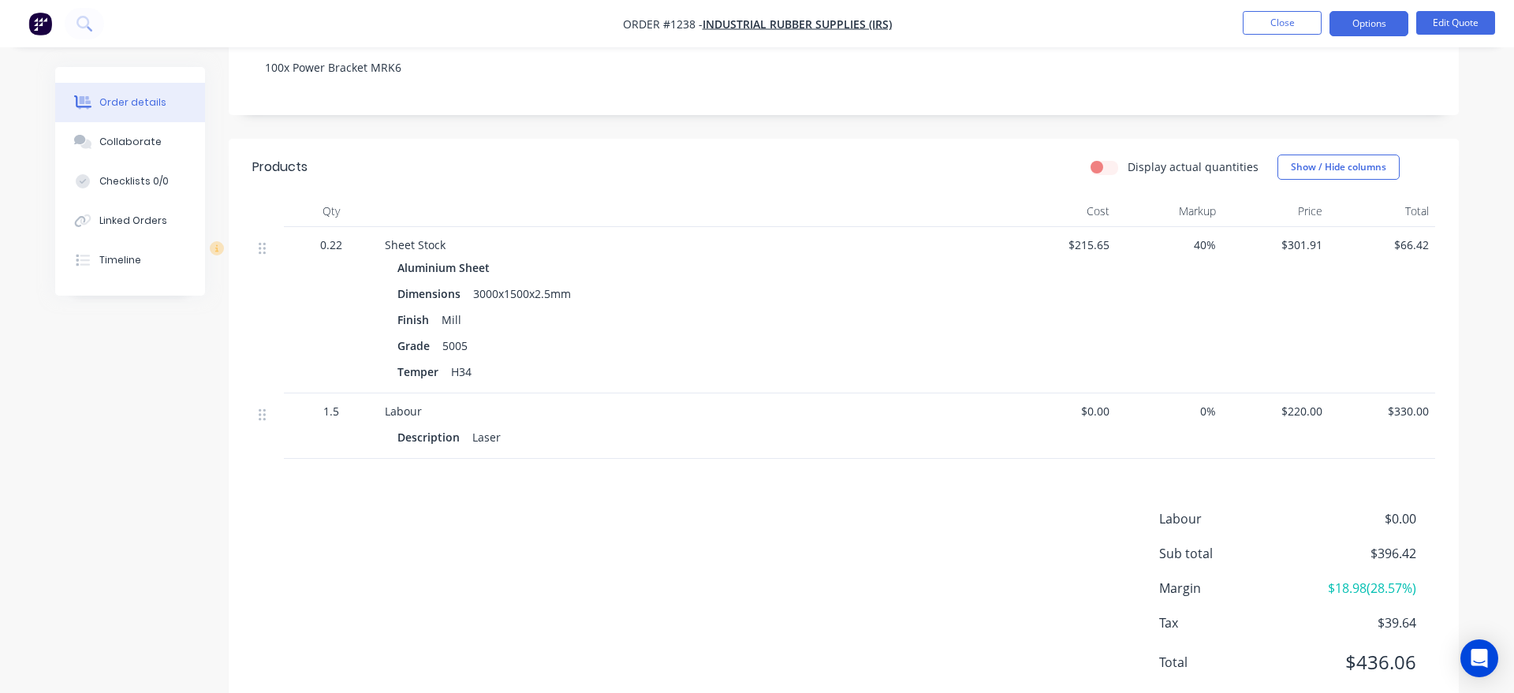
scroll to position [346, 0]
